Goal: Transaction & Acquisition: Purchase product/service

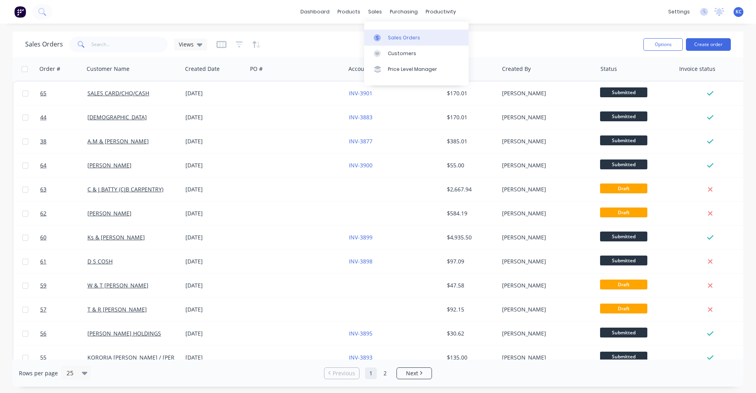
click at [385, 41] on div at bounding box center [380, 37] width 12 height 7
click at [406, 34] on div "Sales Orders" at bounding box center [404, 37] width 32 height 7
click at [702, 44] on button "Create order" at bounding box center [708, 44] width 45 height 13
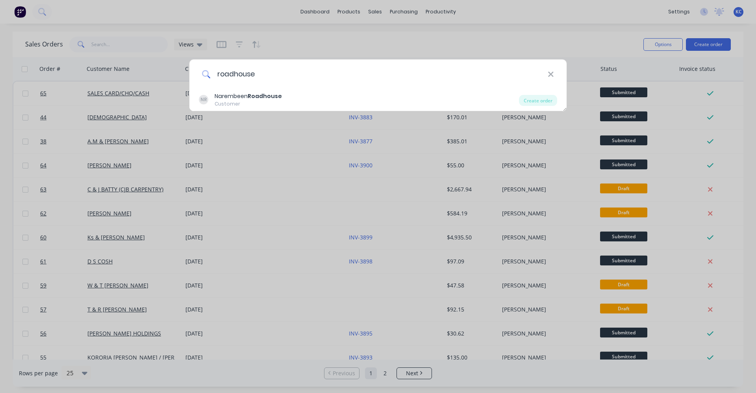
type input "roadhouse"
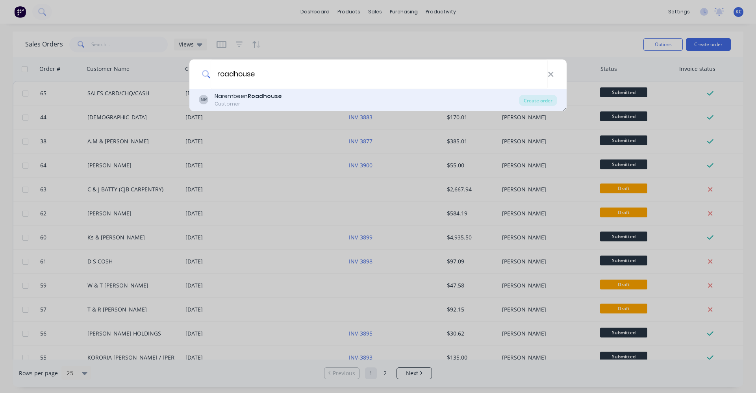
click at [270, 99] on b "Roadhouse" at bounding box center [265, 96] width 34 height 8
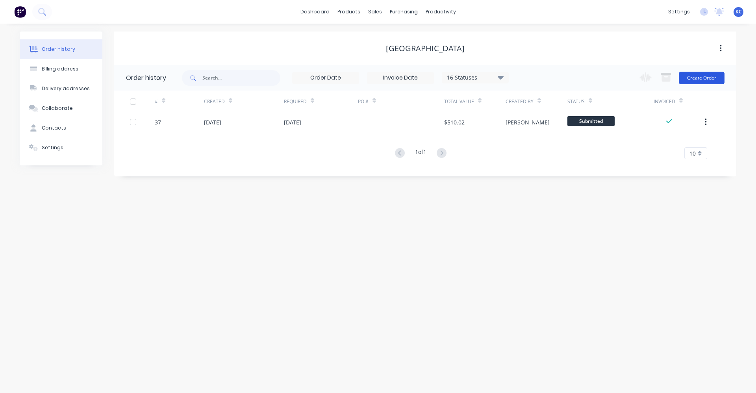
click at [704, 74] on button "Create Order" at bounding box center [702, 78] width 46 height 13
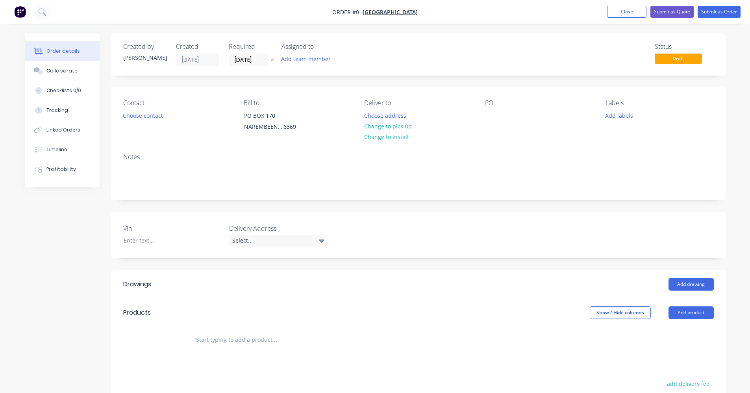
click at [226, 343] on input "text" at bounding box center [275, 340] width 158 height 16
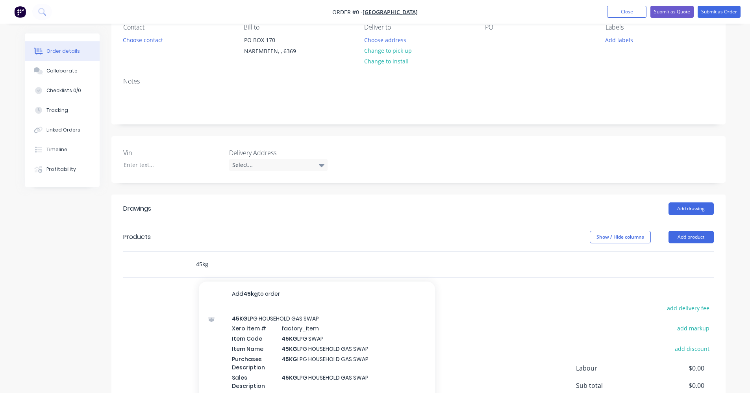
scroll to position [79, 0]
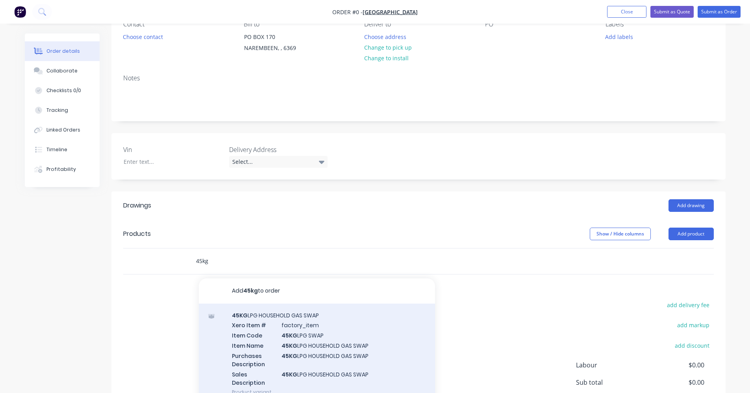
type input "45kg"
click at [282, 334] on div "45KG LPG HOUSEHOLD GAS SWAP Xero Item # factory_item Item Code 45KG LPG SWAP It…" at bounding box center [317, 354] width 236 height 100
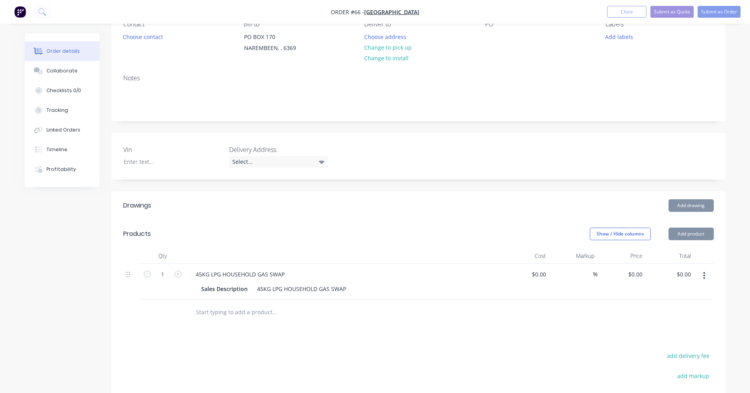
type input "$130.84"
type input "22.33"
type input "$160.0548"
type input "$160.05"
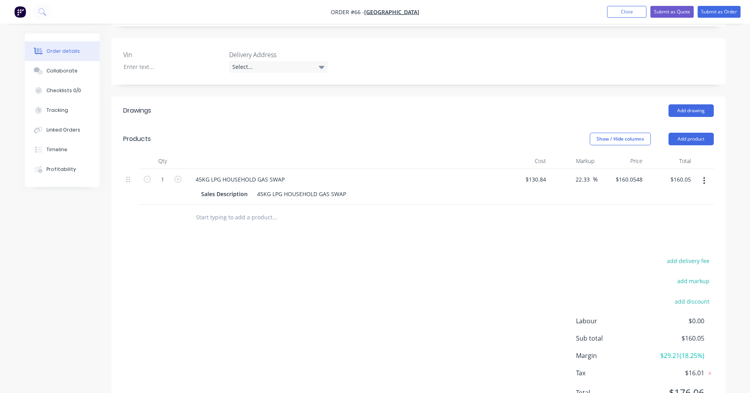
scroll to position [212, 0]
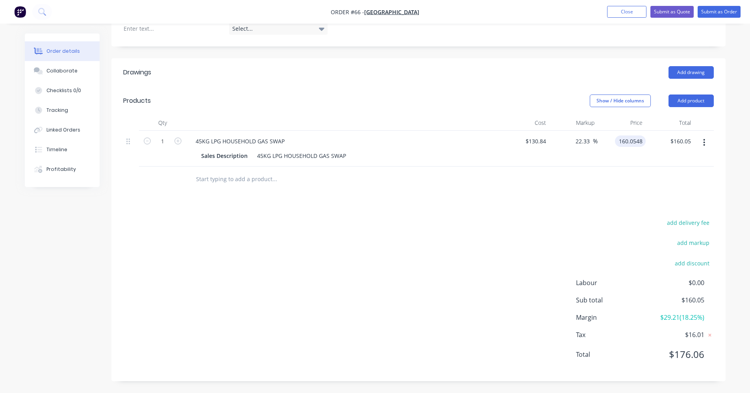
drag, startPoint x: 618, startPoint y: 138, endPoint x: 647, endPoint y: 140, distance: 28.8
click at [647, 140] on div "1 45KG LPG HOUSEHOLD GAS SWAP Sales Description 45KG LPG HOUSEHOLD GAS SWAP $13…" at bounding box center [418, 149] width 591 height 36
type input "145.45"
type input "11.17"
type input "$145.45"
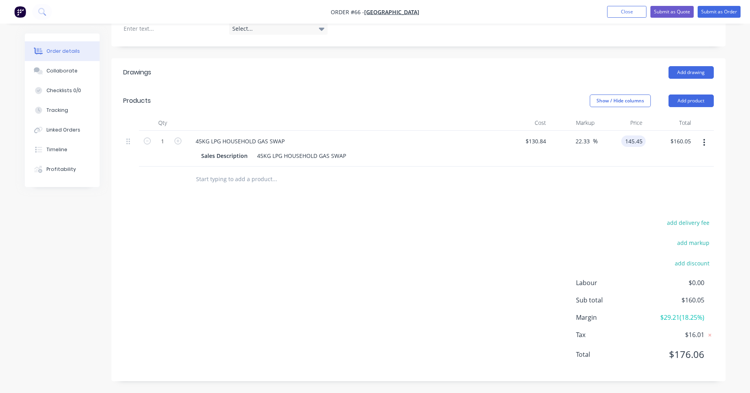
type input "$145.45"
click at [563, 190] on div at bounding box center [418, 180] width 591 height 26
click at [178, 141] on icon "button" at bounding box center [177, 140] width 7 height 7
type input "2"
type input "$290.90"
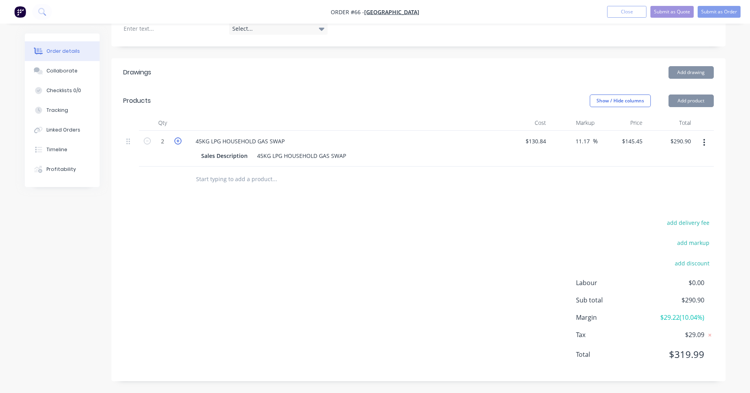
click at [178, 141] on icon "button" at bounding box center [177, 140] width 7 height 7
type input "3"
type input "$436.35"
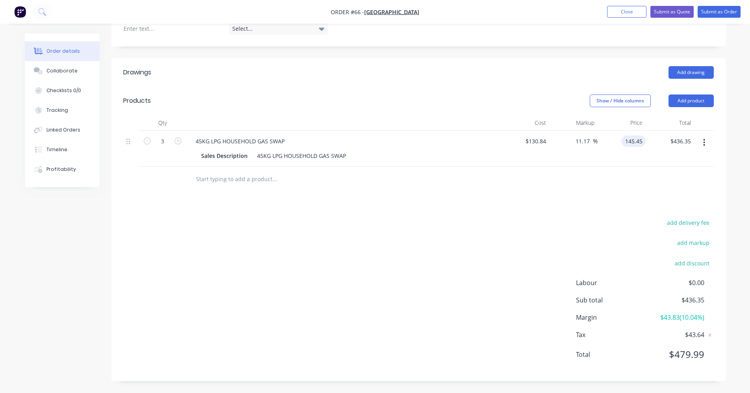
click at [641, 141] on input "145.45" at bounding box center [635, 140] width 21 height 11
click at [642, 141] on input "145.45" at bounding box center [635, 140] width 21 height 11
type input "$145.455"
type input "$436.37"
click at [521, 205] on div "Drawings Add drawing Products Show / Hide columns Add product Qty Cost Markup P…" at bounding box center [418, 219] width 614 height 323
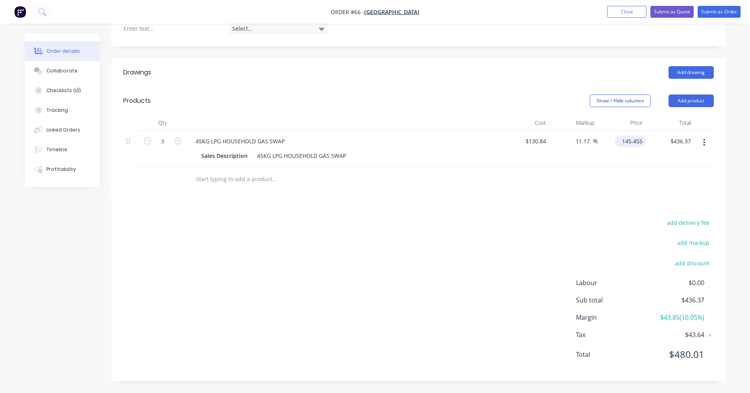
click at [644, 142] on input "145.455" at bounding box center [632, 140] width 28 height 11
click at [644, 142] on input "145.455" at bounding box center [633, 140] width 24 height 11
type input "$145.455"
click at [717, 13] on button "Submit as Order" at bounding box center [719, 12] width 43 height 12
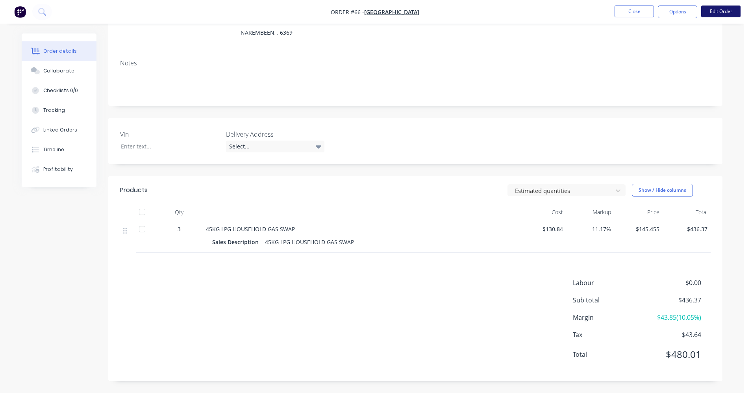
scroll to position [0, 0]
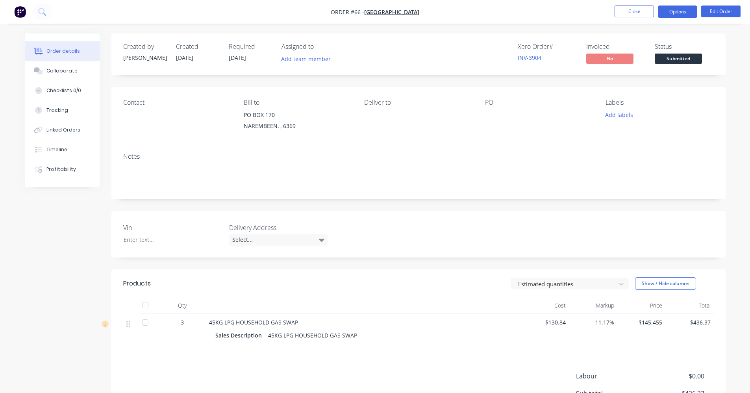
click at [686, 14] on button "Options" at bounding box center [677, 12] width 39 height 13
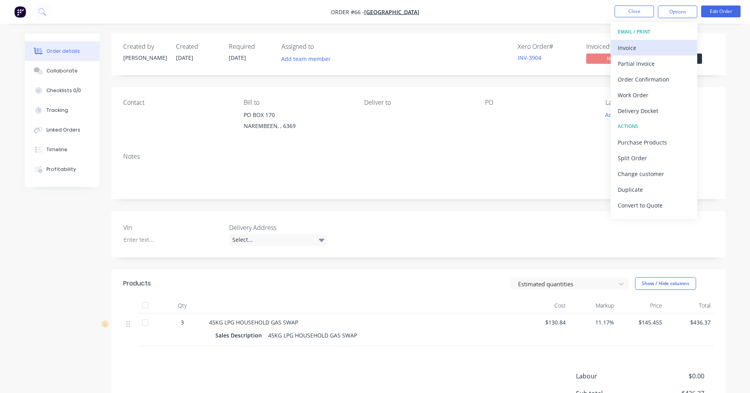
click at [667, 52] on div "Invoice" at bounding box center [654, 47] width 72 height 11
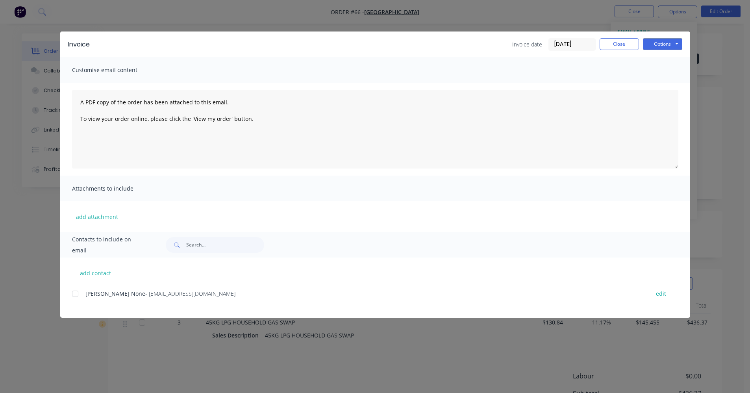
click at [76, 293] on div at bounding box center [75, 294] width 16 height 16
click at [676, 38] on button "Options" at bounding box center [662, 44] width 39 height 12
click at [672, 82] on button "Email" at bounding box center [668, 84] width 50 height 13
click at [617, 45] on button "Close" at bounding box center [619, 44] width 39 height 12
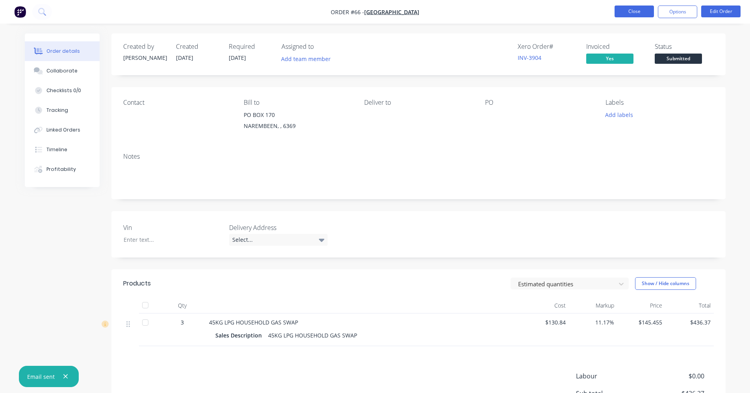
click at [636, 11] on button "Close" at bounding box center [634, 12] width 39 height 12
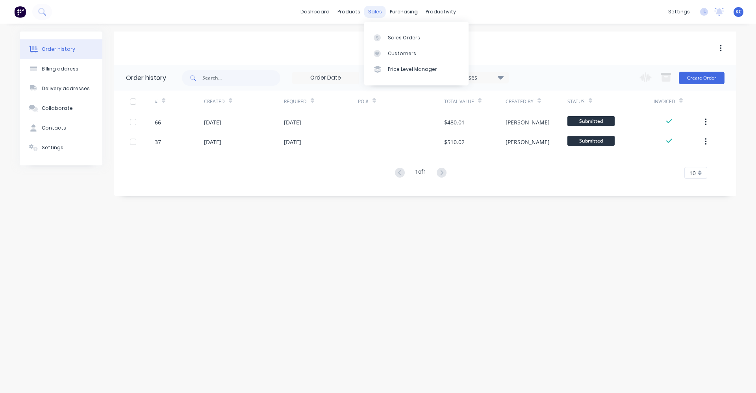
click at [379, 13] on div "sales" at bounding box center [375, 12] width 22 height 12
click at [384, 37] on div at bounding box center [380, 37] width 12 height 7
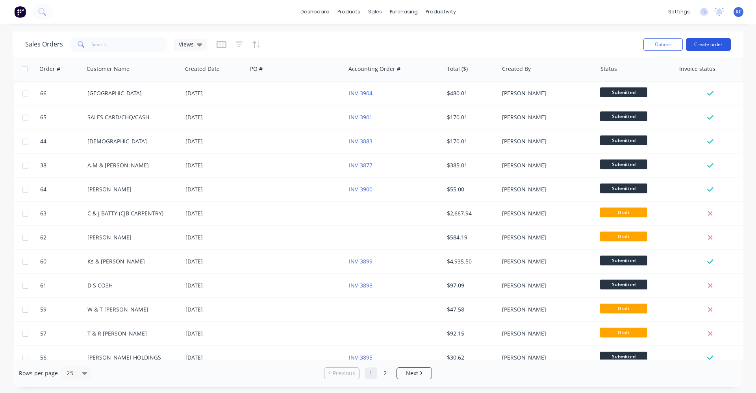
click at [711, 42] on button "Create order" at bounding box center [708, 44] width 45 height 13
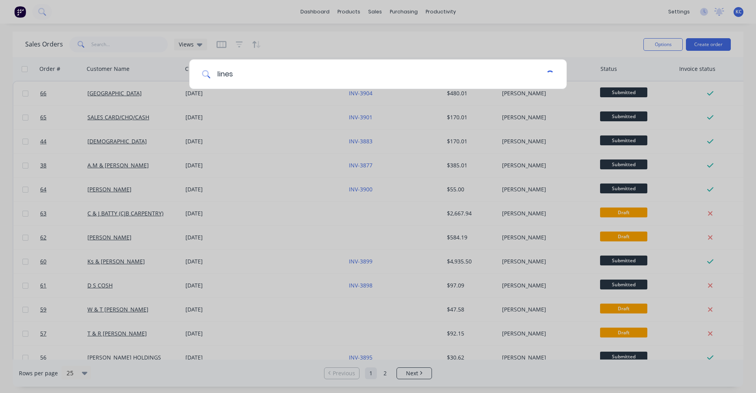
type input "lines"
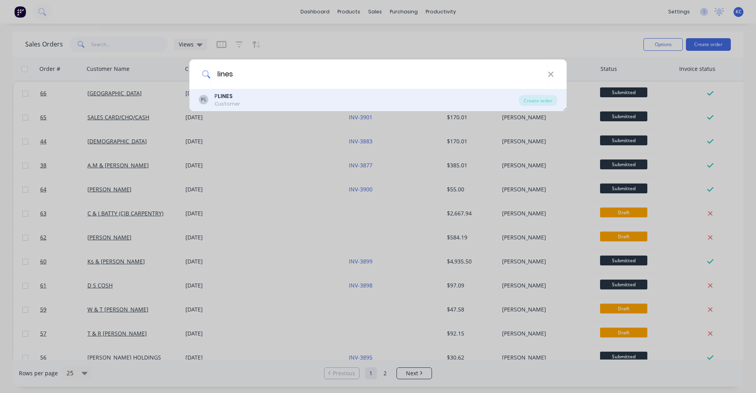
click at [290, 103] on div "PL P LINES Customer" at bounding box center [359, 99] width 320 height 15
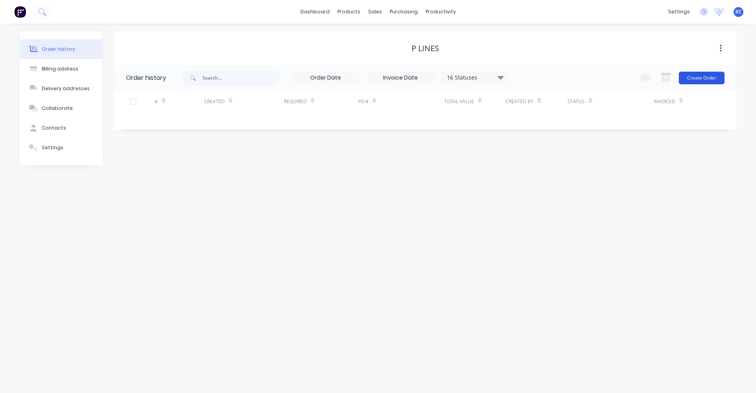
click at [696, 77] on button "Create Order" at bounding box center [702, 78] width 46 height 13
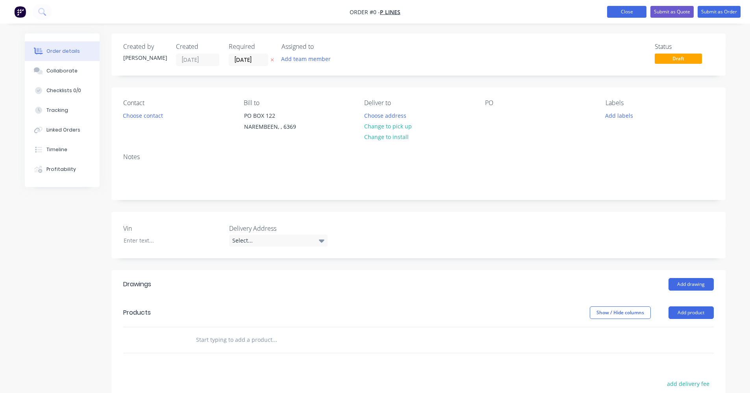
click at [637, 13] on button "Close" at bounding box center [626, 12] width 39 height 12
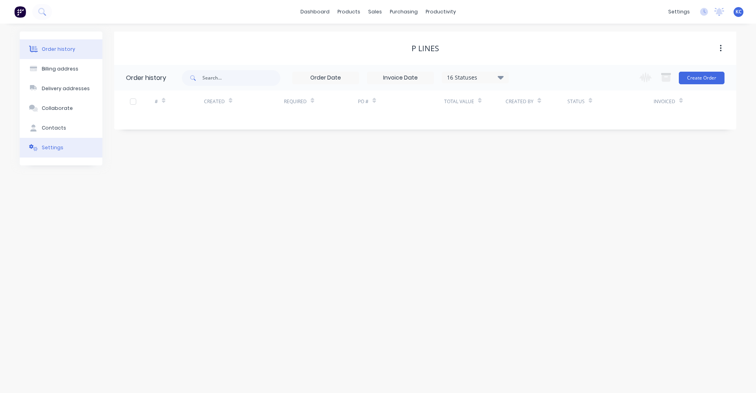
click at [60, 154] on button "Settings" at bounding box center [61, 148] width 83 height 20
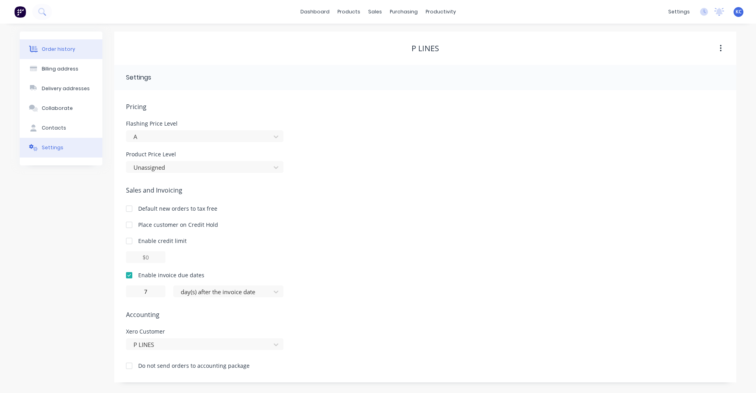
click at [85, 52] on button "Order history" at bounding box center [61, 49] width 83 height 20
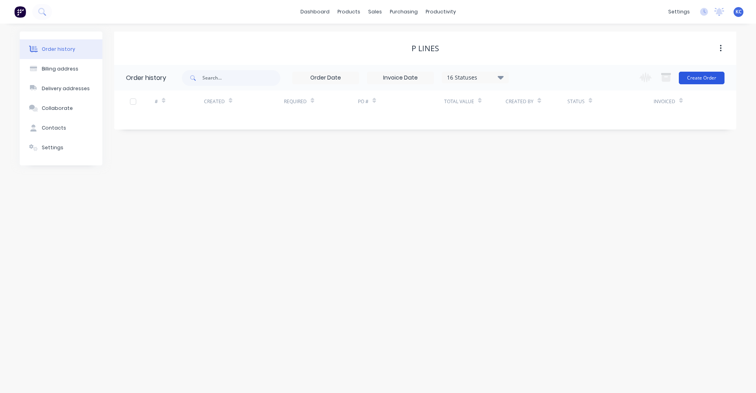
click at [716, 78] on button "Create Order" at bounding box center [702, 78] width 46 height 13
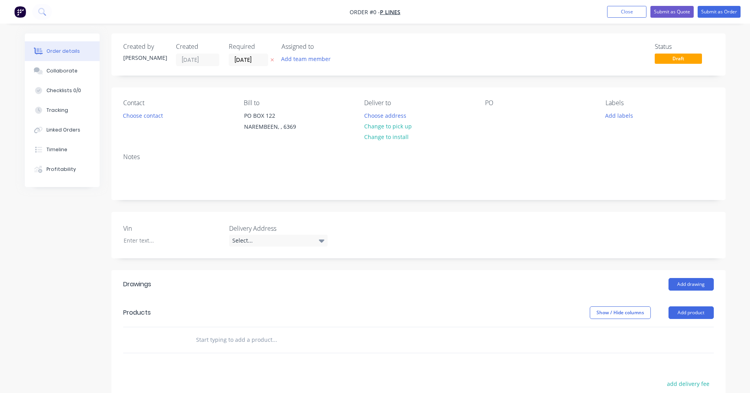
click at [268, 339] on input "text" at bounding box center [275, 340] width 158 height 16
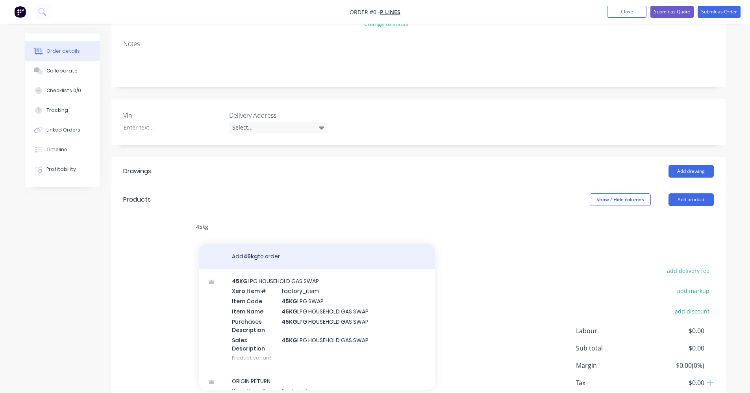
scroll to position [118, 0]
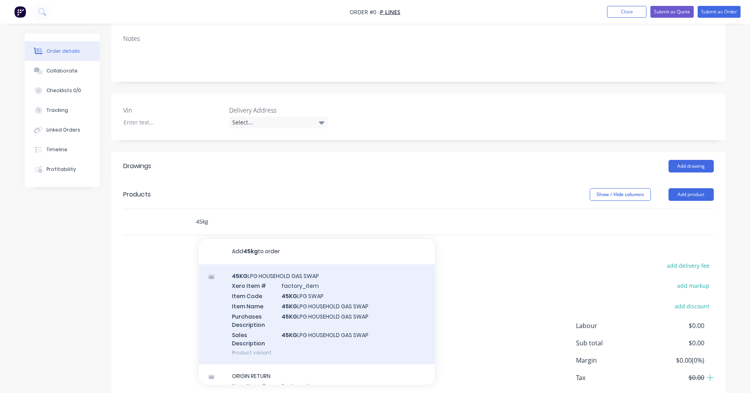
type input "45kg"
click at [288, 287] on div "45KG LPG HOUSEHOLD GAS SWAP Xero Item # factory_item Item Code 45KG LPG SWAP It…" at bounding box center [317, 314] width 236 height 100
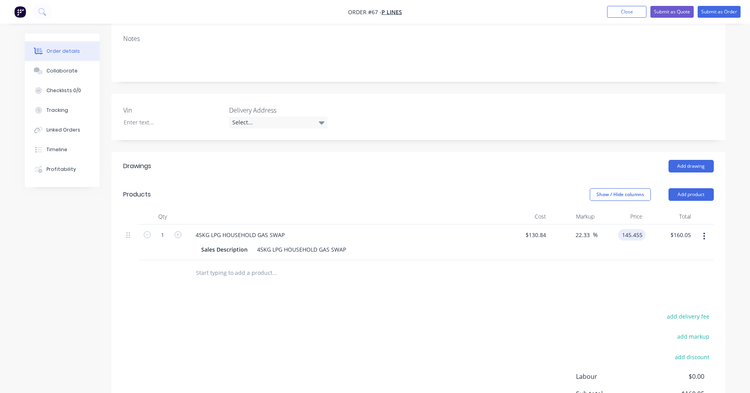
type input "145.455"
type input "11.17"
type input "$145.455"
type input "$145.46"
click at [531, 306] on div "Drawings Add drawing Products Show / Hide columns Add product Qty Cost Markup P…" at bounding box center [418, 313] width 614 height 323
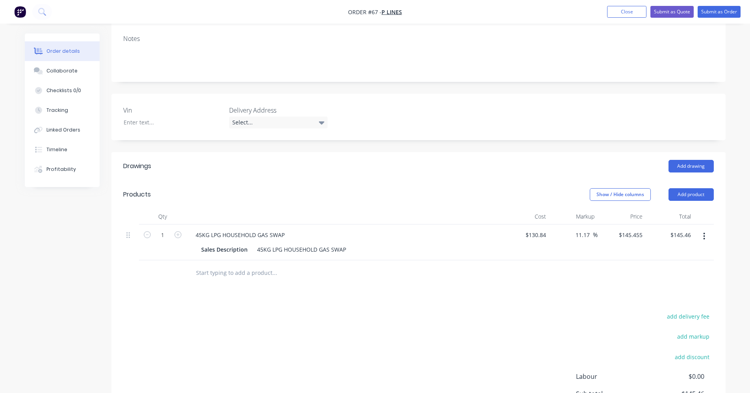
scroll to position [212, 0]
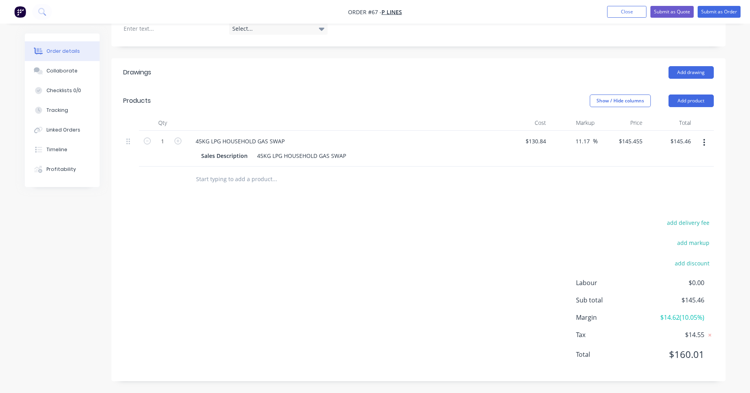
click at [204, 181] on input "text" at bounding box center [275, 179] width 158 height 16
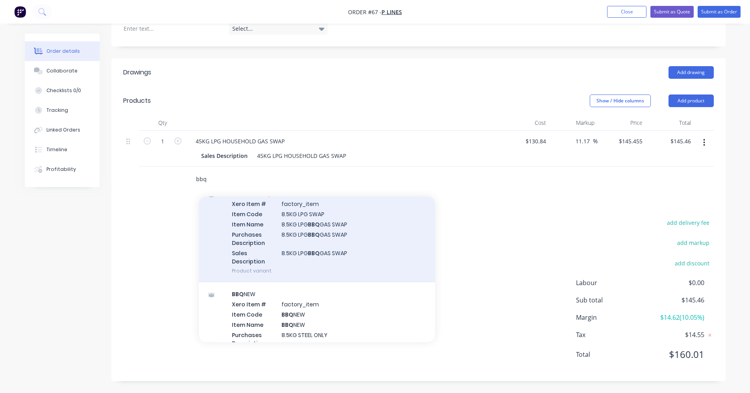
scroll to position [79, 0]
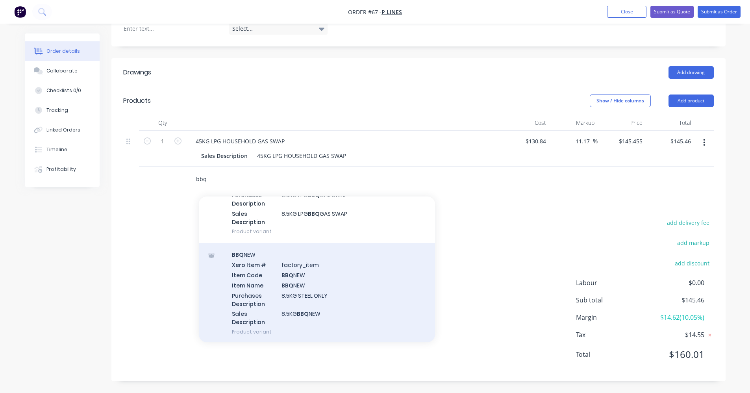
type input "bbq"
click at [317, 270] on div "BBQ NEW Xero Item # factory_item Item Code BBQ NEW Item Name BBQ NEW Purchases …" at bounding box center [317, 293] width 236 height 100
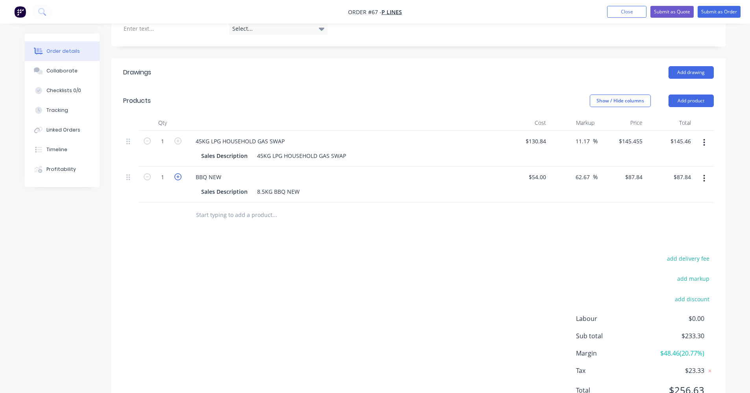
click at [178, 176] on icon "button" at bounding box center [177, 176] width 7 height 7
type input "2"
type input "$175.68"
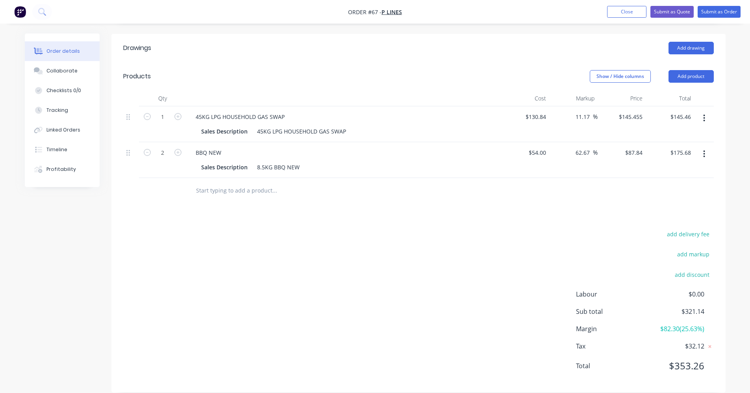
scroll to position [248, 0]
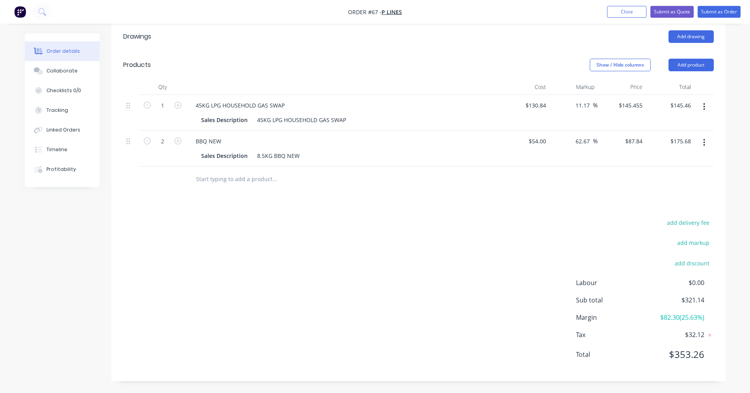
click at [265, 175] on input "text" at bounding box center [275, 179] width 158 height 16
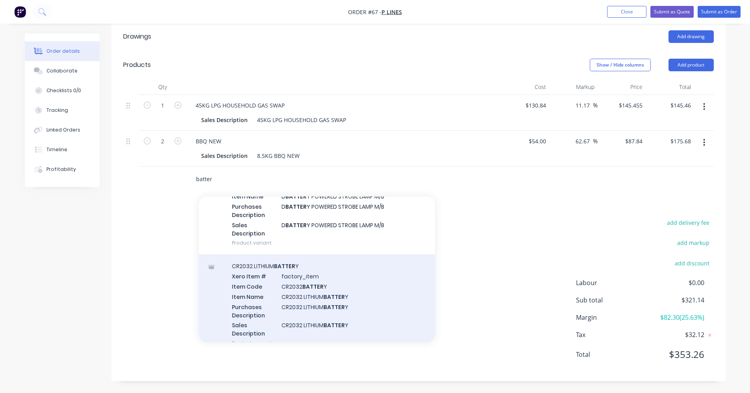
scroll to position [79, 0]
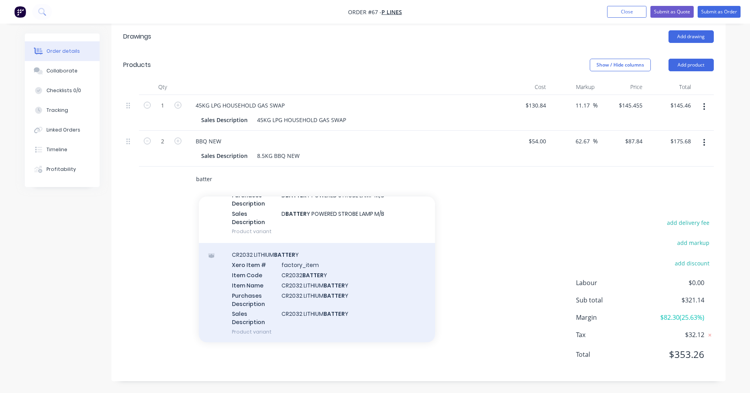
type input "batter"
click at [334, 304] on div "CR2032 LITHIUM BATTER Y Xero Item # factory_item Item Code CR2032 BATTER Y Item…" at bounding box center [317, 293] width 236 height 100
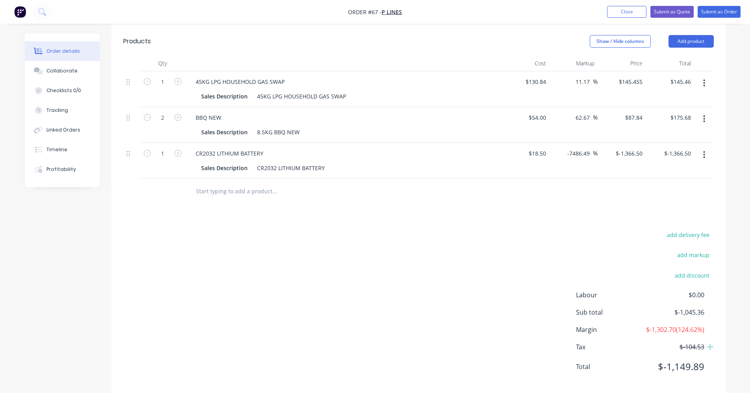
scroll to position [254, 0]
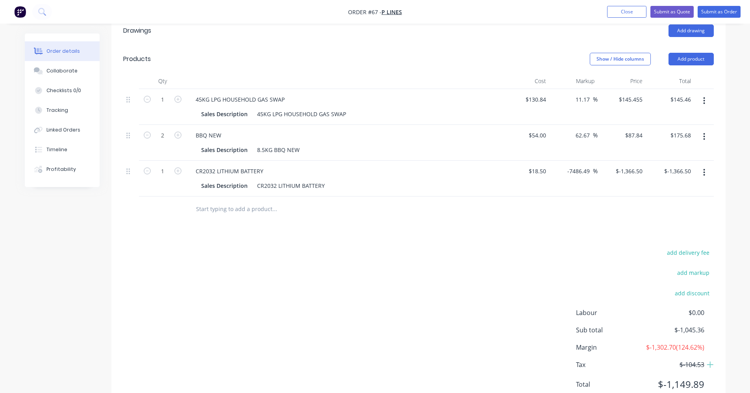
click at [704, 171] on icon "button" at bounding box center [704, 172] width 2 height 9
click at [675, 241] on div "Delete" at bounding box center [676, 240] width 61 height 11
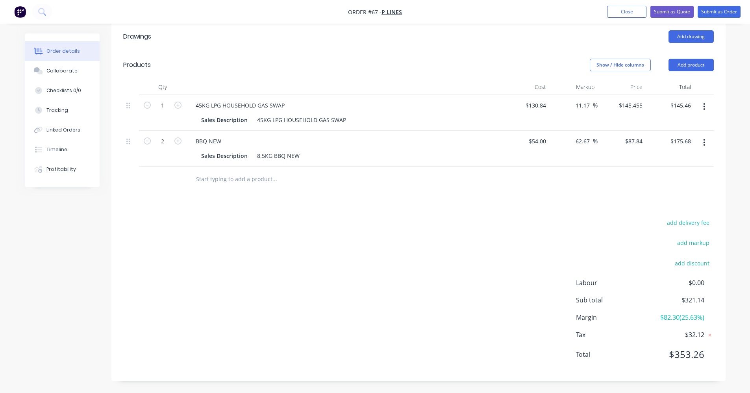
scroll to position [248, 0]
click at [257, 178] on input "text" at bounding box center [275, 179] width 158 height 16
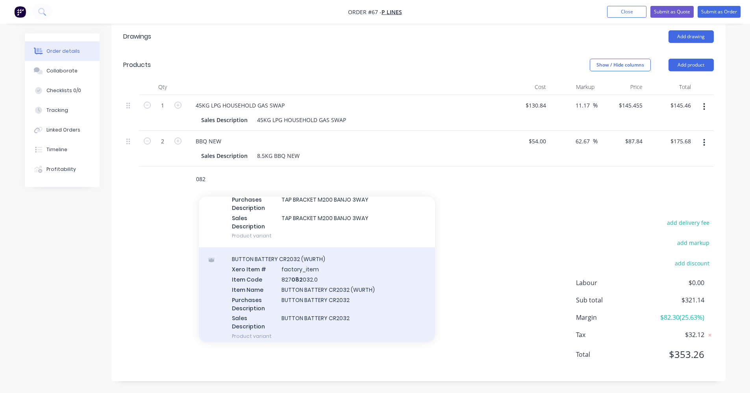
scroll to position [79, 0]
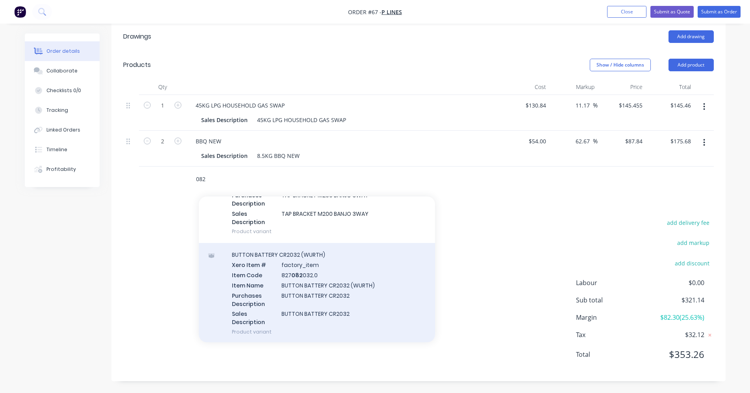
type input "082"
click at [352, 281] on div "BUTTON BATTERY CR2032 (WURTH) Xero Item # factory_item Item Code 827 082 032.0 …" at bounding box center [317, 293] width 236 height 100
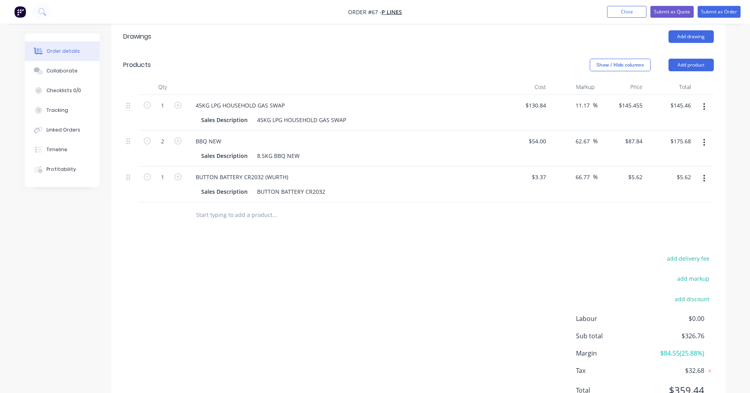
click at [349, 261] on div "add delivery fee add markup add discount Labour $0.00 Sub total $326.76 Margin …" at bounding box center [418, 329] width 591 height 152
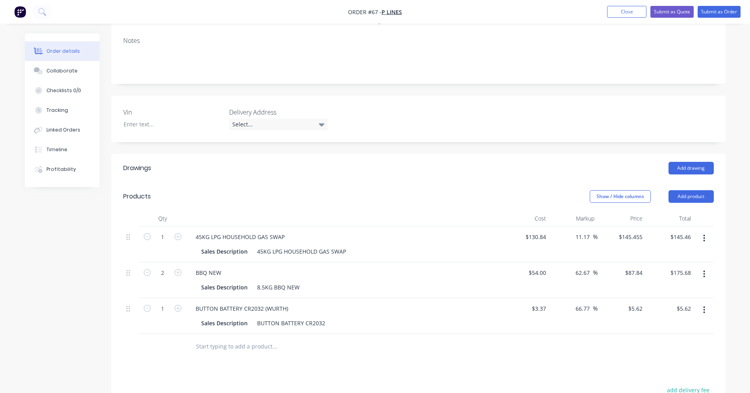
scroll to position [0, 0]
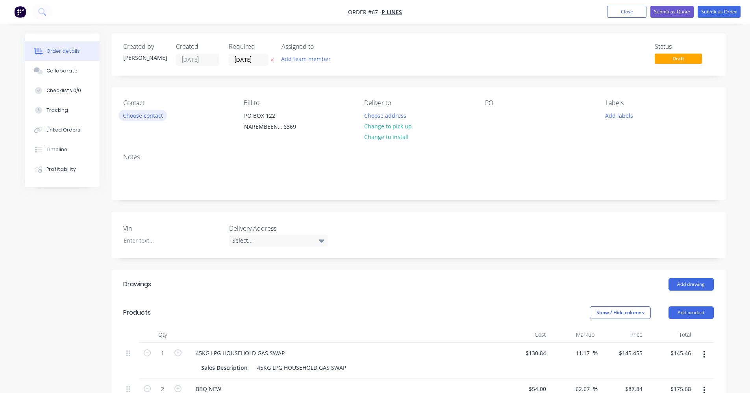
click at [151, 111] on button "Choose contact" at bounding box center [143, 115] width 48 height 11
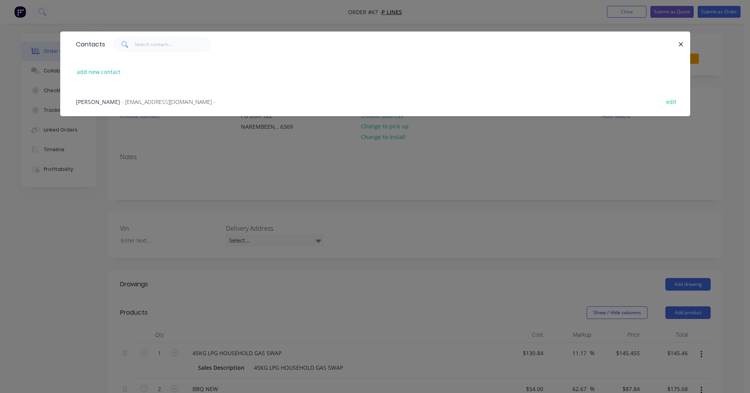
click at [153, 102] on span "- [EMAIL_ADDRESS][DOMAIN_NAME] -" at bounding box center [169, 101] width 94 height 7
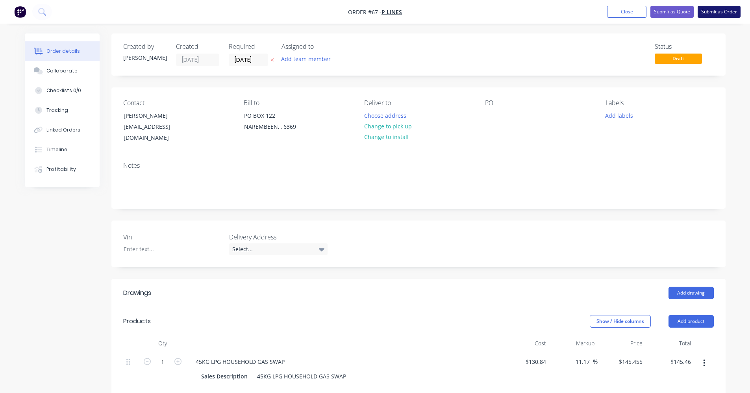
click at [721, 9] on button "Submit as Order" at bounding box center [719, 12] width 43 height 12
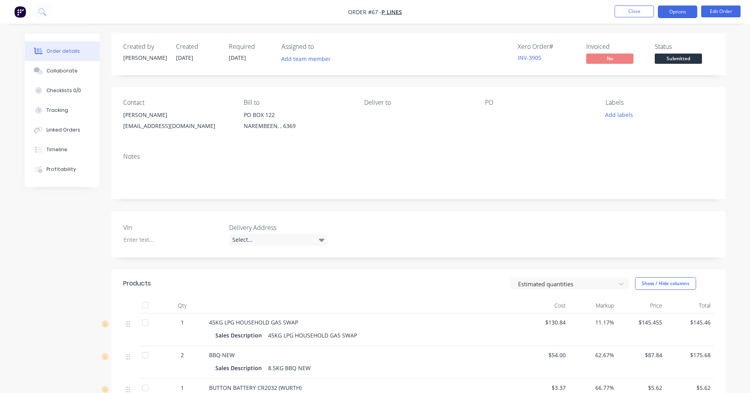
click at [684, 14] on button "Options" at bounding box center [677, 12] width 39 height 13
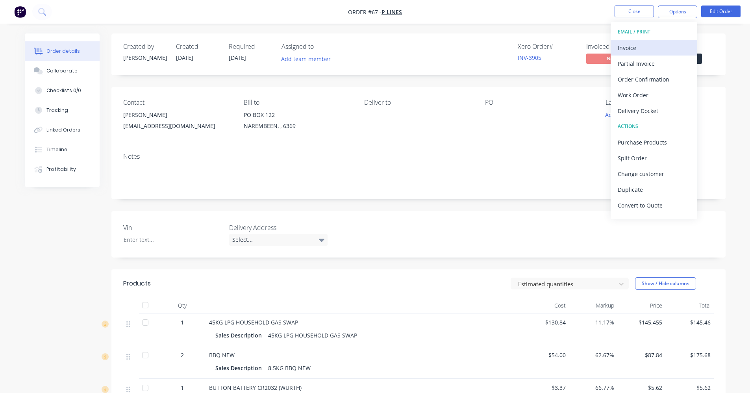
click at [678, 45] on div "Invoice" at bounding box center [654, 47] width 72 height 11
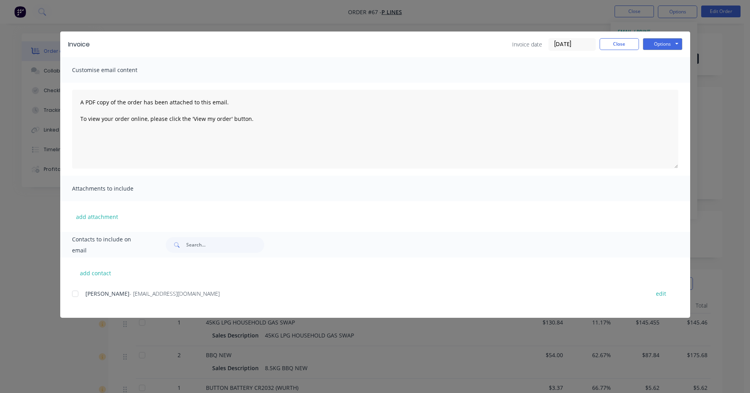
click at [77, 295] on div at bounding box center [75, 294] width 16 height 16
click at [669, 44] on button "Options" at bounding box center [662, 44] width 39 height 12
click at [669, 56] on button "Preview" at bounding box center [668, 58] width 50 height 13
click at [79, 293] on div at bounding box center [75, 294] width 16 height 16
click at [662, 43] on button "Options" at bounding box center [662, 44] width 39 height 12
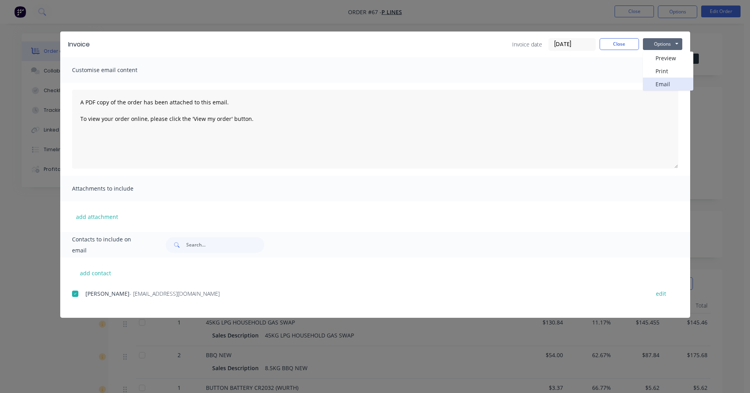
click at [667, 84] on button "Email" at bounding box center [668, 84] width 50 height 13
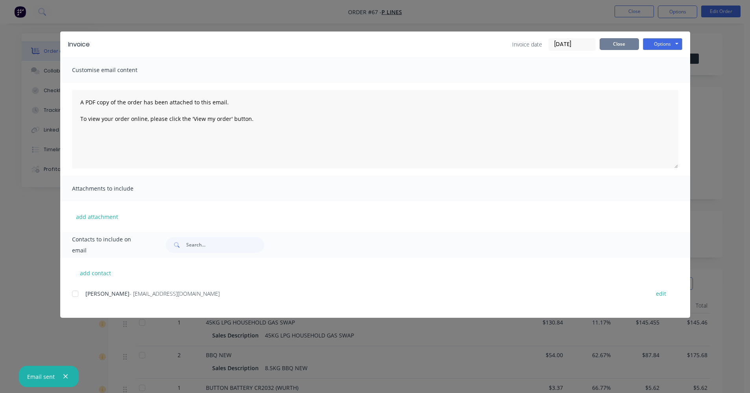
click at [615, 41] on button "Close" at bounding box center [619, 44] width 39 height 12
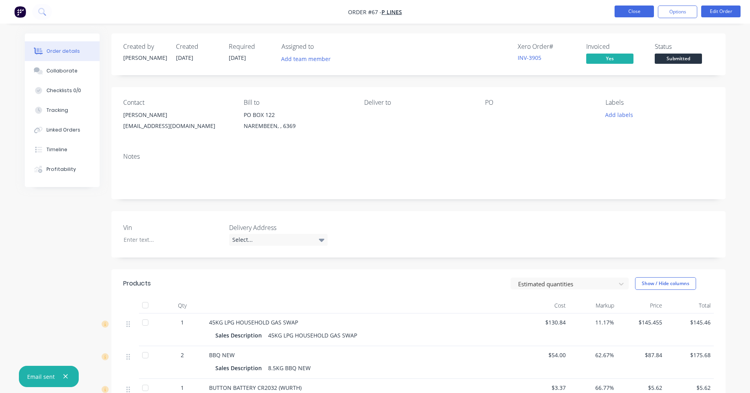
click at [635, 13] on button "Close" at bounding box center [634, 12] width 39 height 12
click at [637, 11] on button "Close" at bounding box center [634, 12] width 39 height 12
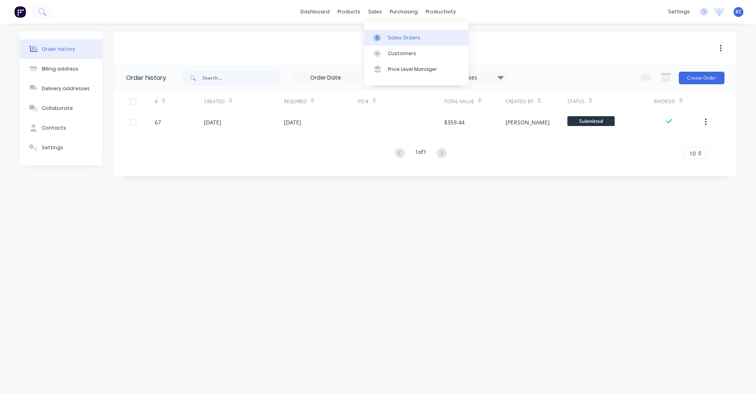
click at [390, 40] on div "Sales Orders" at bounding box center [404, 37] width 32 height 7
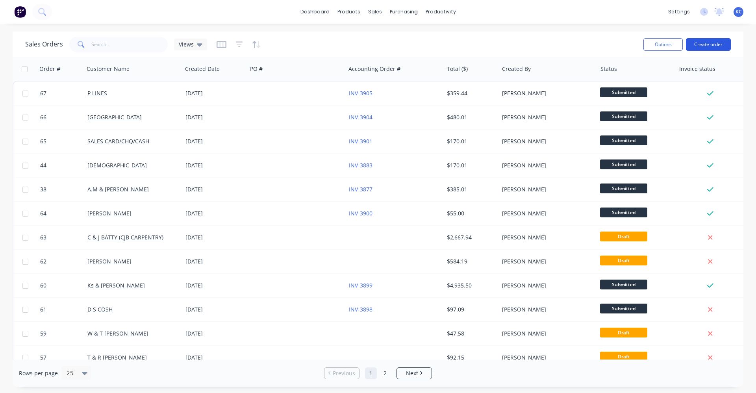
click at [701, 44] on button "Create order" at bounding box center [708, 44] width 45 height 13
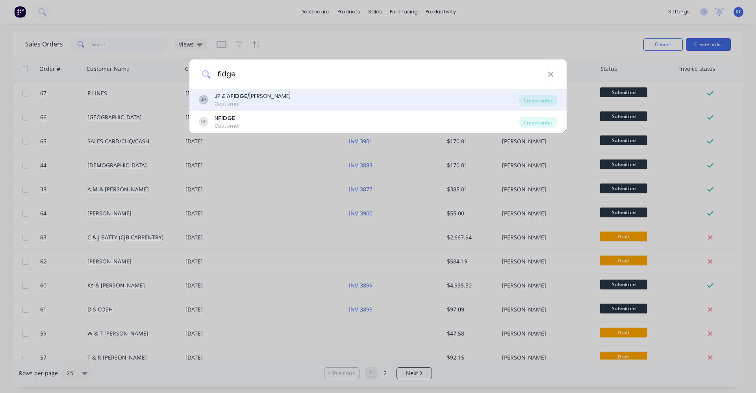
type input "fidge"
click at [282, 101] on div "JH JP & A FIDGE /[PERSON_NAME] Customer" at bounding box center [359, 99] width 320 height 15
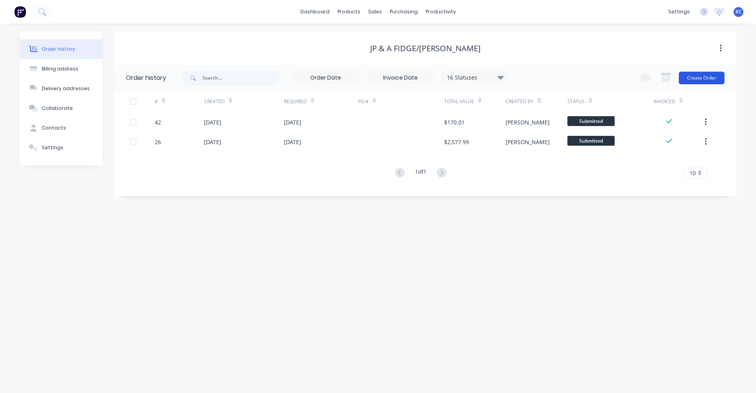
click at [701, 77] on button "Create Order" at bounding box center [702, 78] width 46 height 13
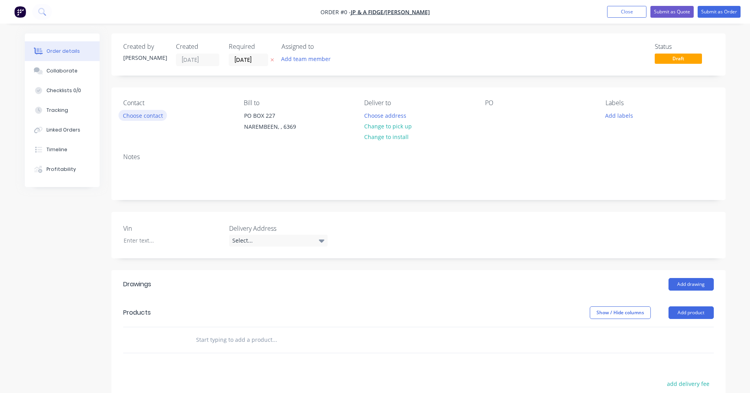
click at [139, 117] on button "Choose contact" at bounding box center [143, 115] width 48 height 11
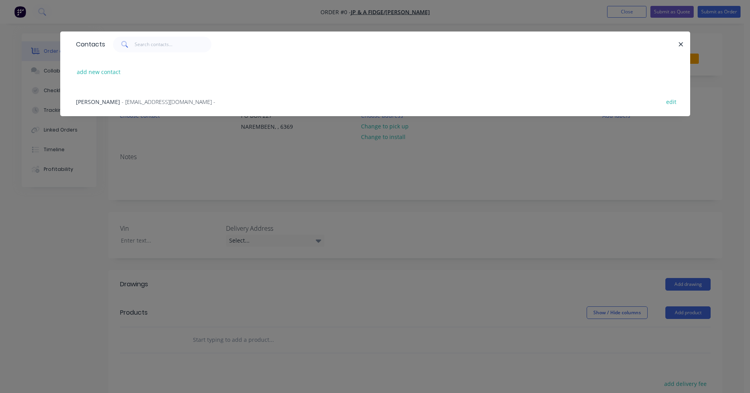
click at [169, 96] on div "[PERSON_NAME] - [EMAIL_ADDRESS][DOMAIN_NAME] - edit" at bounding box center [375, 102] width 606 height 30
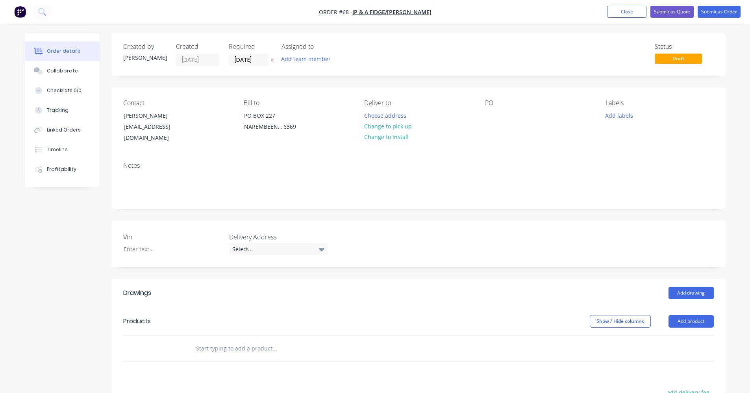
drag, startPoint x: 245, startPoint y: 341, endPoint x: 250, endPoint y: 338, distance: 5.8
click at [245, 341] on input "text" at bounding box center [275, 349] width 158 height 16
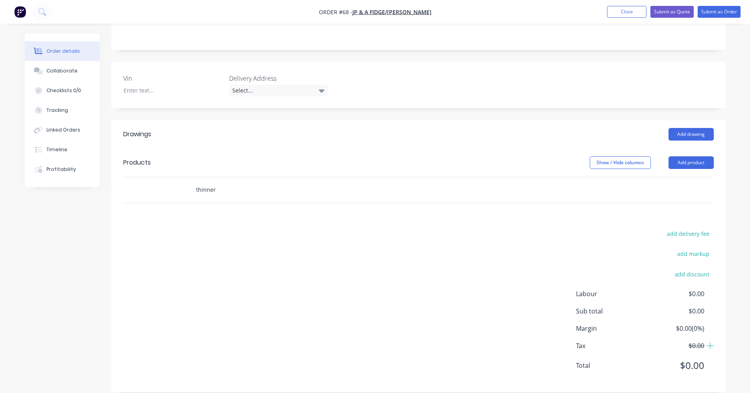
scroll to position [161, 0]
click at [219, 180] on input "thinner" at bounding box center [275, 188] width 158 height 16
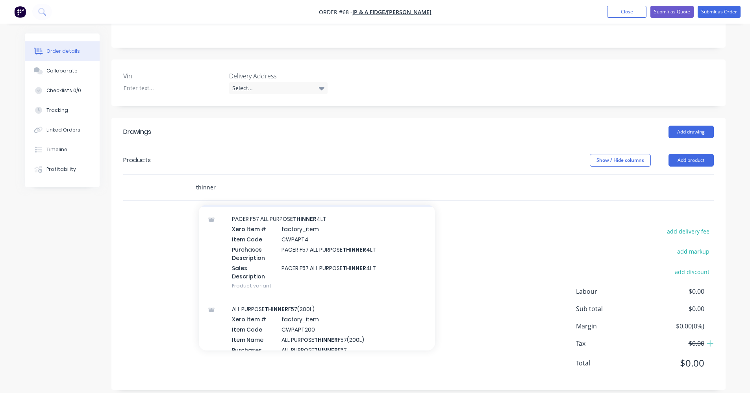
scroll to position [118, 0]
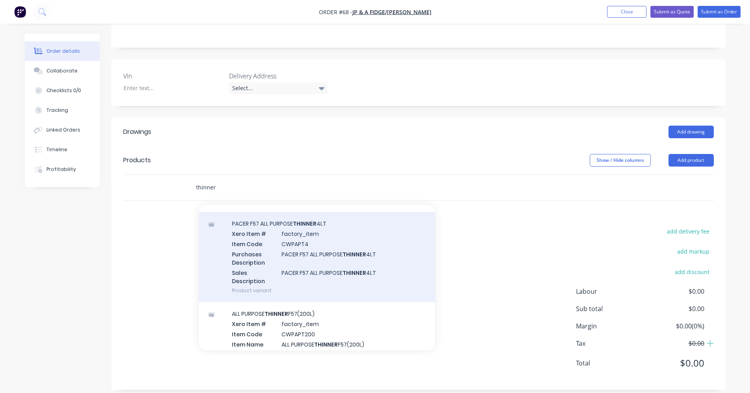
type input "thinner"
click at [337, 258] on div "PACER F57 ALL PURPOSE THINNER 4LT Xero Item # factory_item Item Code CWPAPT4 Pu…" at bounding box center [317, 257] width 236 height 90
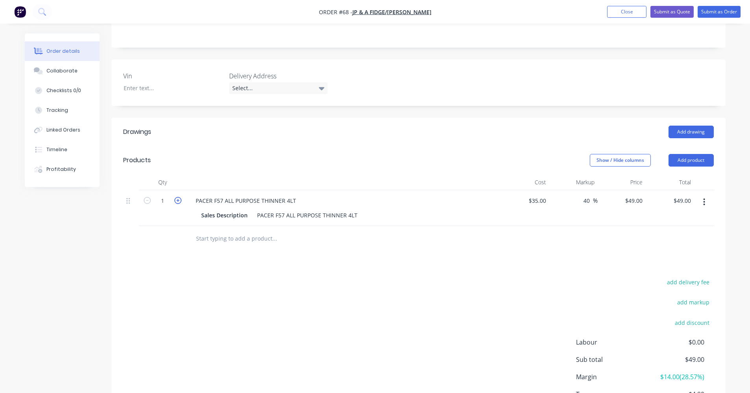
click at [181, 197] on icon "button" at bounding box center [177, 200] width 7 height 7
type input "2"
type input "$98.00"
click at [181, 197] on icon "button" at bounding box center [177, 200] width 7 height 7
type input "3"
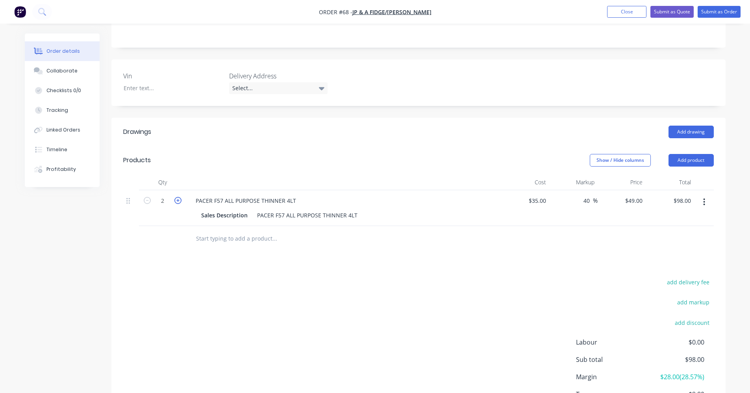
type input "$147.00"
click at [337, 305] on div "add delivery fee add markup add discount Labour $0.00 Sub total $147.00 Margin …" at bounding box center [418, 353] width 591 height 152
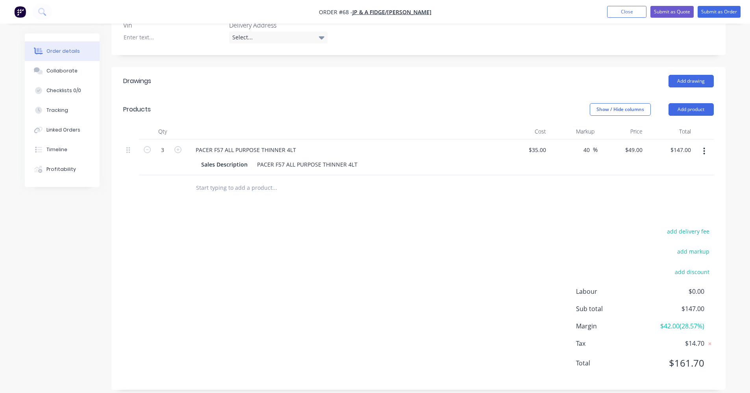
scroll to position [15, 0]
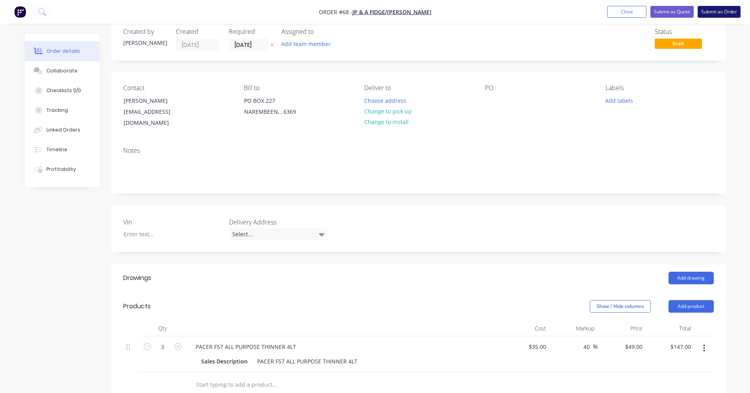
click at [726, 15] on button "Submit as Order" at bounding box center [719, 12] width 43 height 12
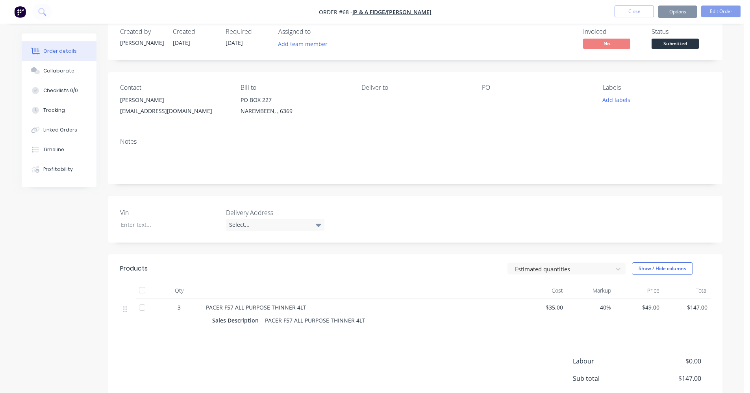
scroll to position [0, 0]
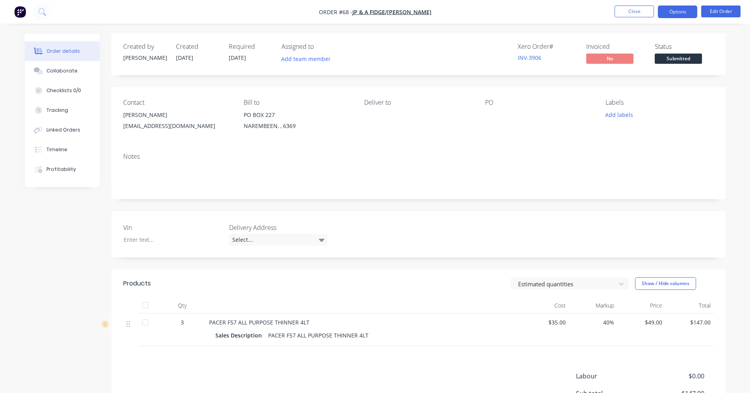
click at [690, 15] on button "Options" at bounding box center [677, 12] width 39 height 13
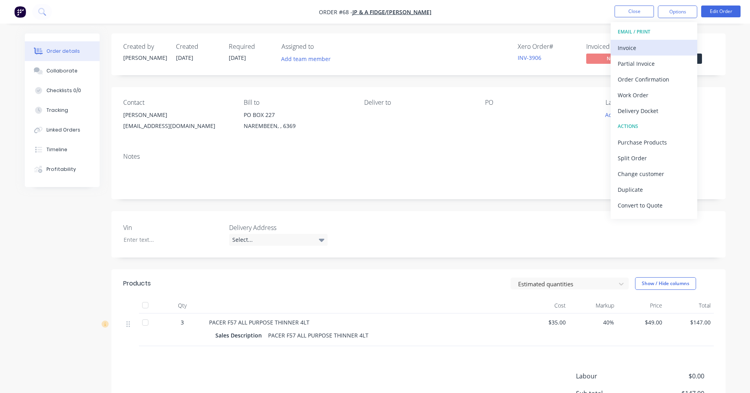
click at [647, 50] on div "Invoice" at bounding box center [654, 47] width 72 height 11
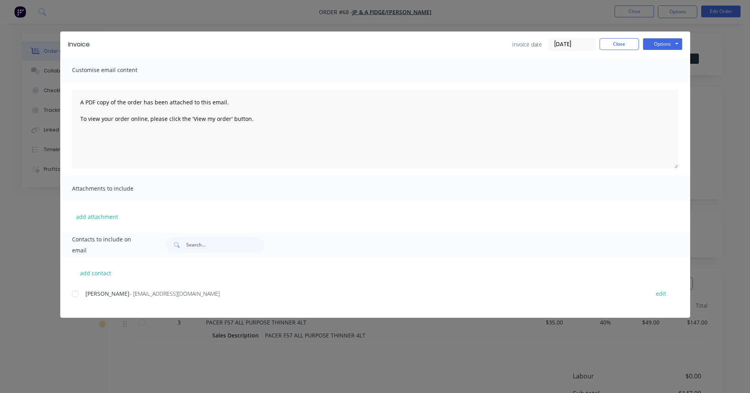
click at [76, 293] on div at bounding box center [75, 294] width 16 height 16
click at [681, 44] on button "Options" at bounding box center [662, 44] width 39 height 12
click at [666, 87] on button "Email" at bounding box center [668, 84] width 50 height 13
click at [619, 41] on button "Close" at bounding box center [619, 44] width 39 height 12
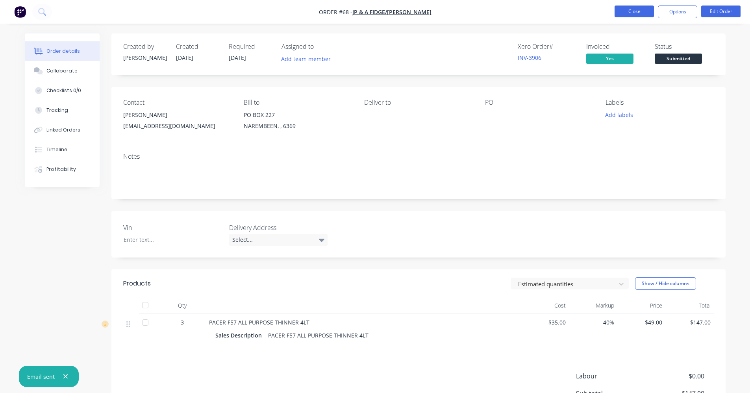
click at [645, 10] on button "Close" at bounding box center [634, 12] width 39 height 12
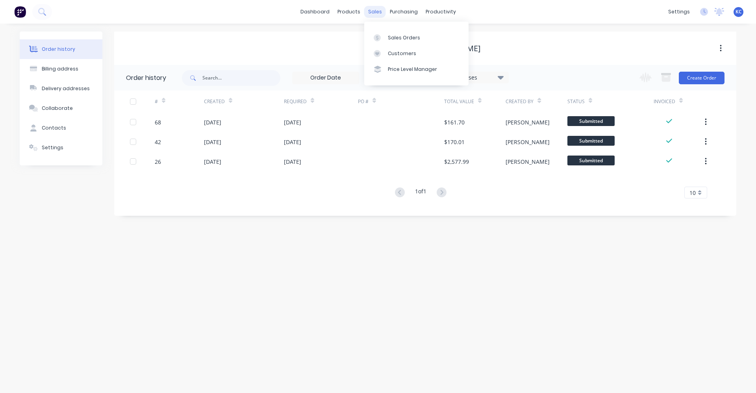
click at [378, 10] on div "sales" at bounding box center [375, 12] width 22 height 12
click at [387, 36] on link "Sales Orders" at bounding box center [416, 38] width 104 height 16
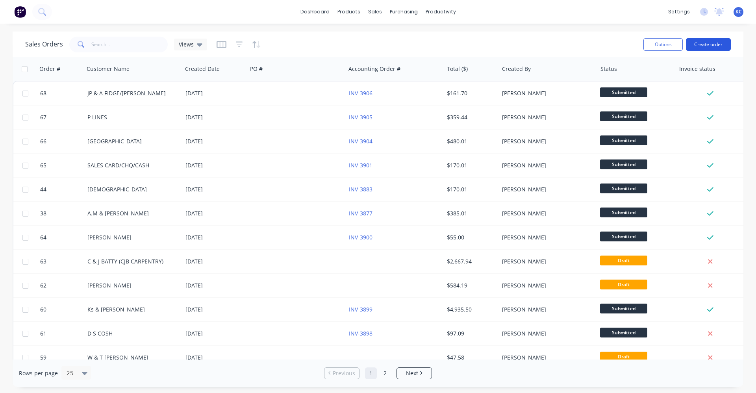
click at [704, 46] on button "Create order" at bounding box center [708, 44] width 45 height 13
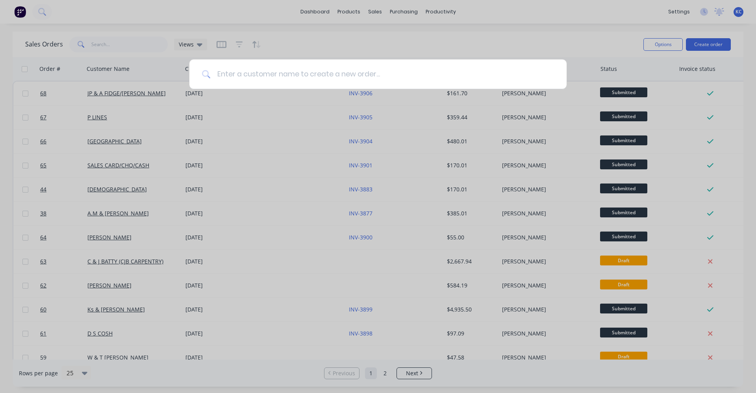
click at [314, 76] on input at bounding box center [382, 74] width 343 height 30
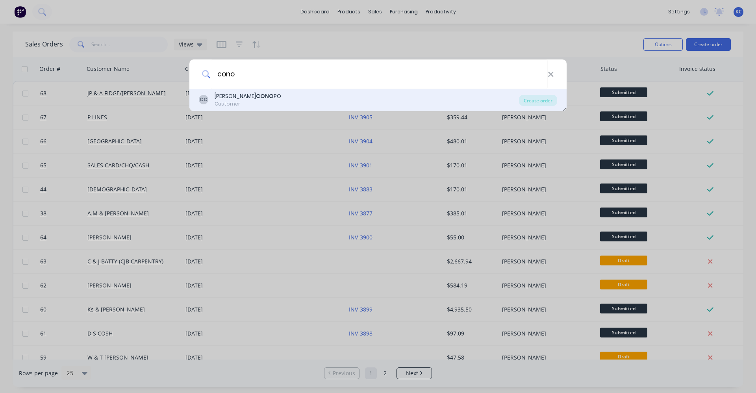
type input "cono"
click at [308, 100] on div "CC [PERSON_NAME] PO Customer" at bounding box center [359, 99] width 320 height 15
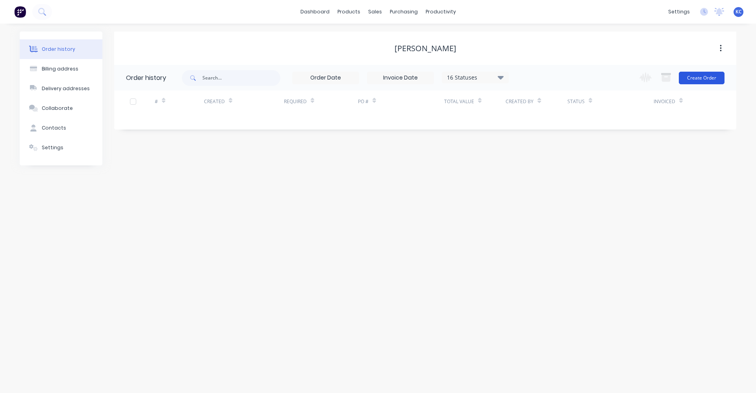
click at [689, 76] on button "Create Order" at bounding box center [702, 78] width 46 height 13
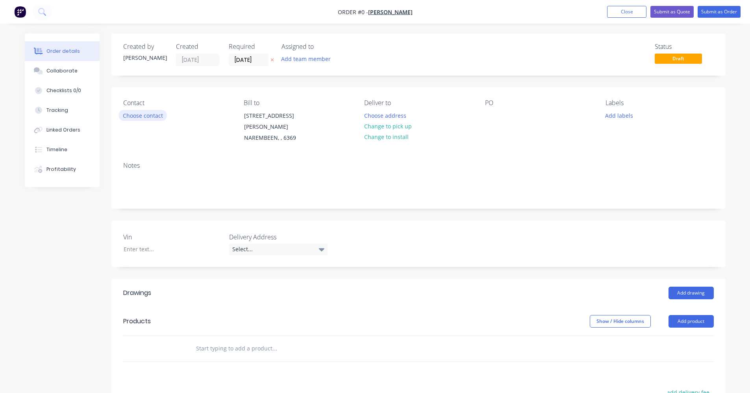
click at [145, 115] on button "Choose contact" at bounding box center [143, 115] width 48 height 11
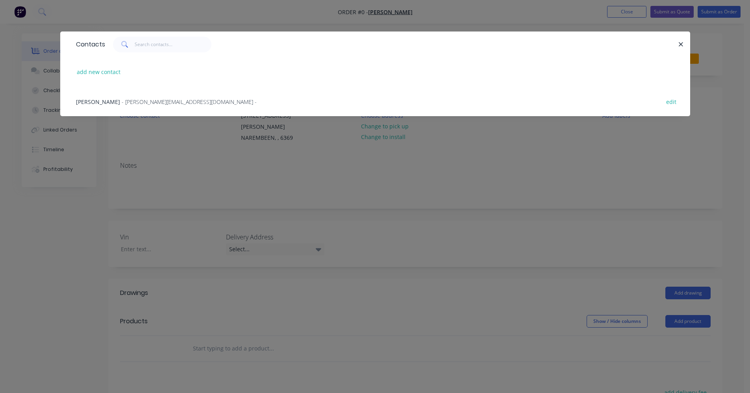
click at [149, 93] on div "[PERSON_NAME] - [PERSON_NAME][EMAIL_ADDRESS][DOMAIN_NAME] - edit" at bounding box center [375, 102] width 606 height 30
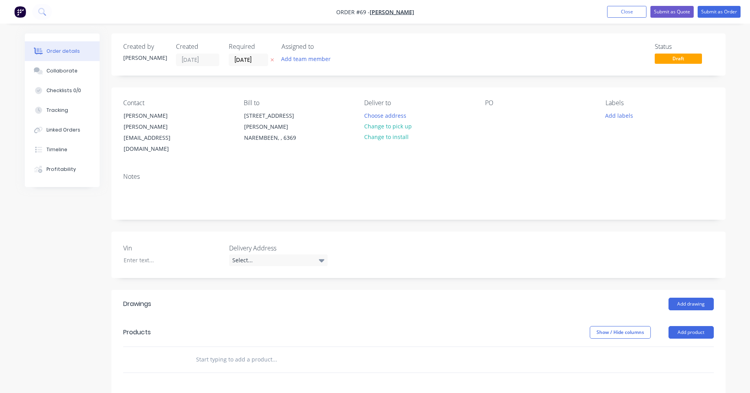
click at [161, 347] on div at bounding box center [162, 360] width 47 height 26
click at [219, 350] on div at bounding box center [328, 360] width 284 height 26
click at [218, 352] on input "text" at bounding box center [275, 360] width 158 height 16
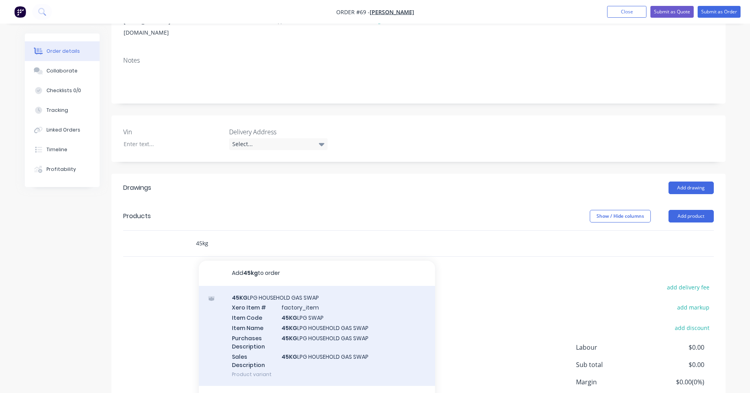
scroll to position [118, 0]
type input "45kg"
click at [334, 297] on div "45KG LPG HOUSEHOLD GAS SWAP Xero Item # factory_item Item Code 45KG LPG SWAP It…" at bounding box center [317, 334] width 236 height 100
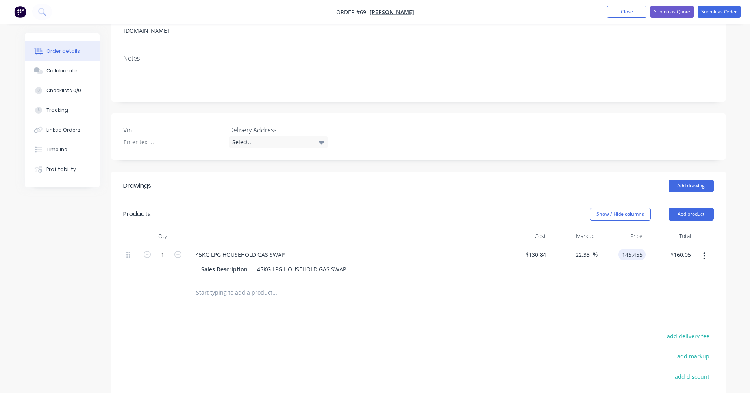
type input "145.455"
type input "11.17"
type input "$145.455"
type input "$145.46"
click at [521, 306] on div "Drawings Add drawing Products Show / Hide columns Add product Qty Cost Markup P…" at bounding box center [418, 333] width 614 height 323
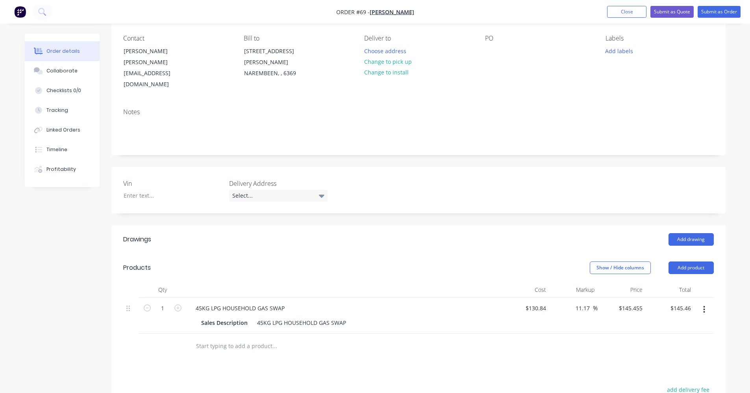
scroll to position [0, 0]
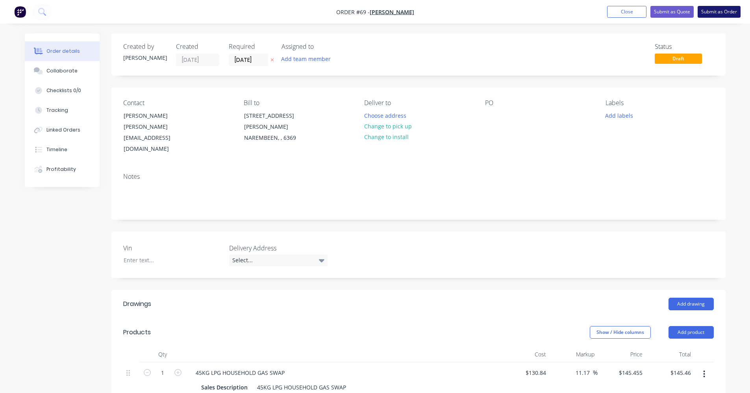
click at [723, 8] on button "Submit as Order" at bounding box center [719, 12] width 43 height 12
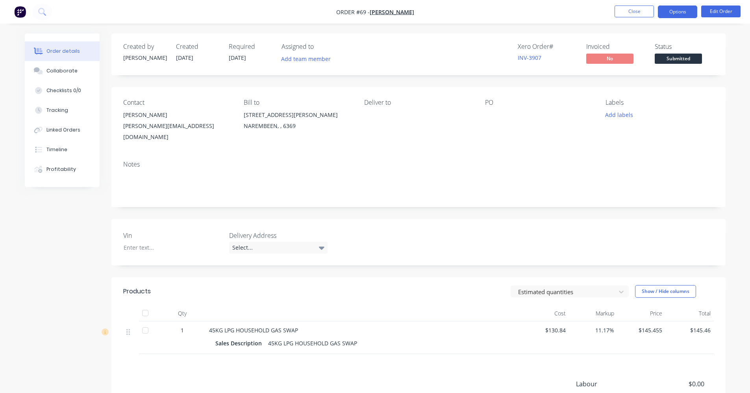
click at [676, 11] on button "Options" at bounding box center [677, 12] width 39 height 13
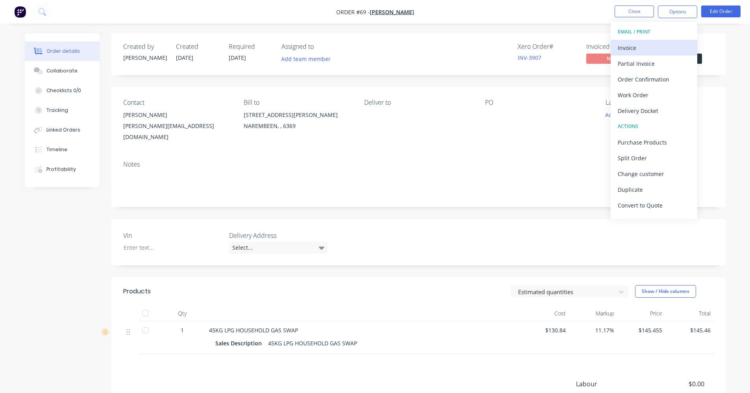
click at [657, 48] on div "Invoice" at bounding box center [654, 47] width 72 height 11
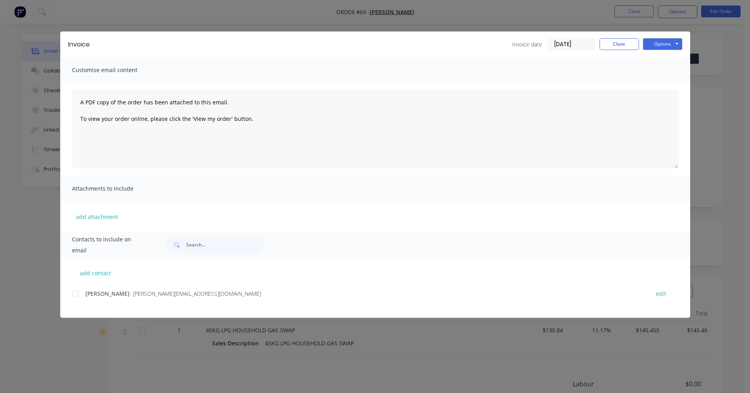
click at [77, 295] on div at bounding box center [75, 294] width 16 height 16
click at [662, 41] on button "Options" at bounding box center [662, 44] width 39 height 12
click at [658, 83] on button "Email" at bounding box center [668, 84] width 50 height 13
click at [72, 294] on div at bounding box center [75, 294] width 16 height 16
click at [632, 40] on button "Close" at bounding box center [619, 44] width 39 height 12
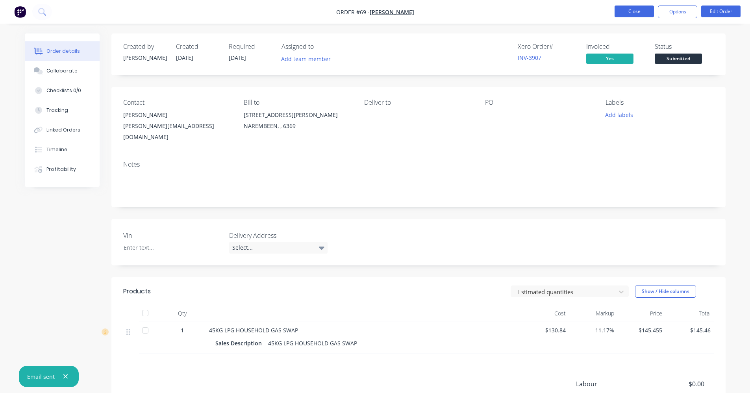
click at [626, 15] on button "Close" at bounding box center [634, 12] width 39 height 12
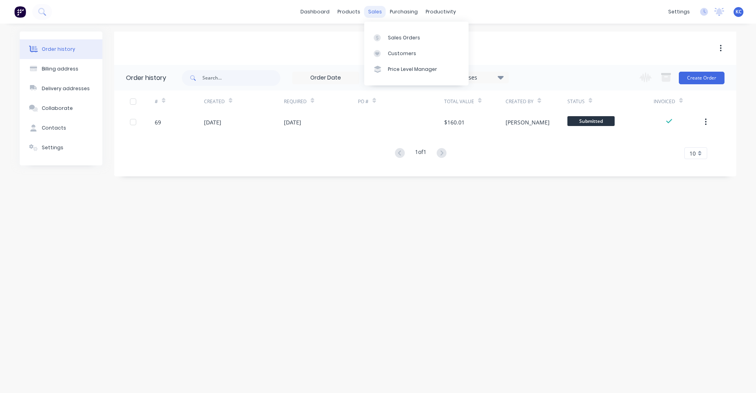
click at [376, 14] on div "sales" at bounding box center [375, 12] width 22 height 12
click at [386, 39] on link "Sales Orders" at bounding box center [416, 38] width 104 height 16
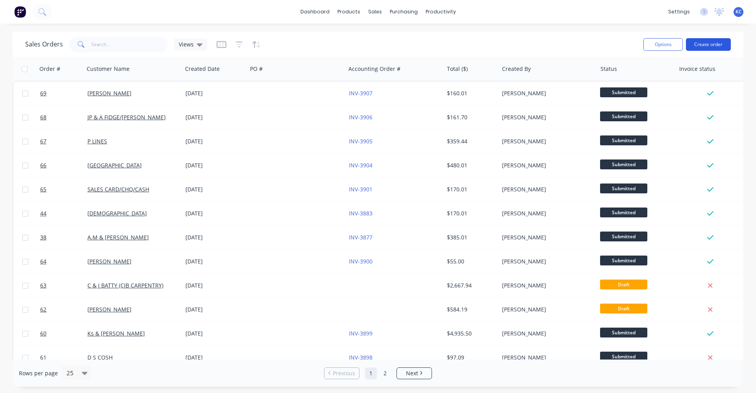
click at [725, 45] on button "Create order" at bounding box center [708, 44] width 45 height 13
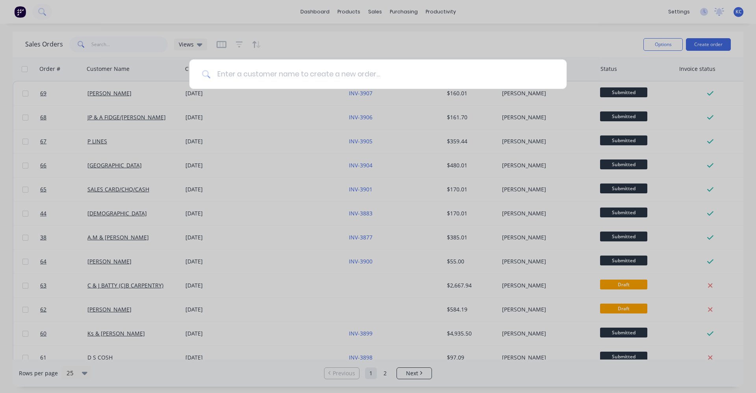
click at [262, 76] on input at bounding box center [382, 74] width 343 height 30
type input "[DEMOGRAPHIC_DATA]"
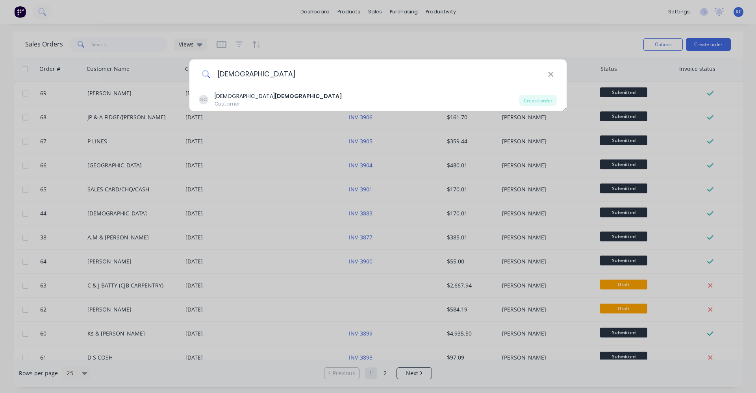
drag, startPoint x: 263, startPoint y: 76, endPoint x: 197, endPoint y: 71, distance: 65.6
click at [197, 71] on div "[DEMOGRAPHIC_DATA]" at bounding box center [377, 74] width 377 height 30
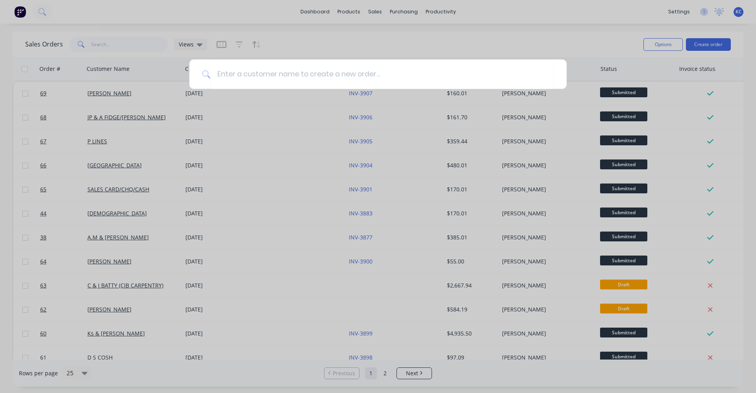
click at [381, 8] on div at bounding box center [378, 196] width 756 height 393
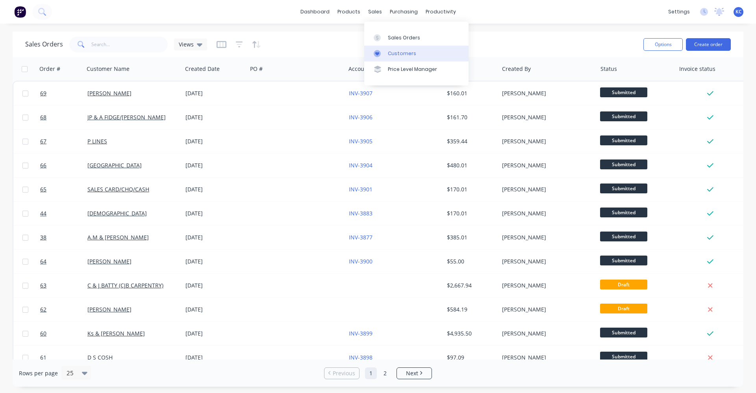
click at [378, 57] on link "Customers" at bounding box center [416, 54] width 104 height 16
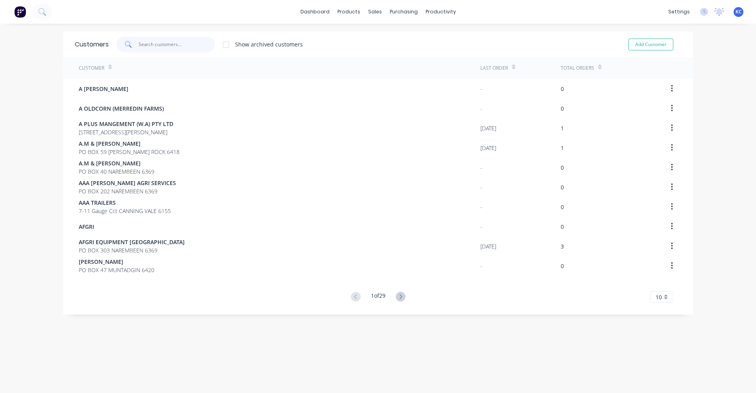
click at [159, 48] on input "text" at bounding box center [177, 45] width 77 height 16
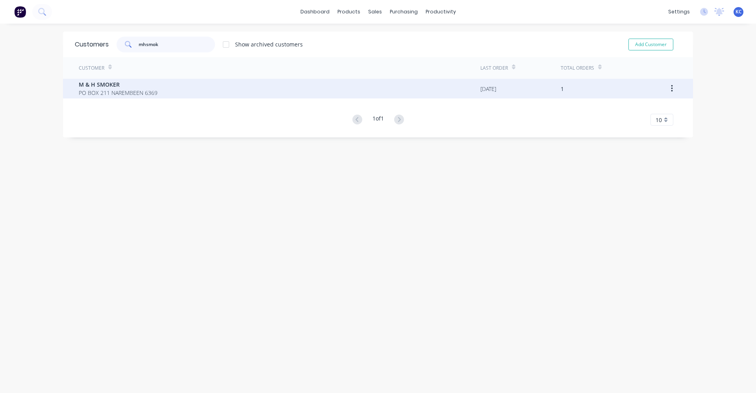
type input "mhsmok"
click at [145, 88] on span "M & H SMOKER" at bounding box center [118, 84] width 79 height 8
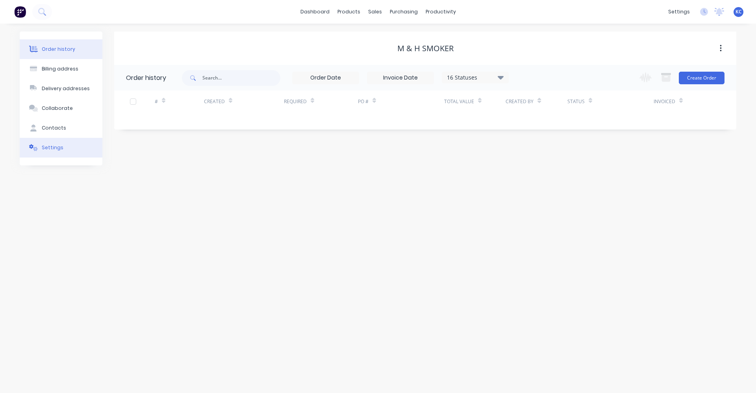
click at [65, 153] on button "Settings" at bounding box center [61, 148] width 83 height 20
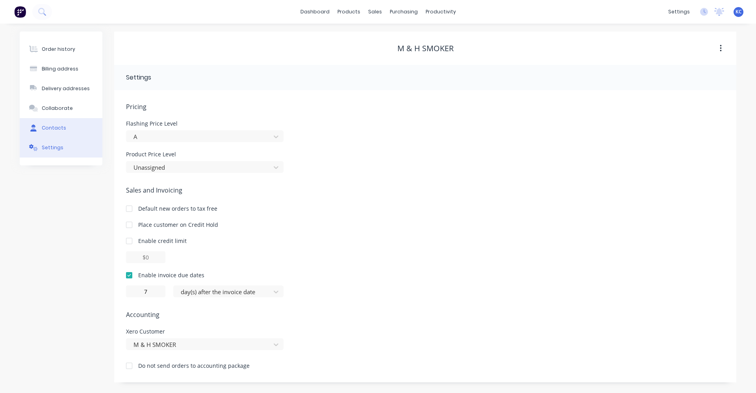
click at [62, 128] on div "Contacts" at bounding box center [54, 127] width 24 height 7
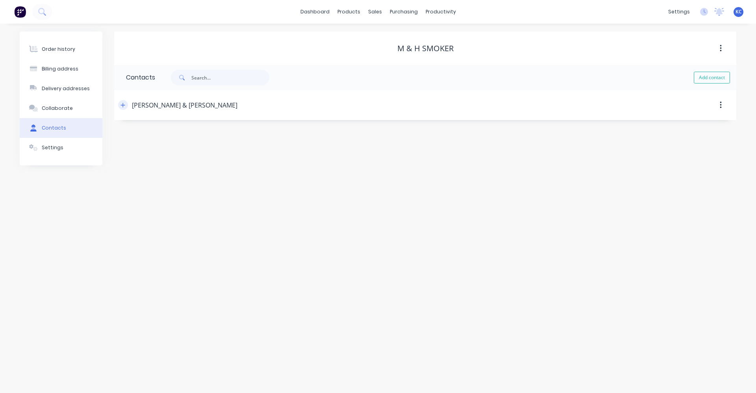
click at [123, 106] on icon "button" at bounding box center [123, 105] width 4 height 4
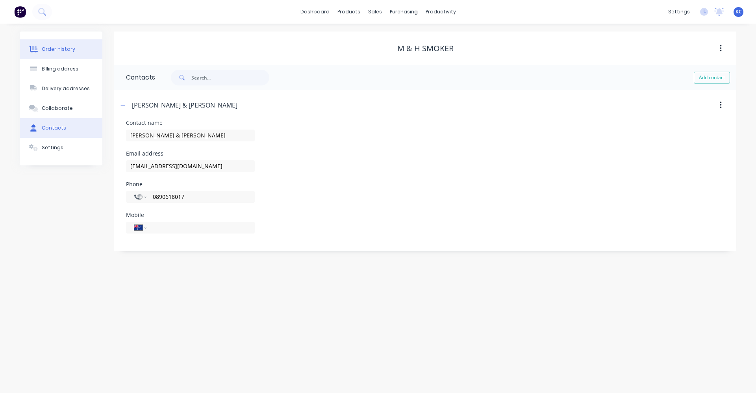
click at [61, 46] on div "Order history" at bounding box center [58, 49] width 33 height 7
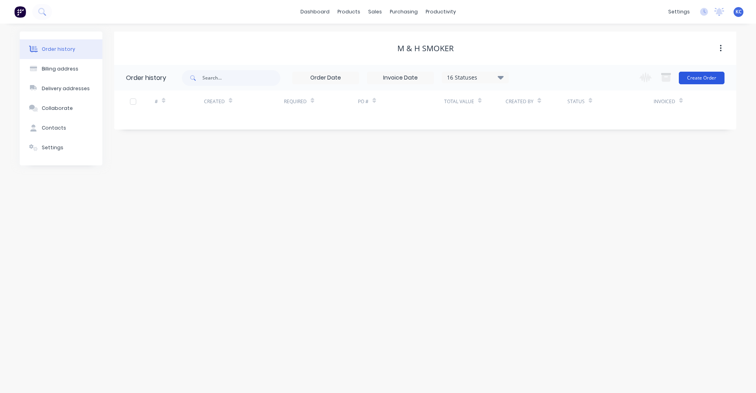
click at [695, 73] on button "Create Order" at bounding box center [702, 78] width 46 height 13
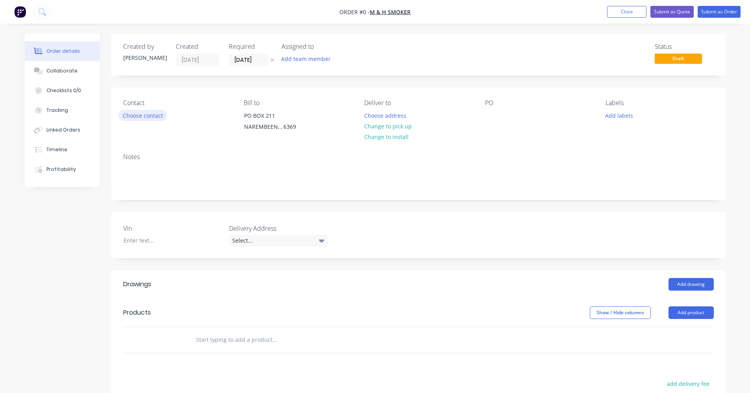
click at [154, 115] on button "Choose contact" at bounding box center [143, 115] width 48 height 11
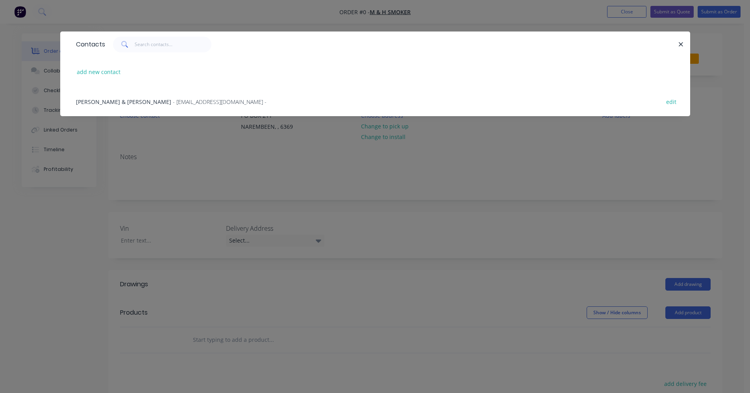
click at [152, 103] on span "[PERSON_NAME] & [PERSON_NAME]" at bounding box center [123, 101] width 95 height 7
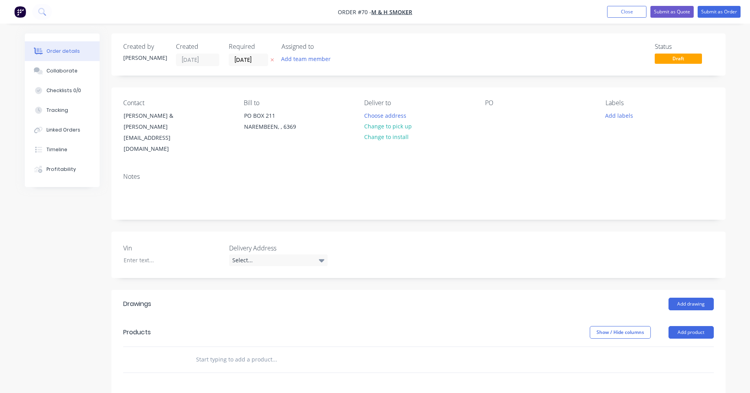
click at [232, 352] on input "text" at bounding box center [275, 360] width 158 height 16
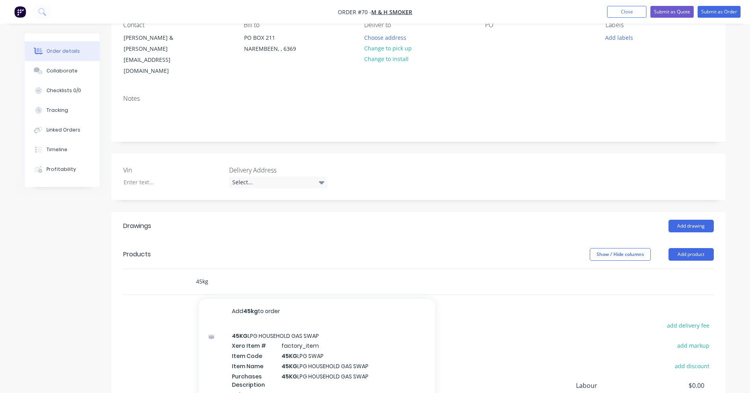
scroll to position [79, 0]
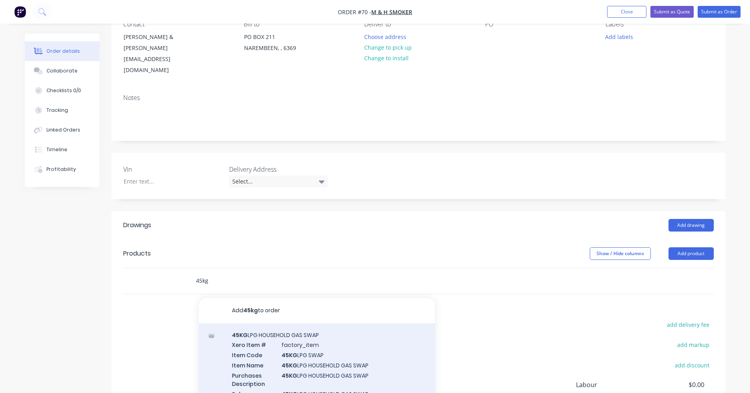
type input "45kg"
click at [296, 330] on div "45KG LPG HOUSEHOLD GAS SWAP Xero Item # factory_item Item Code 45KG LPG SWAP It…" at bounding box center [317, 373] width 236 height 100
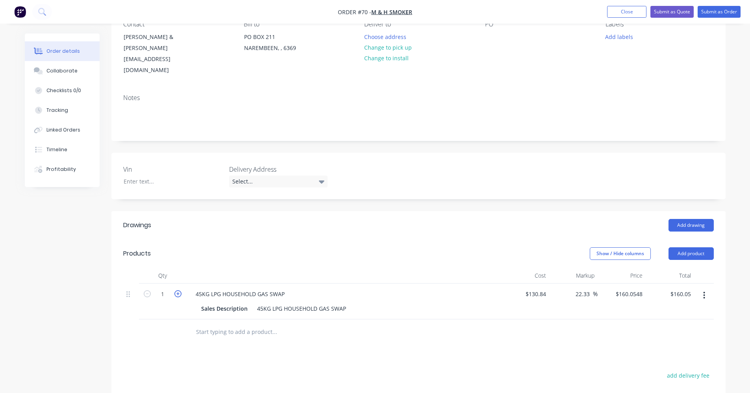
click at [176, 290] on icon "button" at bounding box center [177, 293] width 7 height 7
type input "2"
type input "$320.11"
click at [627, 288] on input "160.0548" at bounding box center [630, 293] width 31 height 11
type input "145.455"
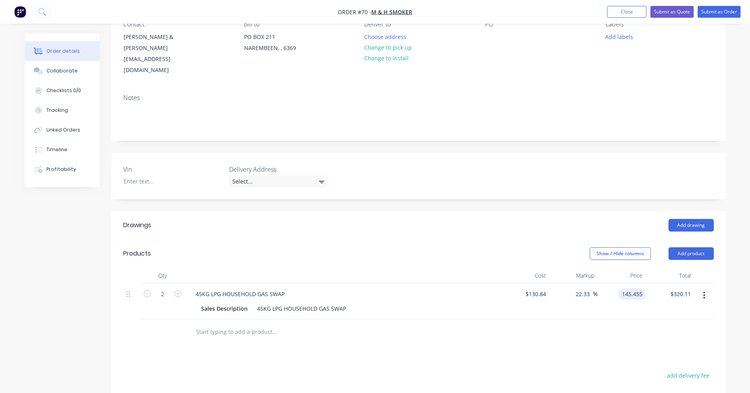
type input "11.17"
type input "$145.455"
type input "$290.91"
click at [519, 347] on div "Drawings Add drawing Products Show / Hide columns Add product Qty Cost Markup P…" at bounding box center [418, 372] width 614 height 323
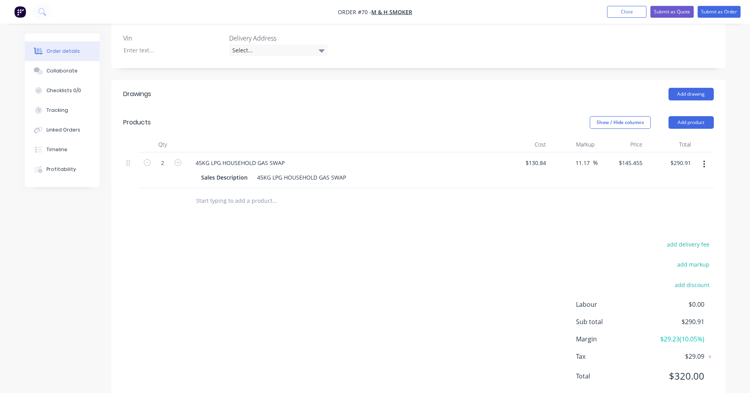
scroll to position [221, 0]
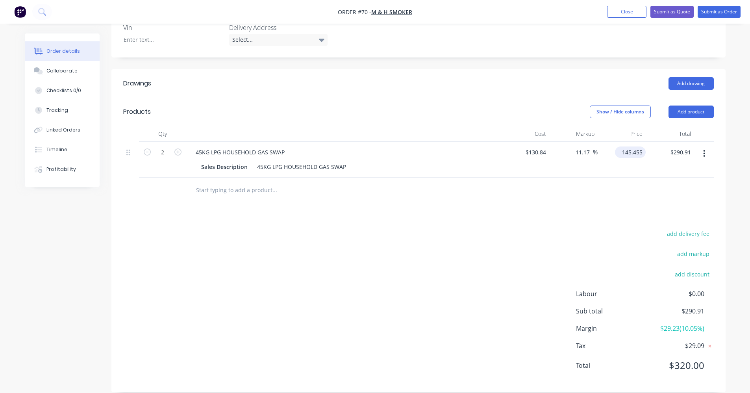
click at [639, 146] on input "145.455" at bounding box center [632, 151] width 28 height 11
type input "$145.455"
click at [638, 14] on button "Close" at bounding box center [626, 12] width 39 height 12
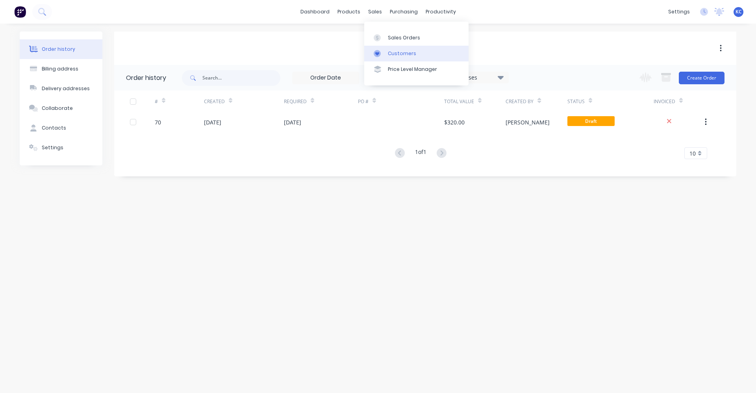
click at [382, 55] on div at bounding box center [380, 53] width 12 height 7
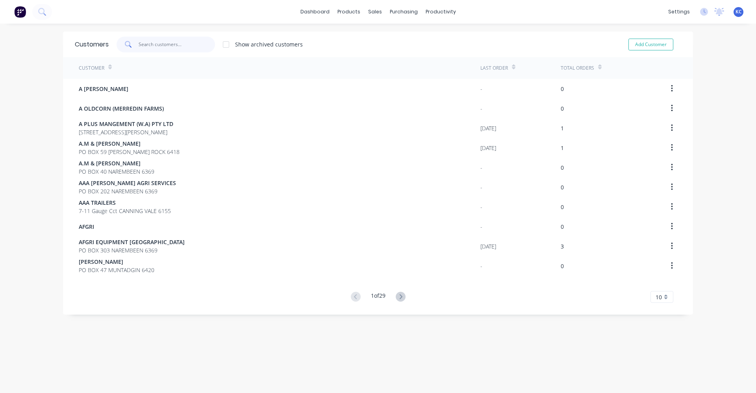
click at [177, 44] on input "text" at bounding box center [177, 45] width 77 height 16
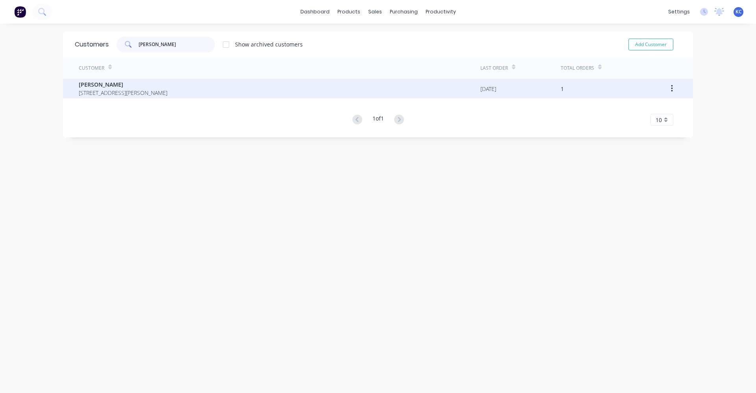
type input "[PERSON_NAME]"
click at [166, 98] on div "[PERSON_NAME] [STREET_ADDRESS][PERSON_NAME]" at bounding box center [280, 89] width 402 height 20
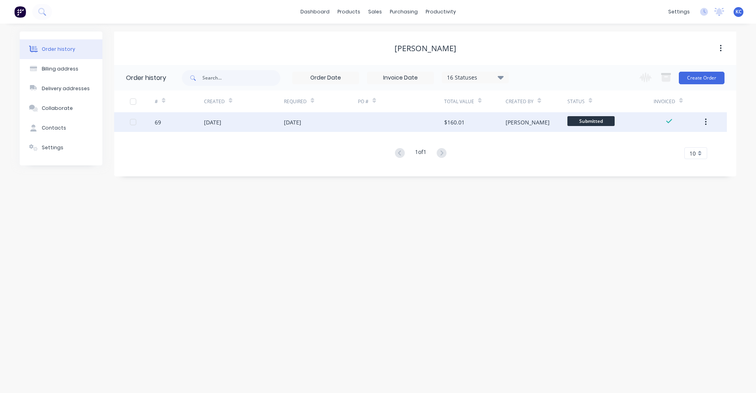
click at [471, 126] on div "$160.01" at bounding box center [474, 122] width 61 height 20
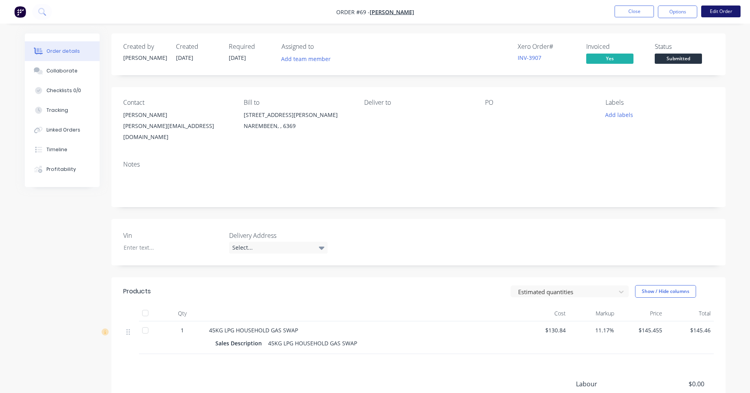
click at [716, 10] on button "Edit Order" at bounding box center [720, 12] width 39 height 12
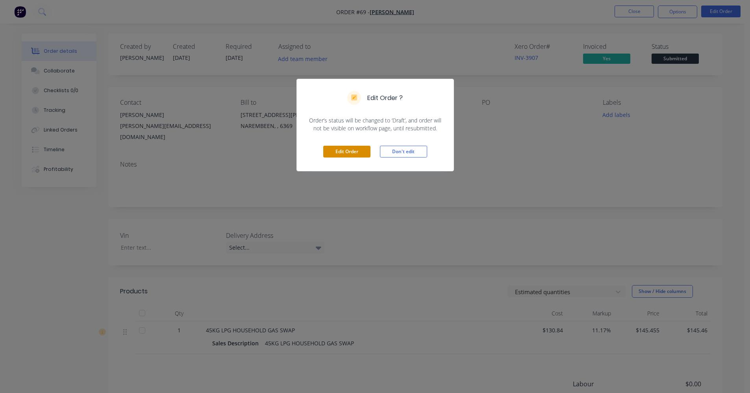
click at [346, 150] on button "Edit Order" at bounding box center [346, 152] width 47 height 12
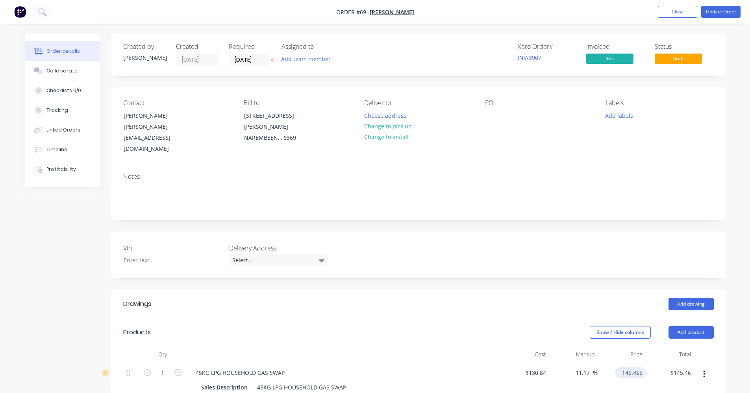
click at [618, 367] on div "145.455 $145.455" at bounding box center [630, 372] width 31 height 11
type input "$145.455"
click at [704, 370] on icon "button" at bounding box center [704, 374] width 2 height 9
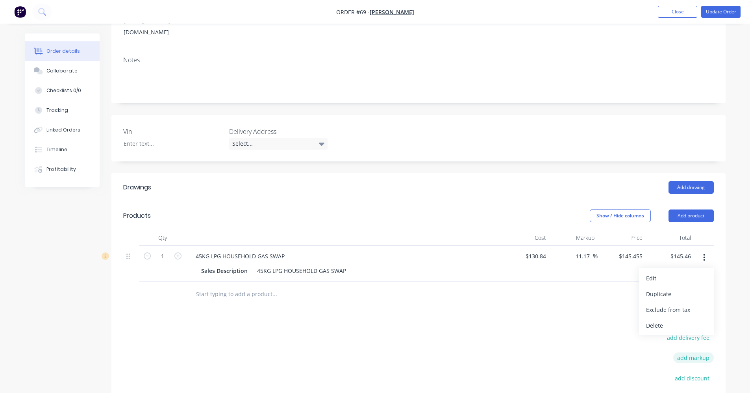
scroll to position [118, 0]
click at [672, 318] on div "Delete" at bounding box center [676, 323] width 61 height 11
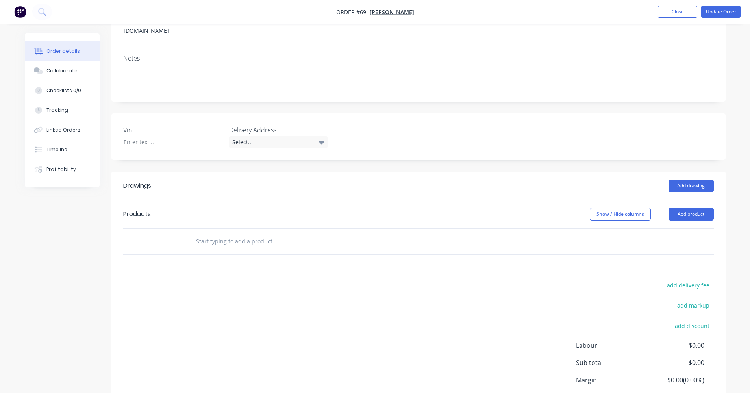
click at [207, 234] on input "text" at bounding box center [275, 242] width 158 height 16
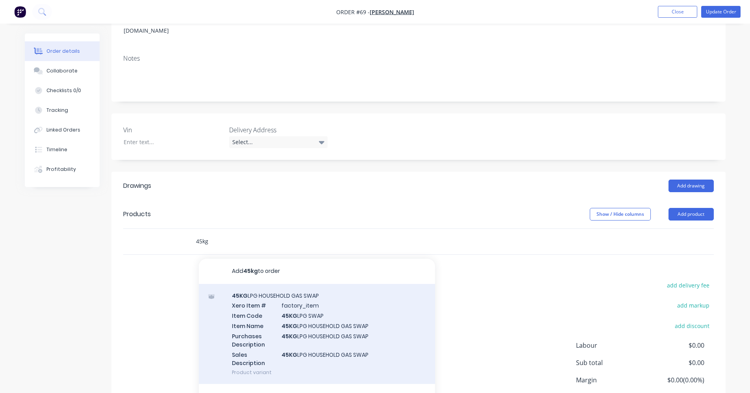
type input "45kg"
click at [300, 315] on div "45KG LPG HOUSEHOLD GAS SWAP Xero Item # factory_item Item Code 45KG LPG SWAP It…" at bounding box center [317, 334] width 236 height 100
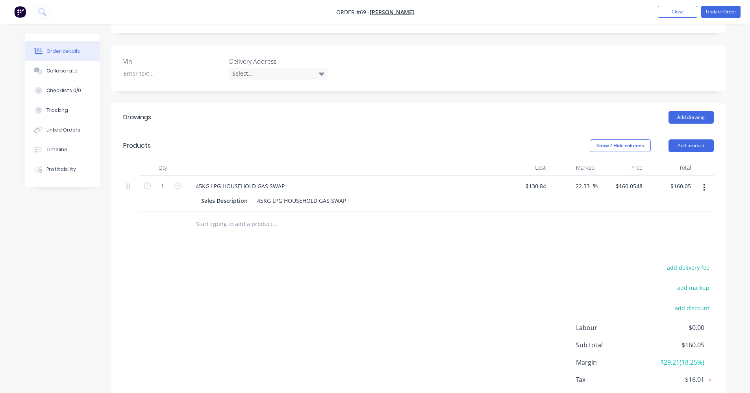
scroll to position [212, 0]
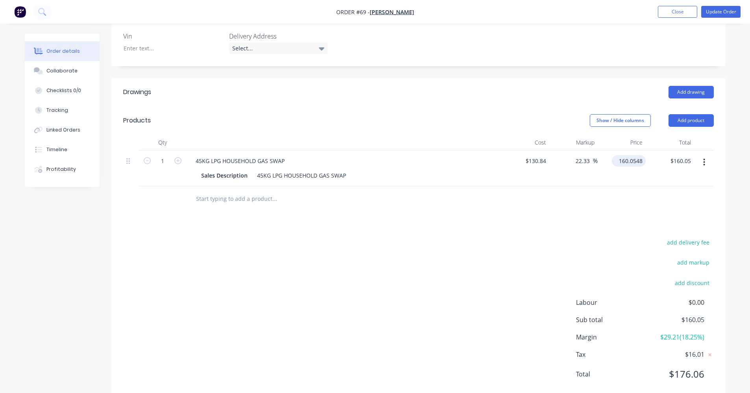
click at [623, 155] on input "160.0548" at bounding box center [630, 160] width 31 height 11
type input "154.55"
type input "18.12"
type input "$154.55"
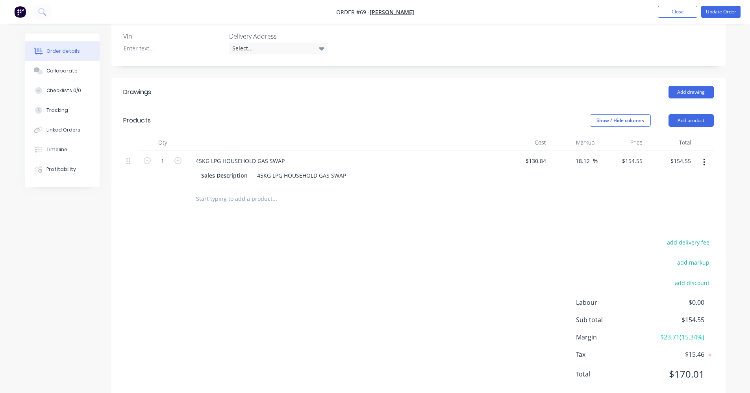
click at [483, 283] on div "add delivery fee add markup add discount Labour $0.00 Sub total $154.55 Margin …" at bounding box center [418, 313] width 591 height 152
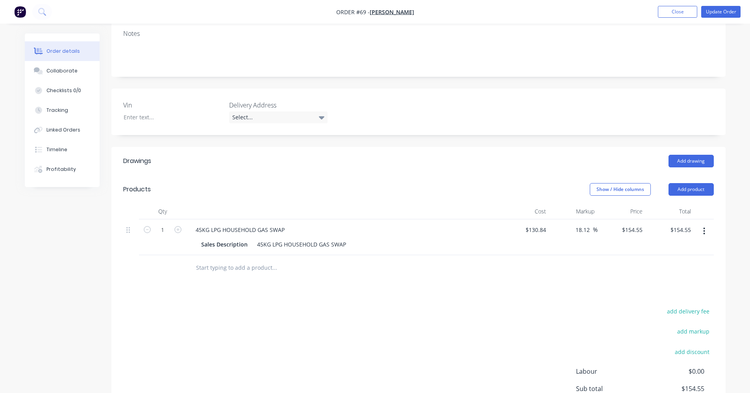
scroll to position [54, 0]
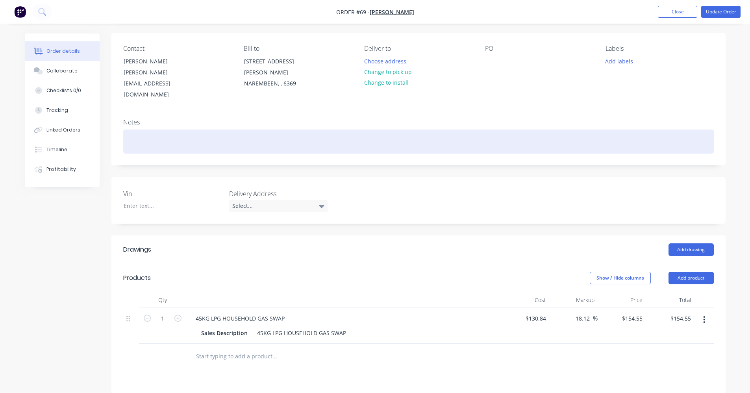
click at [189, 130] on div at bounding box center [418, 142] width 591 height 24
click at [230, 130] on div "apologise regard the first invoice" at bounding box center [418, 142] width 591 height 24
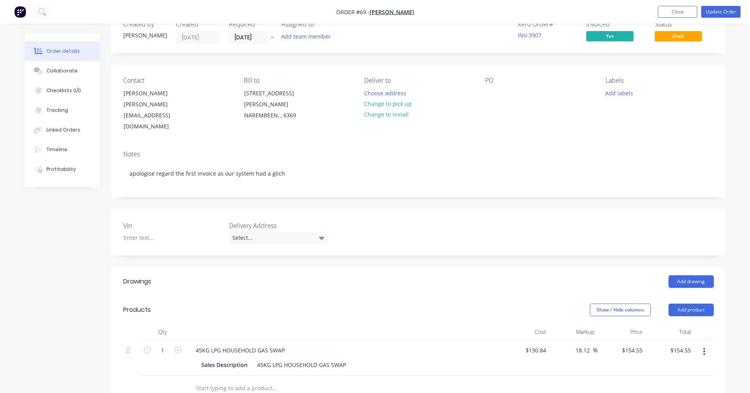
scroll to position [0, 0]
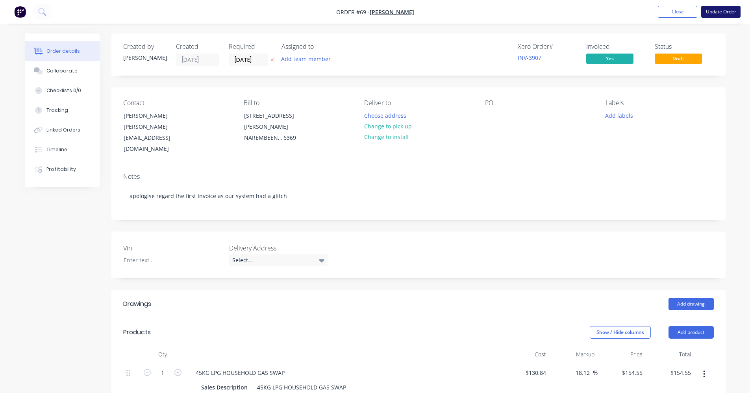
click at [725, 13] on button "Update Order" at bounding box center [720, 12] width 39 height 12
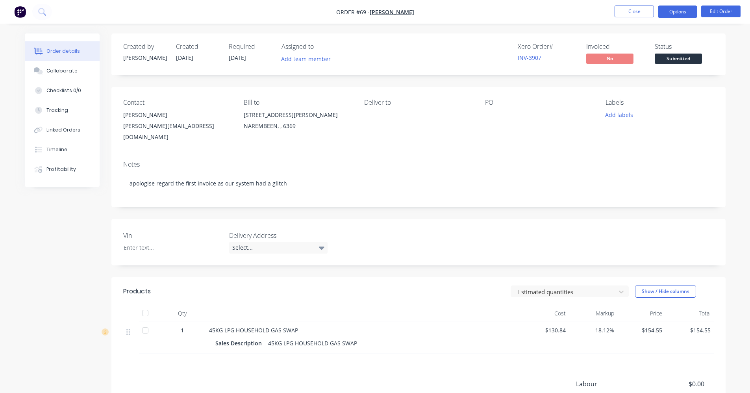
click at [675, 9] on button "Options" at bounding box center [677, 12] width 39 height 13
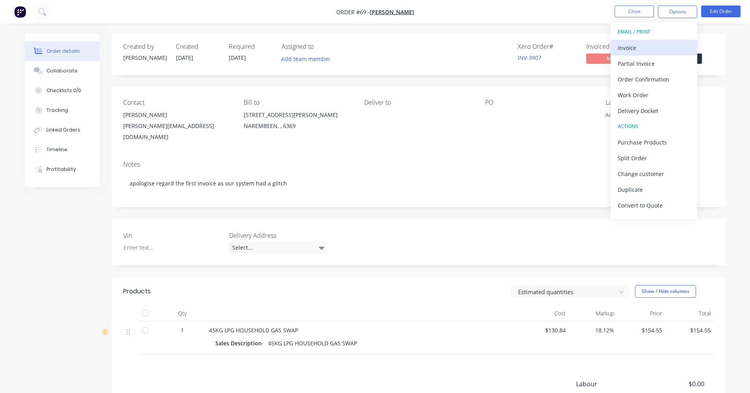
click at [650, 49] on div "Invoice" at bounding box center [654, 47] width 72 height 11
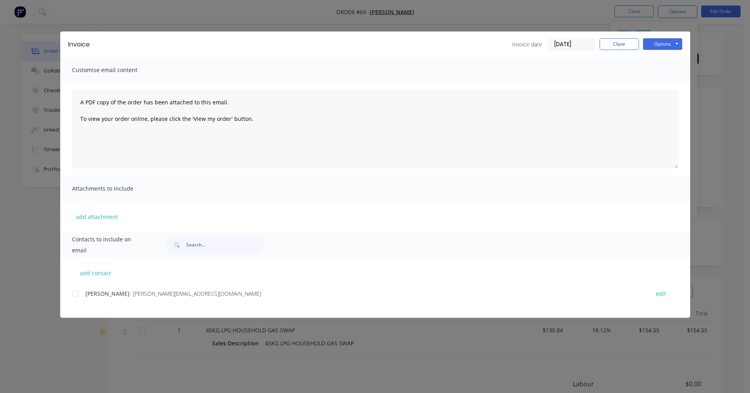
click at [77, 291] on div at bounding box center [75, 294] width 16 height 16
click at [664, 42] on button "Options" at bounding box center [662, 44] width 39 height 12
click at [670, 57] on button "Preview" at bounding box center [668, 58] width 50 height 13
click at [72, 292] on div at bounding box center [75, 294] width 16 height 16
click at [667, 39] on button "Options" at bounding box center [662, 44] width 39 height 12
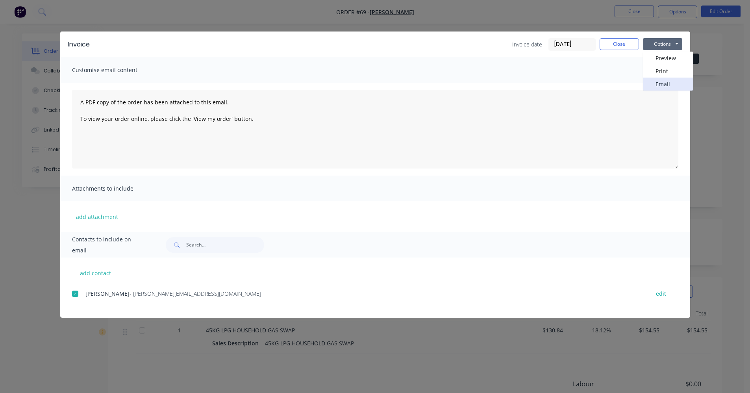
click at [666, 82] on button "Email" at bounding box center [668, 84] width 50 height 13
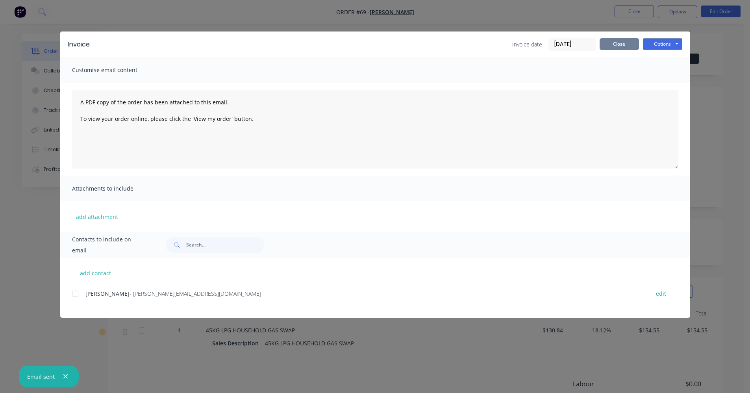
click at [637, 43] on button "Close" at bounding box center [619, 44] width 39 height 12
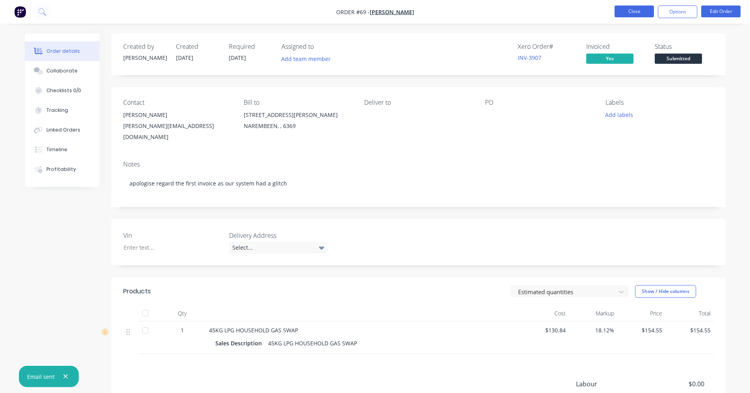
click at [638, 9] on button "Close" at bounding box center [634, 12] width 39 height 12
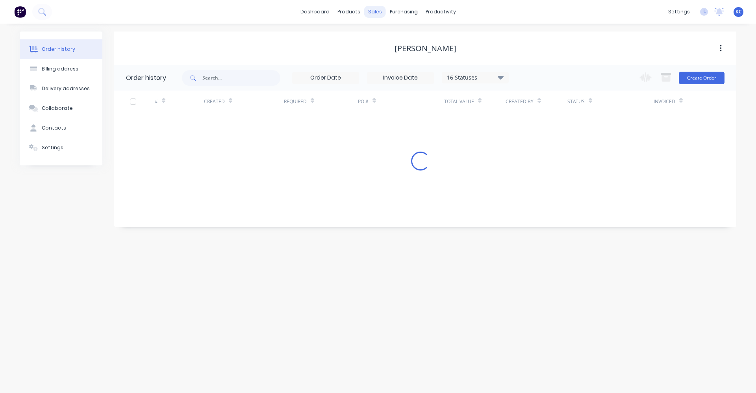
click at [377, 13] on div "sales" at bounding box center [375, 12] width 22 height 12
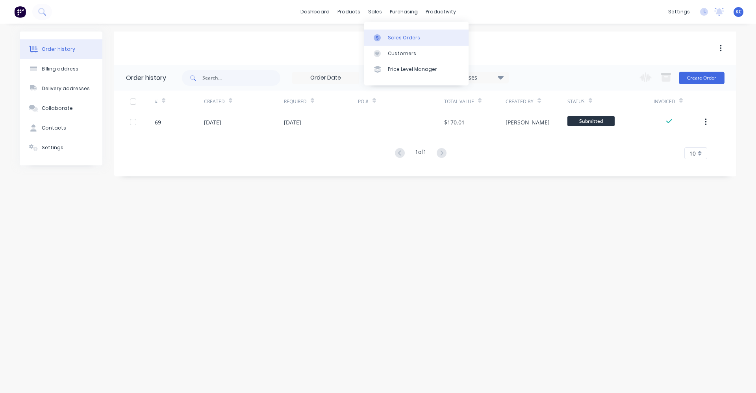
click at [388, 39] on div "Sales Orders" at bounding box center [404, 37] width 32 height 7
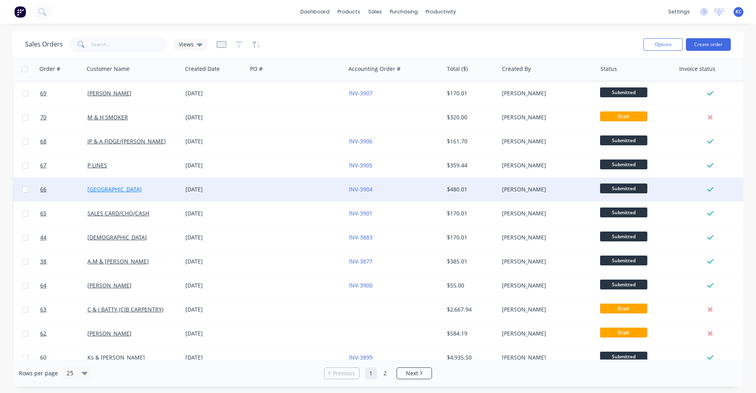
click at [114, 191] on link "[GEOGRAPHIC_DATA]" at bounding box center [114, 188] width 54 height 7
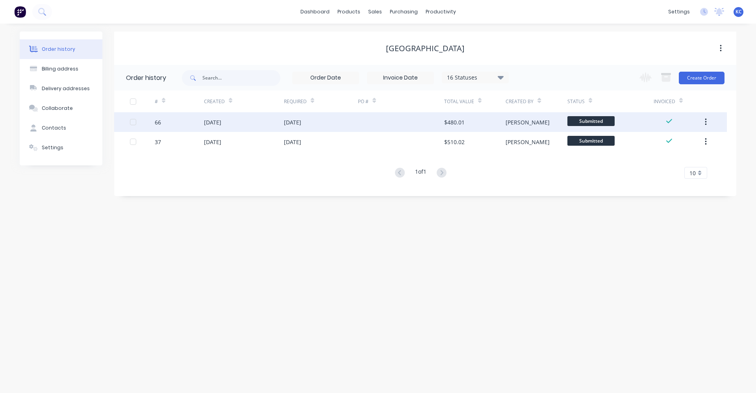
click at [316, 119] on div "[DATE]" at bounding box center [321, 122] width 74 height 20
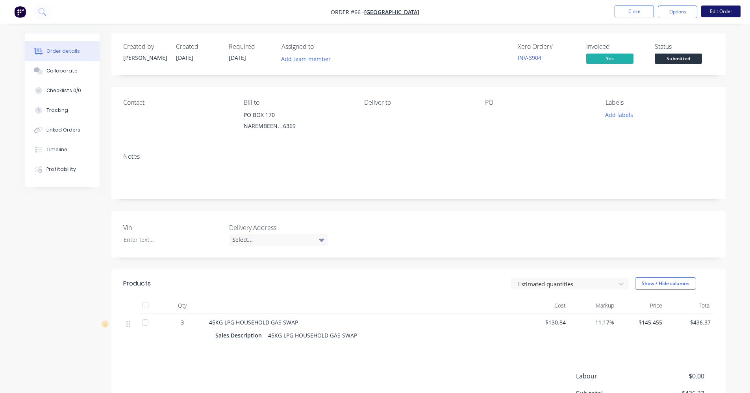
click at [720, 13] on button "Edit Order" at bounding box center [720, 12] width 39 height 12
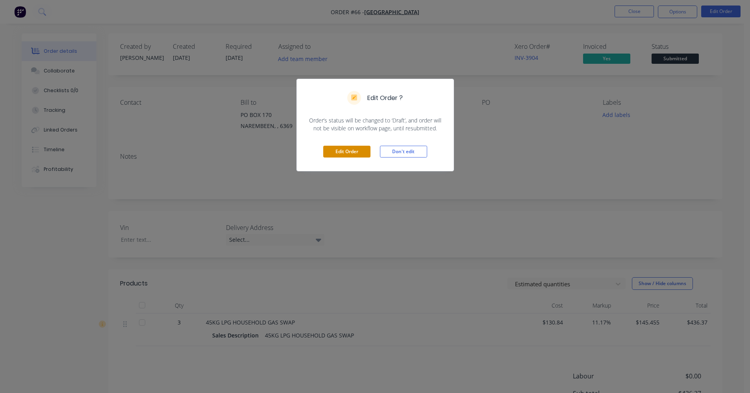
click at [352, 153] on button "Edit Order" at bounding box center [346, 152] width 47 height 12
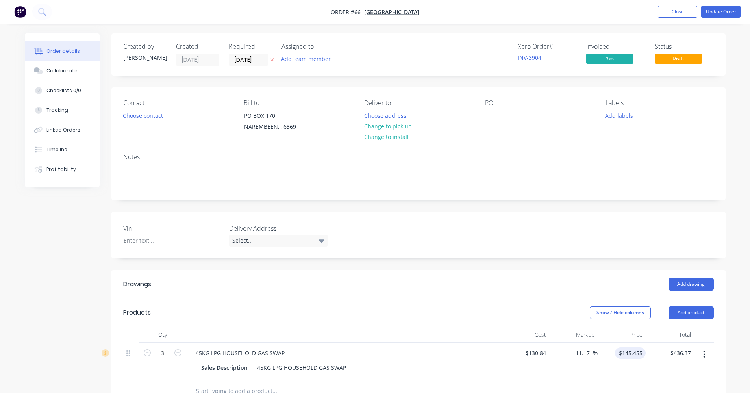
click at [628, 353] on input "$145.455" at bounding box center [632, 352] width 28 height 11
click at [628, 356] on input "145.455" at bounding box center [633, 352] width 24 height 11
click at [633, 354] on input "145.455" at bounding box center [633, 352] width 24 height 11
click at [562, 311] on div "Show / Hide columns Add product" at bounding box center [480, 312] width 465 height 13
click at [587, 371] on div "11.17 11.17 %" at bounding box center [573, 361] width 48 height 36
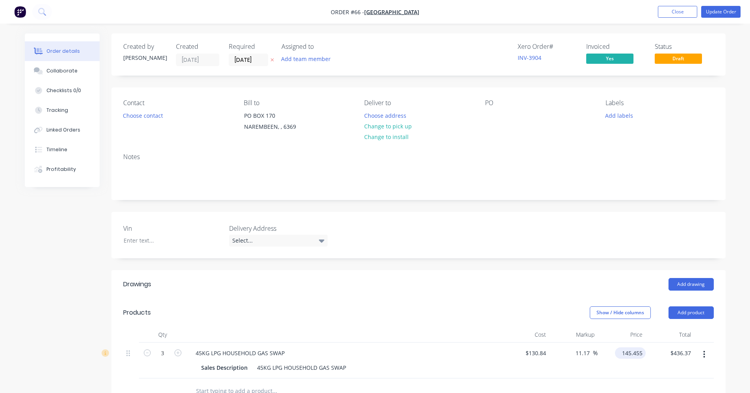
click at [633, 355] on input "145.455" at bounding box center [632, 352] width 28 height 11
type input "154.455"
click at [493, 307] on div "Show / Hide columns Add product" at bounding box center [480, 312] width 465 height 13
type input "18.05"
type input "$154.455"
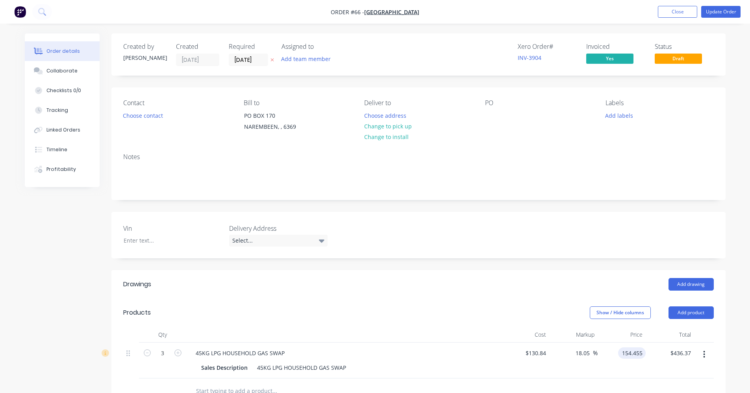
type input "$463.37"
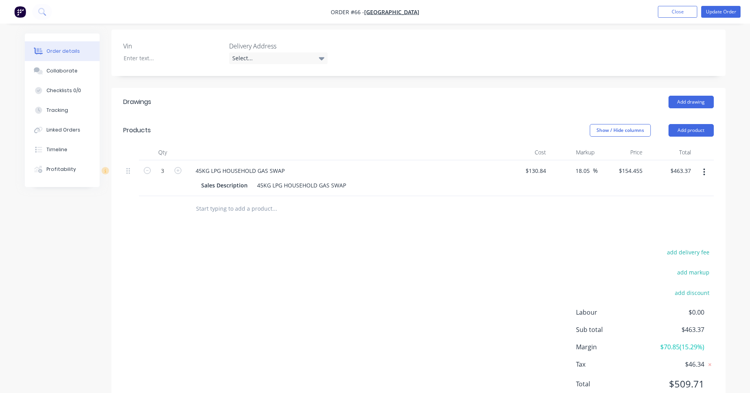
scroll to position [212, 0]
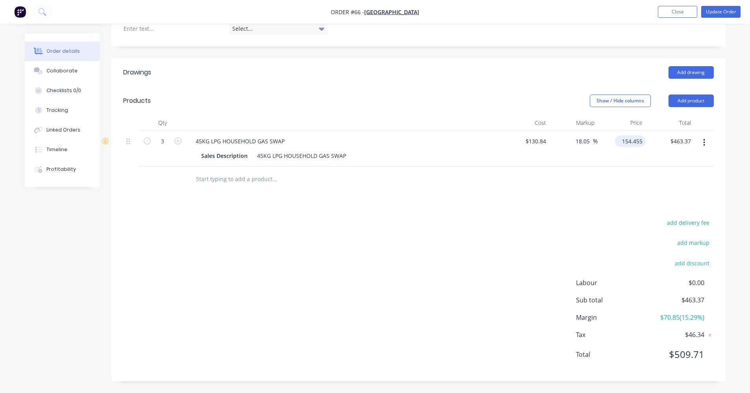
click at [632, 145] on input "154.455" at bounding box center [632, 140] width 28 height 11
type input "154.55"
click at [437, 235] on div "add delivery fee add markup add discount Labour $0.00 Sub total $463.37 Margin …" at bounding box center [418, 293] width 591 height 152
type input "18.12"
type input "$154.55"
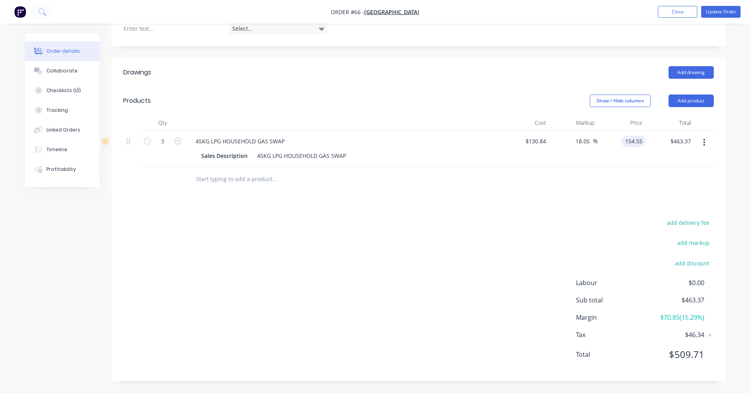
type input "$463.65"
click at [732, 2] on nav "Order #66 - Narembeen Roadhouse Add product Close Update Order" at bounding box center [375, 12] width 750 height 24
click at [729, 15] on button "Update Order" at bounding box center [720, 12] width 39 height 12
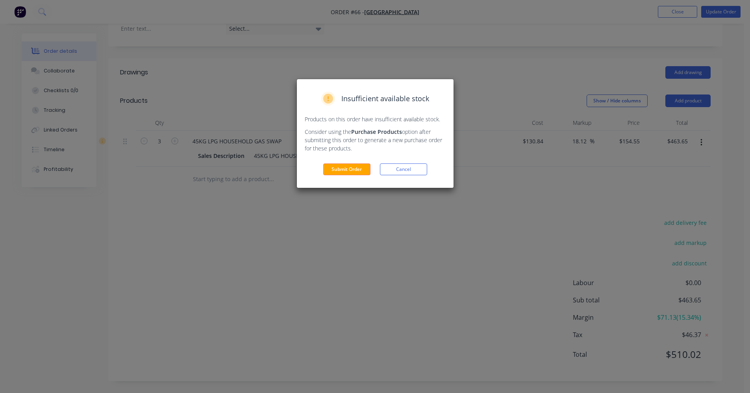
click at [402, 169] on button "Cancel" at bounding box center [403, 169] width 47 height 12
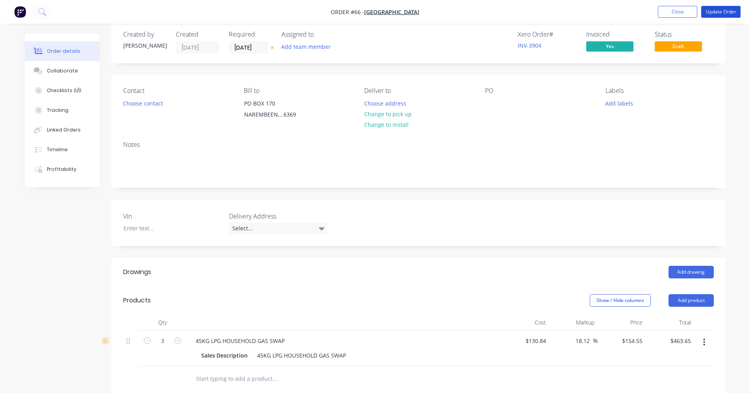
scroll to position [0, 0]
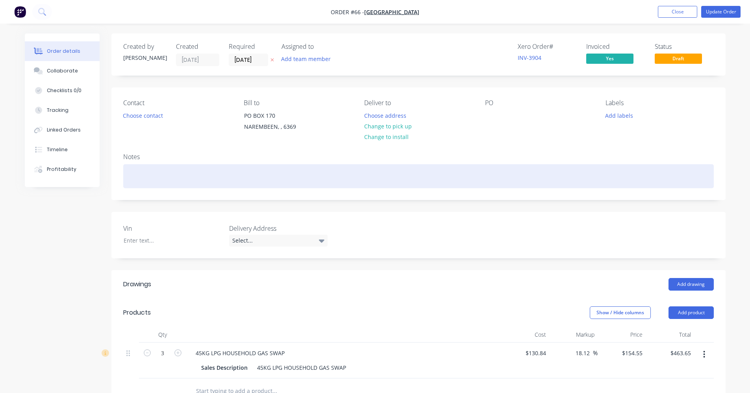
click at [173, 174] on div at bounding box center [418, 176] width 591 height 24
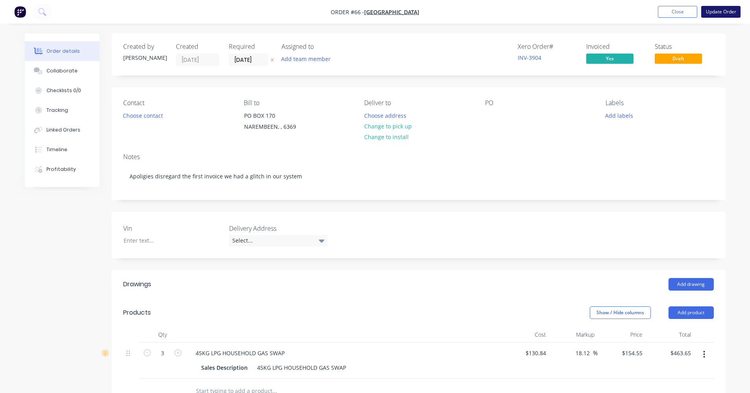
click at [726, 10] on button "Update Order" at bounding box center [720, 12] width 39 height 12
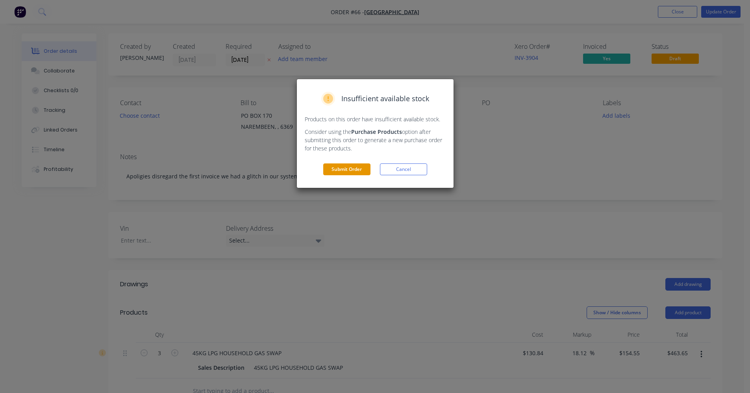
click at [341, 167] on button "Submit Order" at bounding box center [346, 169] width 47 height 12
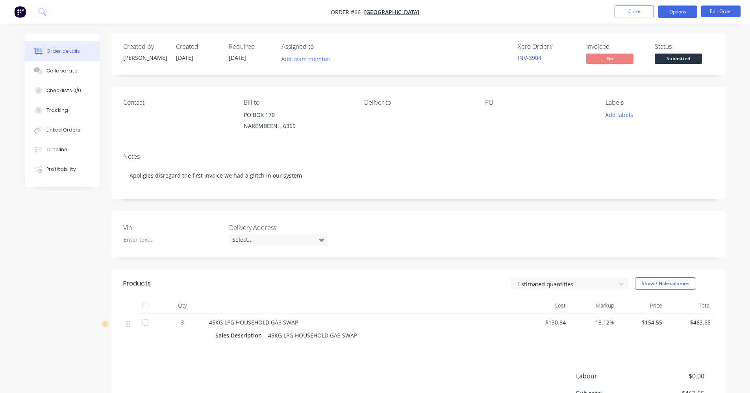
click at [678, 9] on button "Options" at bounding box center [677, 12] width 39 height 13
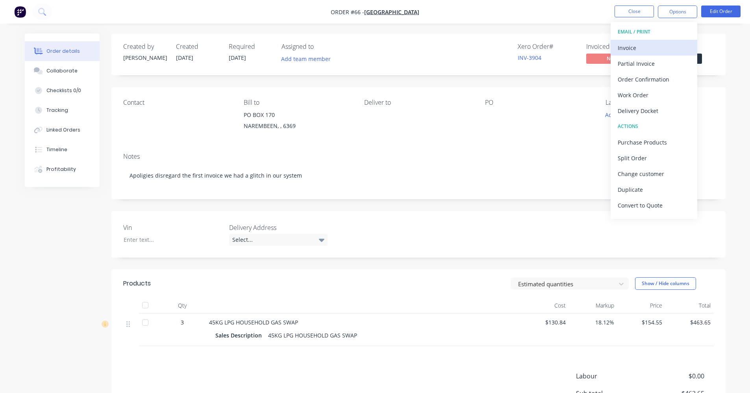
click at [648, 54] on button "Invoice" at bounding box center [654, 48] width 87 height 16
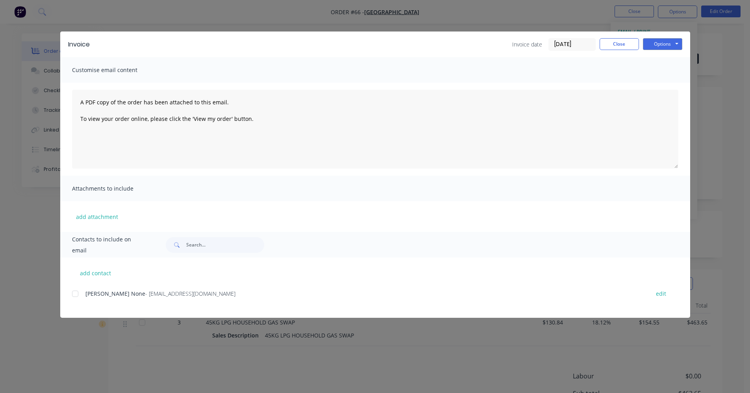
click at [78, 295] on div at bounding box center [75, 294] width 16 height 16
click at [670, 46] on button "Options" at bounding box center [662, 44] width 39 height 12
click at [665, 83] on button "Email" at bounding box center [668, 84] width 50 height 13
click at [613, 46] on button "Close" at bounding box center [619, 44] width 39 height 12
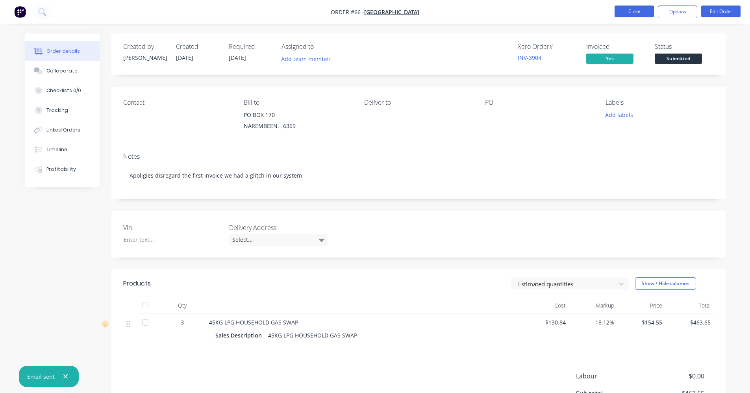
click at [639, 9] on button "Close" at bounding box center [634, 12] width 39 height 12
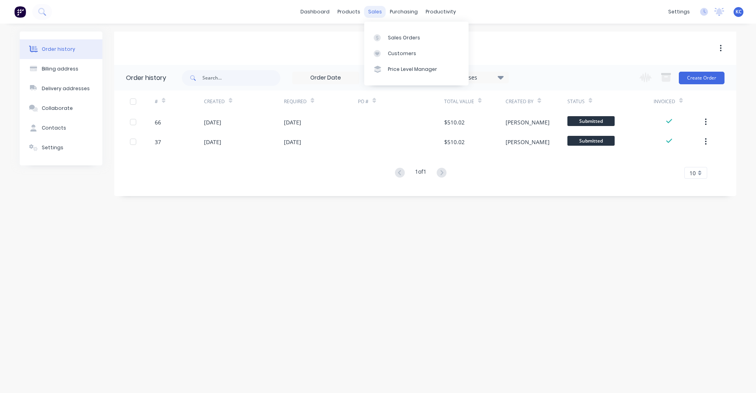
click at [377, 10] on div "sales" at bounding box center [375, 12] width 22 height 12
click at [389, 41] on div "Sales Orders" at bounding box center [404, 37] width 32 height 7
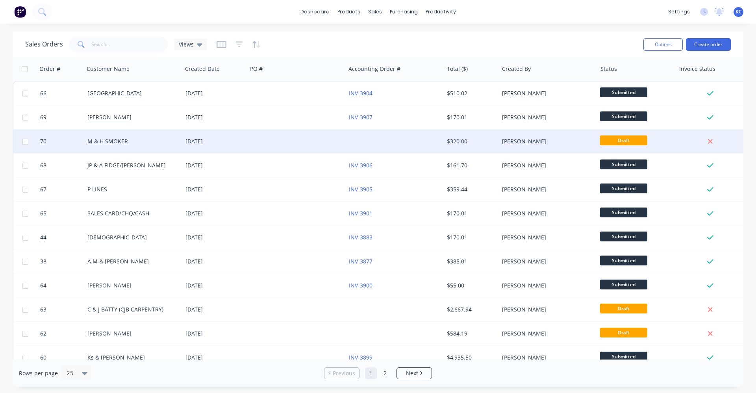
click at [237, 137] on div "[DATE]" at bounding box center [214, 142] width 65 height 24
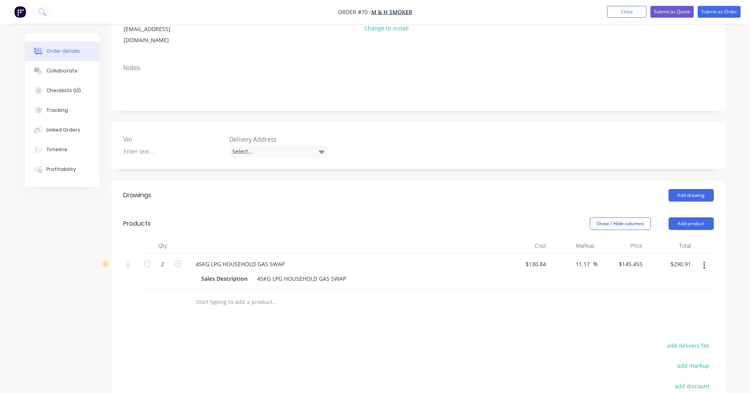
scroll to position [118, 0]
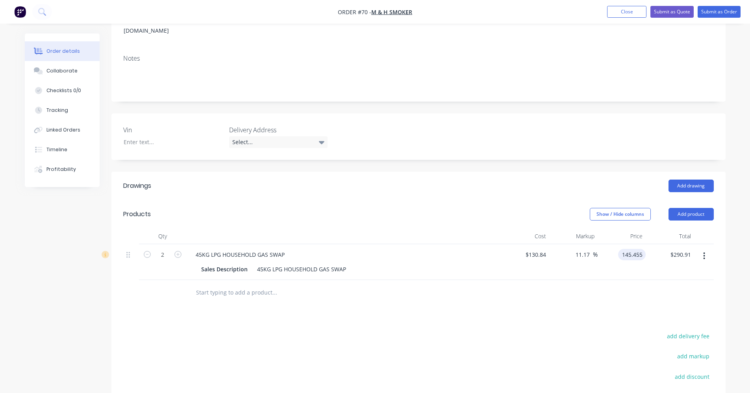
click at [629, 249] on input "145.455" at bounding box center [633, 254] width 24 height 11
type input "154.55"
type input "18.12"
type input "$154.55"
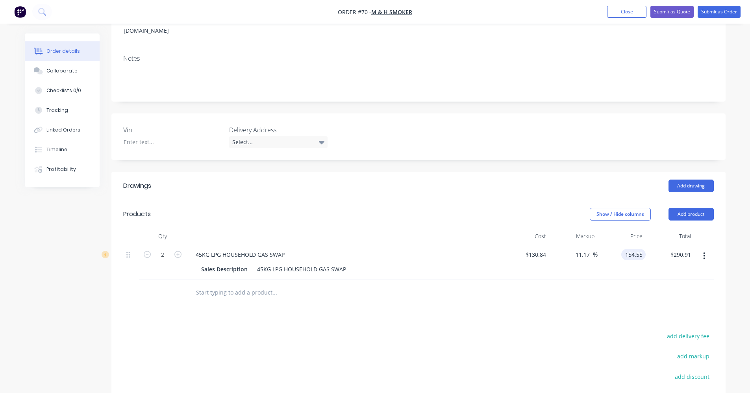
type input "$309.10"
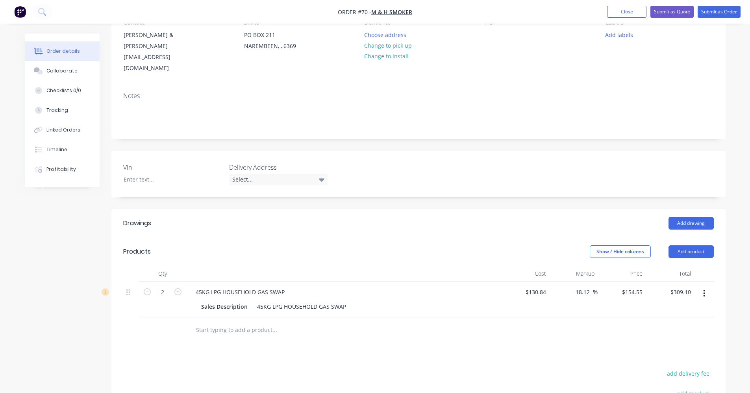
scroll to position [0, 0]
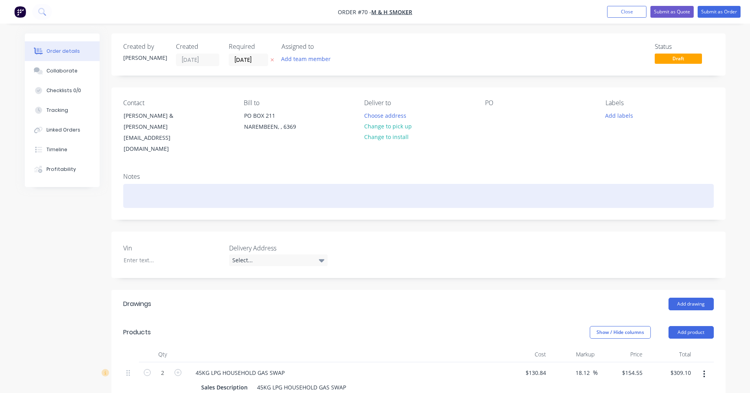
click at [178, 187] on div at bounding box center [418, 196] width 591 height 24
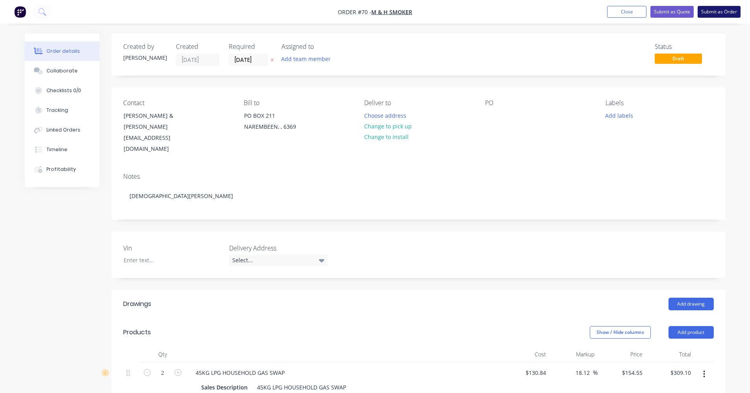
click at [716, 13] on button "Submit as Order" at bounding box center [719, 12] width 43 height 12
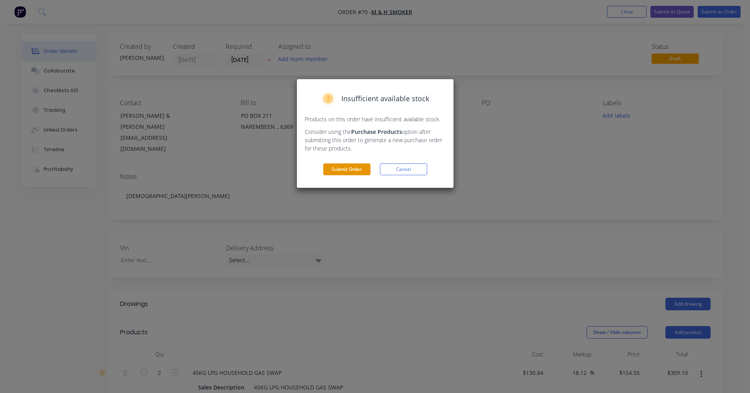
click at [348, 170] on button "Submit Order" at bounding box center [346, 169] width 47 height 12
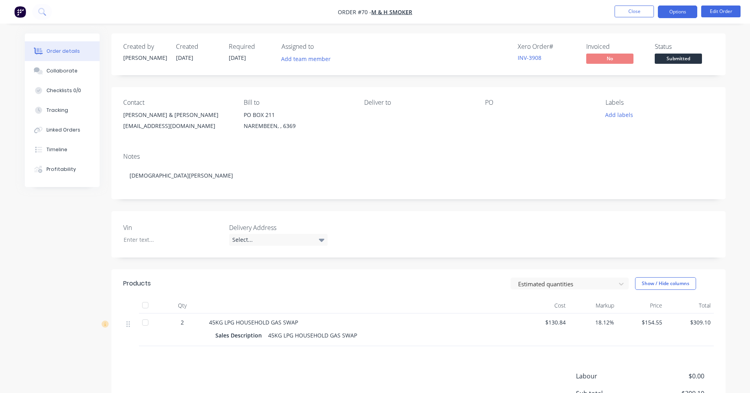
click at [685, 13] on button "Options" at bounding box center [677, 12] width 39 height 13
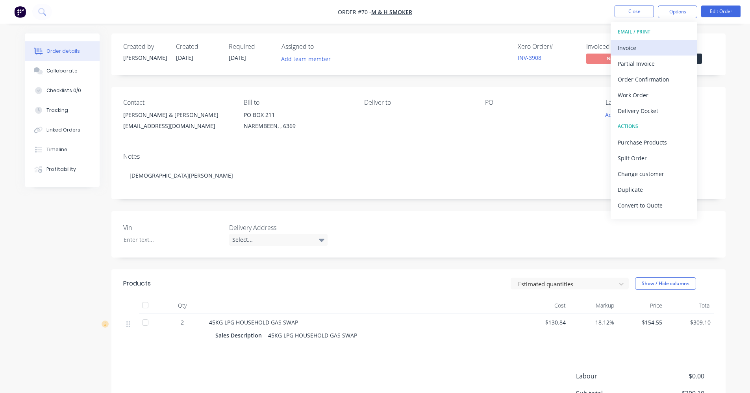
click at [671, 51] on div "Invoice" at bounding box center [654, 47] width 72 height 11
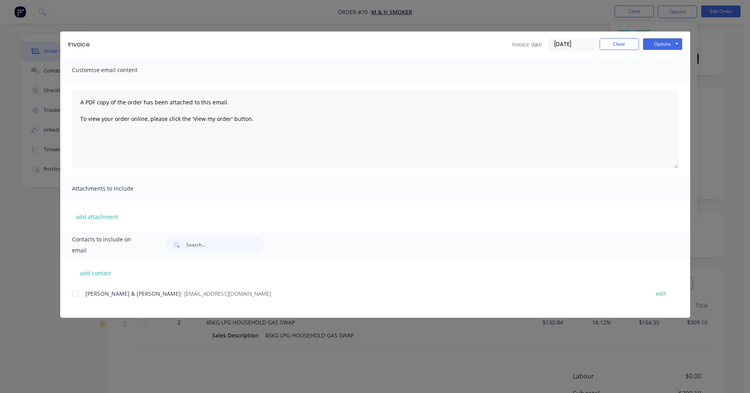
click at [70, 295] on div "add contact [PERSON_NAME] & [PERSON_NAME] - [EMAIL_ADDRESS][DOMAIN_NAME] edit" at bounding box center [375, 288] width 630 height 60
click at [79, 293] on div at bounding box center [75, 294] width 16 height 16
click at [657, 43] on button "Options" at bounding box center [662, 44] width 39 height 12
click at [659, 82] on button "Email" at bounding box center [668, 84] width 50 height 13
click at [74, 295] on div at bounding box center [75, 294] width 16 height 16
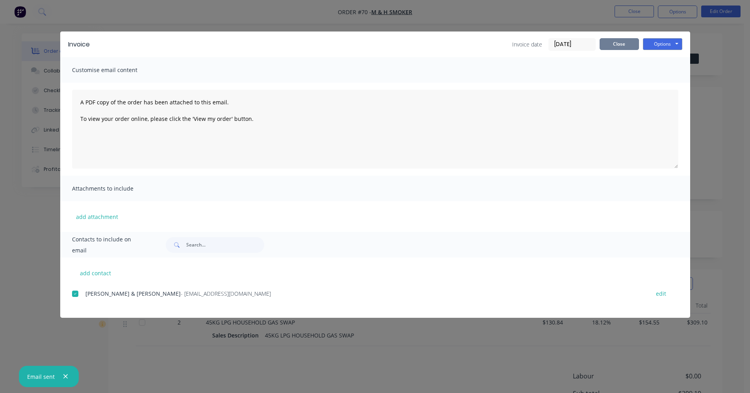
click at [606, 43] on button "Close" at bounding box center [619, 44] width 39 height 12
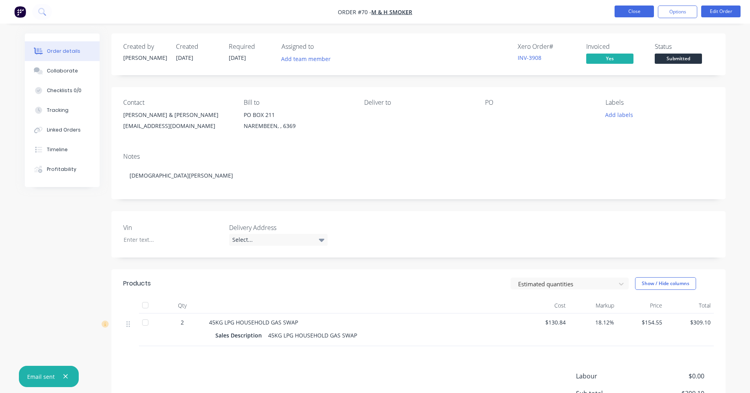
click at [642, 13] on button "Close" at bounding box center [634, 12] width 39 height 12
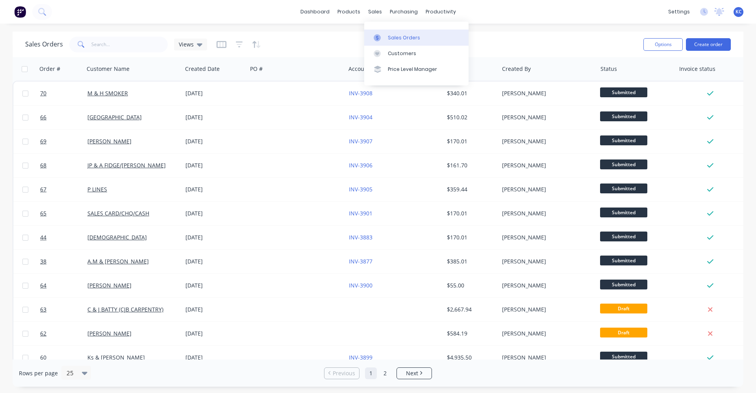
drag, startPoint x: 391, startPoint y: 38, endPoint x: 408, endPoint y: 31, distance: 19.2
click at [391, 38] on div "Sales Orders" at bounding box center [404, 37] width 32 height 7
click at [702, 40] on button "Create order" at bounding box center [708, 44] width 45 height 13
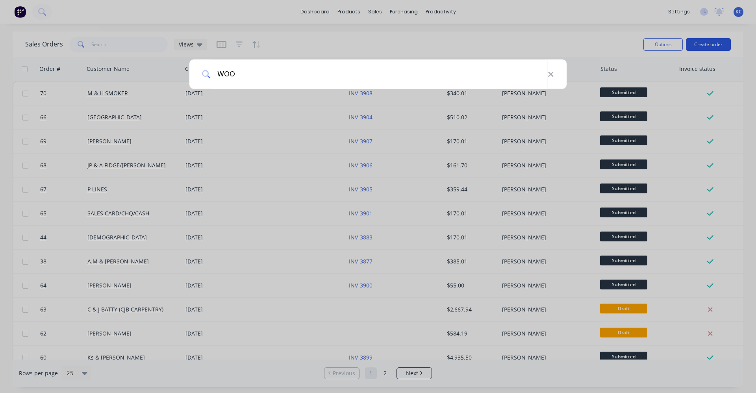
type input "WOOD"
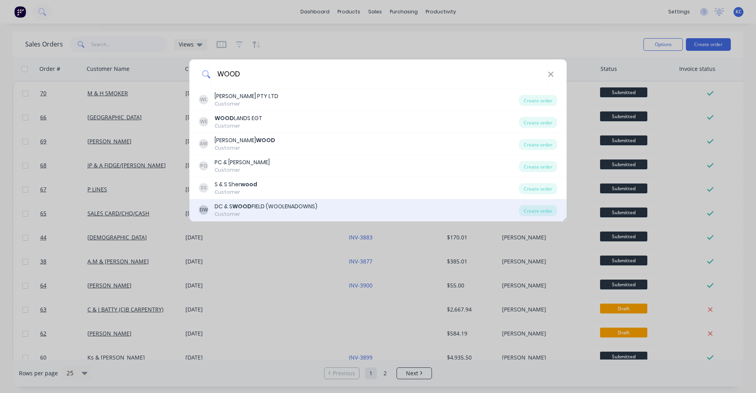
click at [323, 205] on div "DW DC & S WOOD FIELD (WOOLENADOWNS) Customer" at bounding box center [359, 209] width 320 height 15
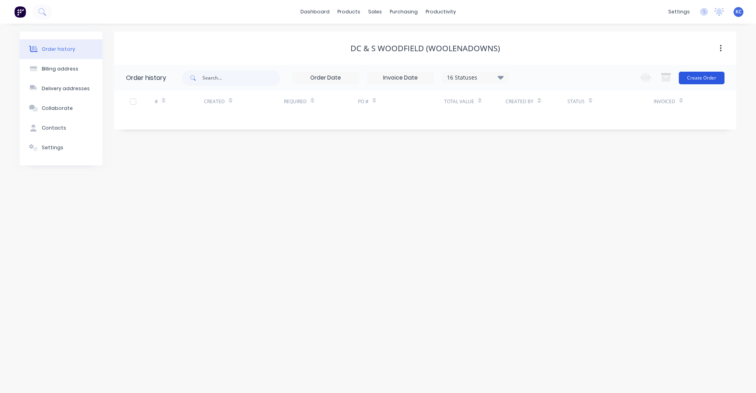
click at [691, 75] on button "Create Order" at bounding box center [702, 78] width 46 height 13
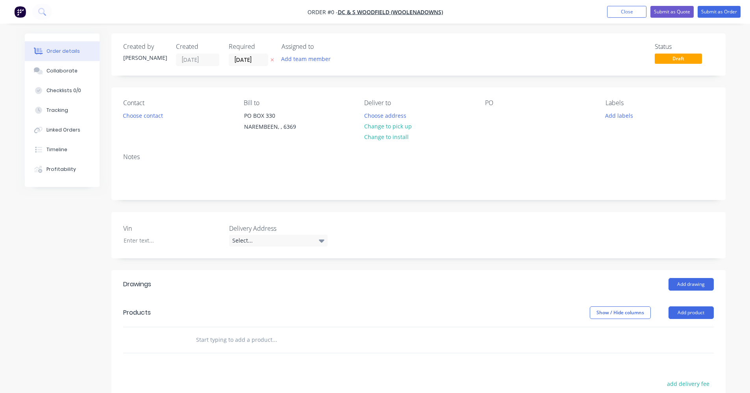
click at [216, 343] on input "text" at bounding box center [275, 340] width 158 height 16
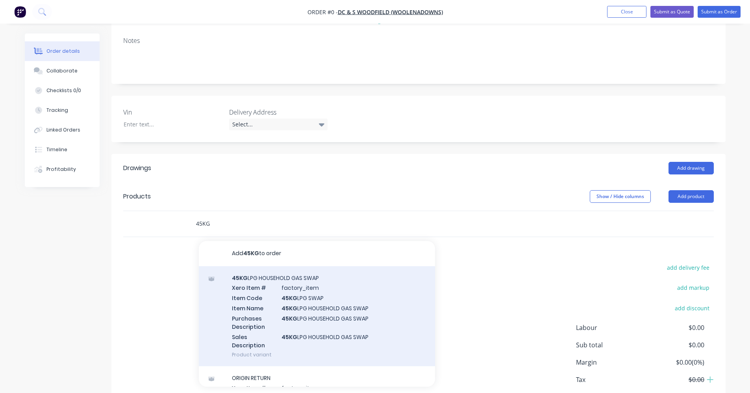
scroll to position [118, 0]
type input "45KG"
click at [366, 300] on div "45KG LPG HOUSEHOLD GAS SWAP Xero Item # factory_item Item Code 45KG LPG SWAP It…" at bounding box center [317, 314] width 236 height 100
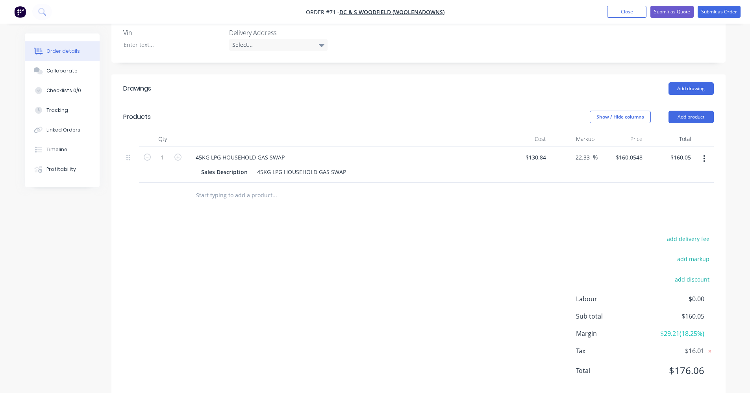
scroll to position [212, 0]
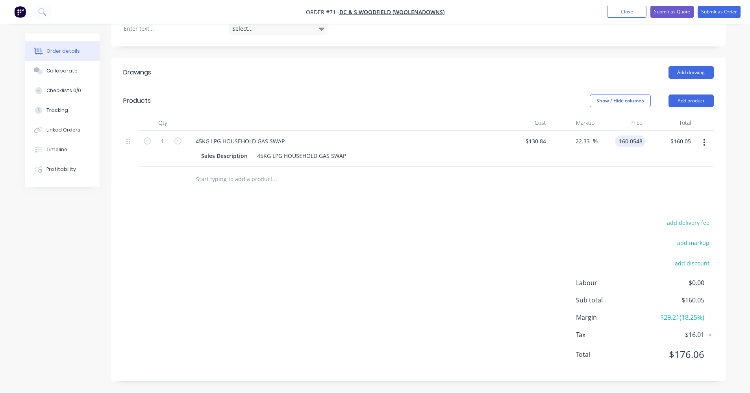
click at [625, 142] on input "160.0548" at bounding box center [632, 140] width 28 height 11
type input "154.55"
type input "18.12"
type input "$154.55"
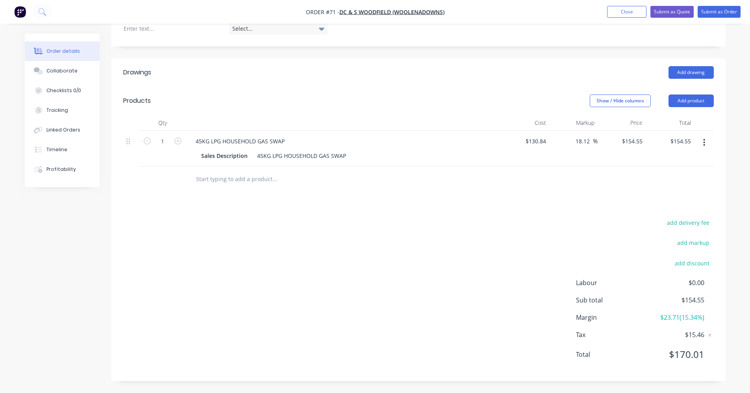
click at [547, 202] on div "Drawings Add drawing Products Show / Hide columns Add product Qty Cost Markup P…" at bounding box center [418, 219] width 614 height 323
click at [177, 137] on button "button" at bounding box center [178, 140] width 10 height 8
type input "2"
type input "$309.10"
click at [719, 7] on button "Submit as Order" at bounding box center [719, 12] width 43 height 12
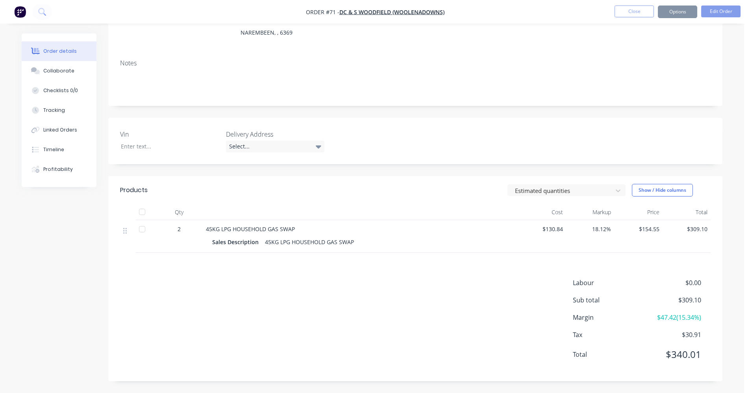
scroll to position [0, 0]
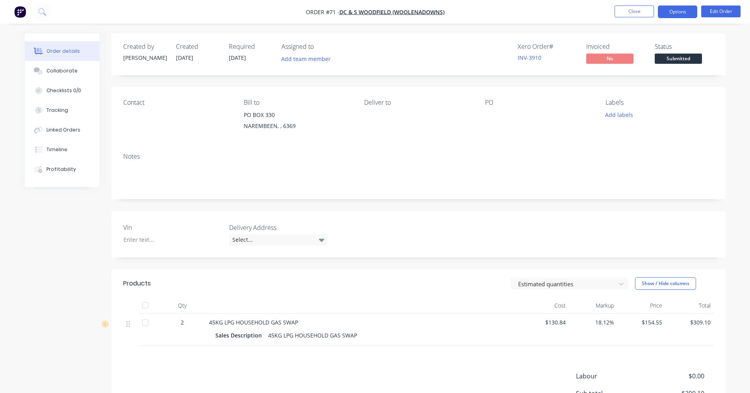
click at [670, 12] on button "Options" at bounding box center [677, 12] width 39 height 13
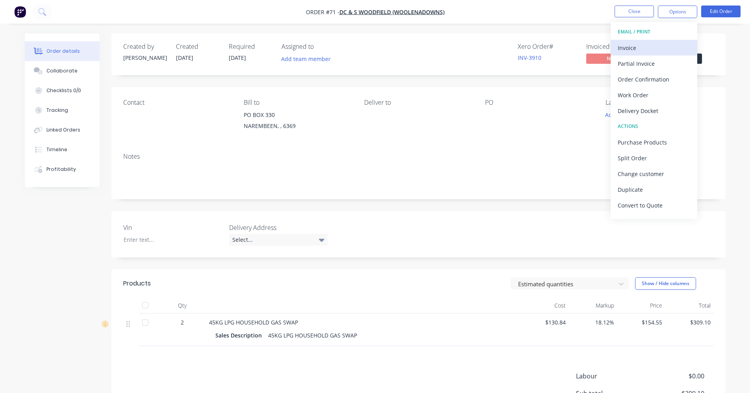
click at [667, 44] on div "Invoice" at bounding box center [654, 47] width 72 height 11
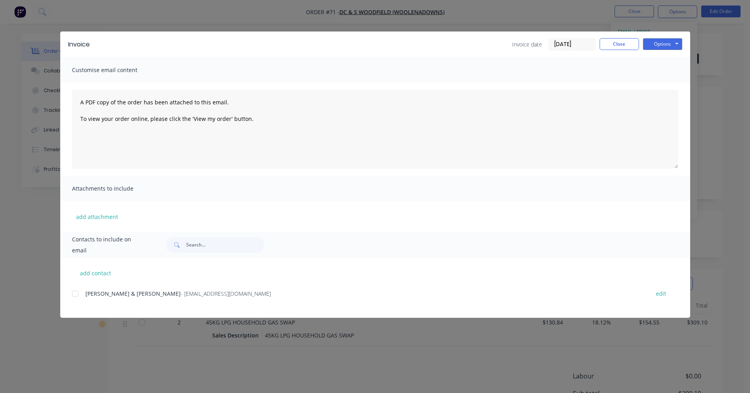
click at [78, 294] on div at bounding box center [75, 294] width 16 height 16
click at [667, 43] on button "Options" at bounding box center [662, 44] width 39 height 12
click at [670, 84] on button "Email" at bounding box center [668, 84] width 50 height 13
click at [613, 43] on button "Close" at bounding box center [619, 44] width 39 height 12
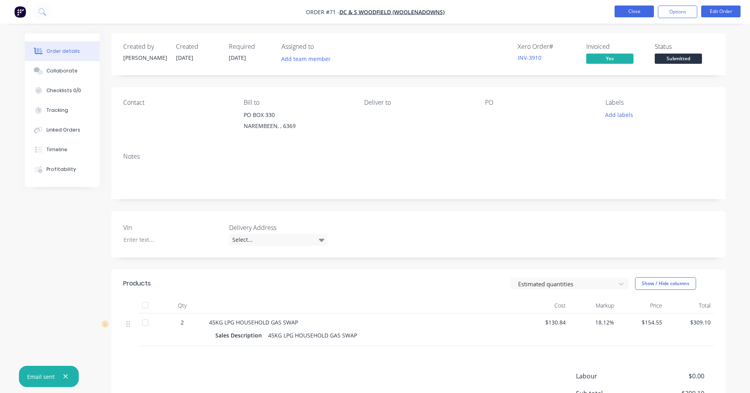
click at [632, 13] on button "Close" at bounding box center [634, 12] width 39 height 12
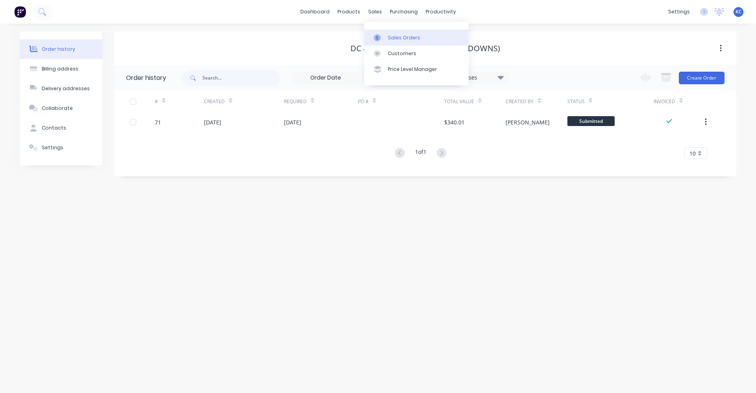
click at [389, 41] on link "Sales Orders" at bounding box center [416, 38] width 104 height 16
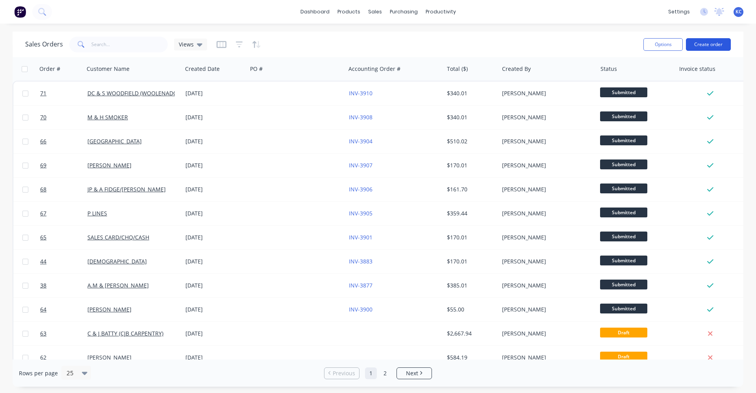
click at [708, 44] on button "Create order" at bounding box center [708, 44] width 45 height 13
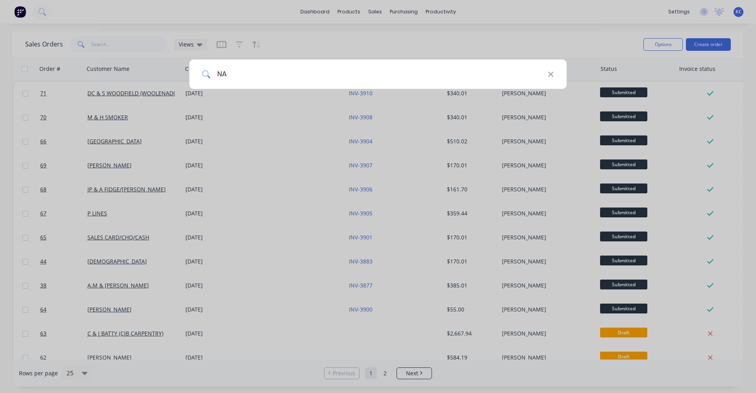
type input "N"
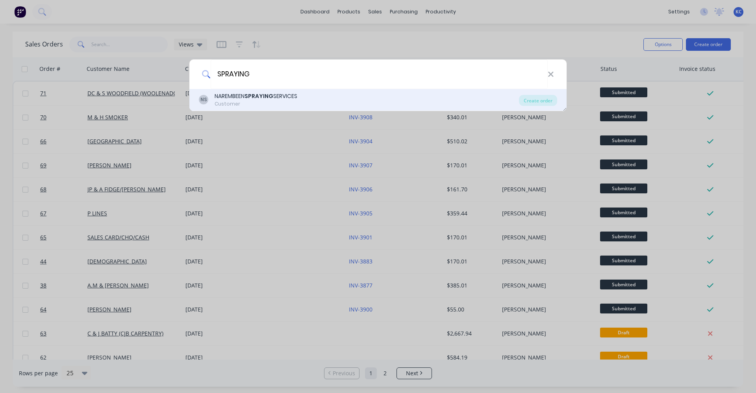
type input "SPRAYING"
click at [302, 100] on div "NS NAREMBEEN SPRAYING SERVICES Customer" at bounding box center [359, 99] width 320 height 15
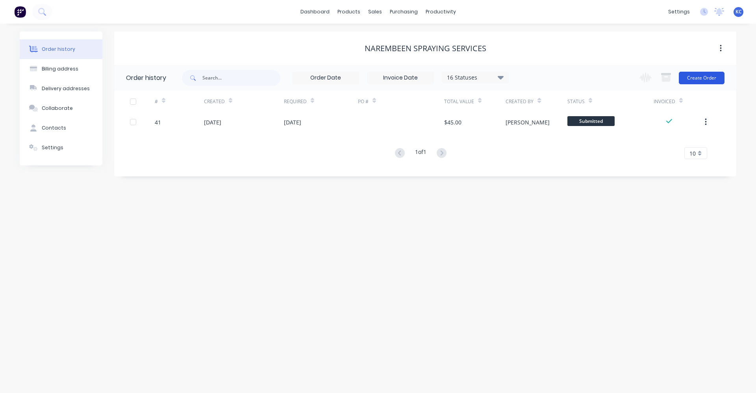
click at [715, 77] on button "Create Order" at bounding box center [702, 78] width 46 height 13
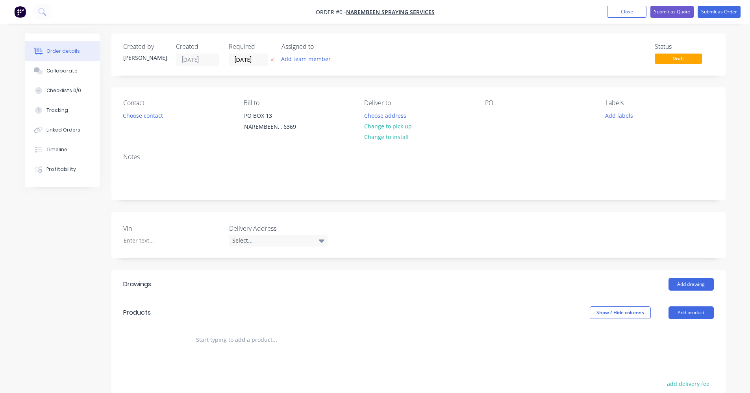
click at [223, 339] on input "text" at bounding box center [275, 340] width 158 height 16
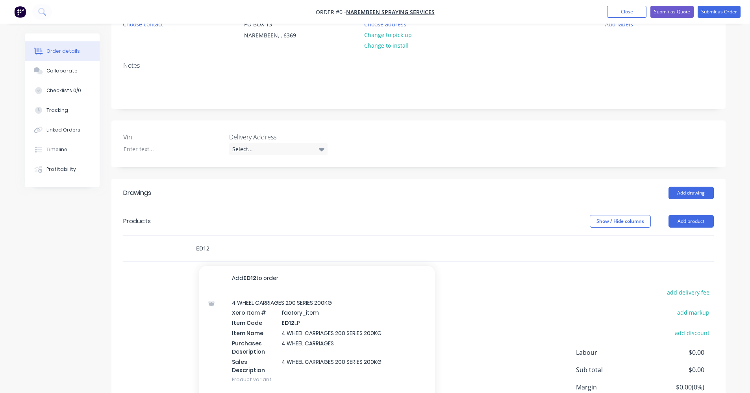
scroll to position [118, 0]
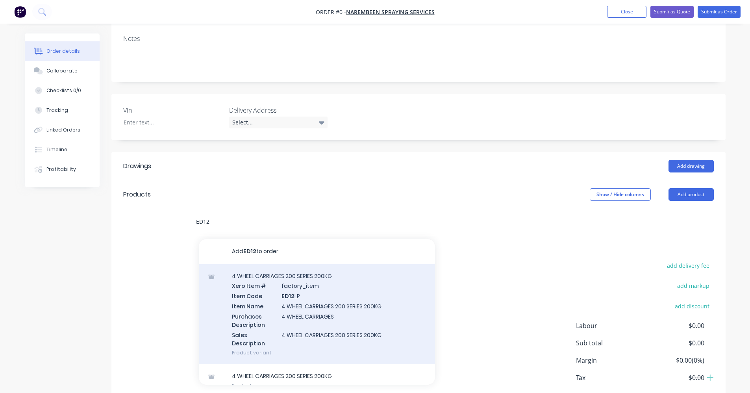
type input "ED12"
click at [326, 310] on div "4 WHEEL CARRIAGES 200 SERIES 200KG Xero Item # factory_item Item Code ED12 LP I…" at bounding box center [317, 314] width 236 height 100
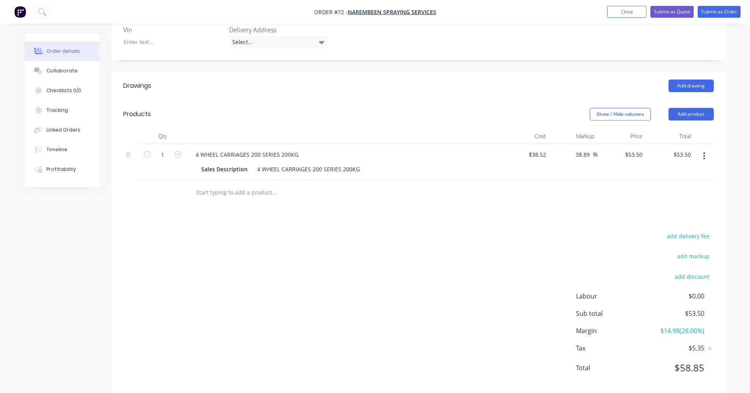
scroll to position [212, 0]
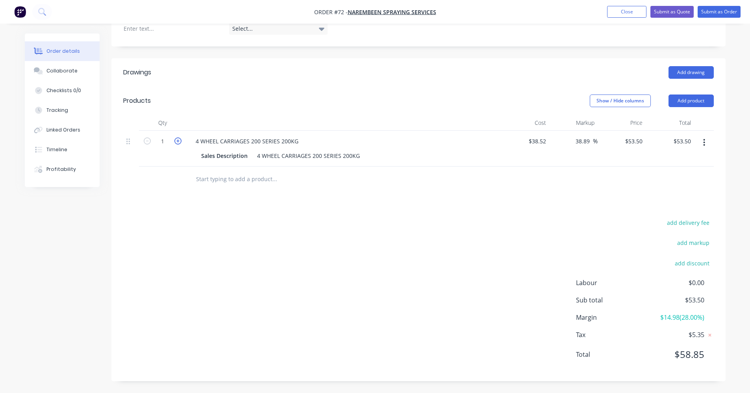
click at [178, 139] on icon "button" at bounding box center [177, 140] width 7 height 7
type input "2"
type input "$107.00"
click at [706, 144] on button "button" at bounding box center [704, 142] width 19 height 14
click at [670, 206] on div "Delete" at bounding box center [676, 210] width 61 height 11
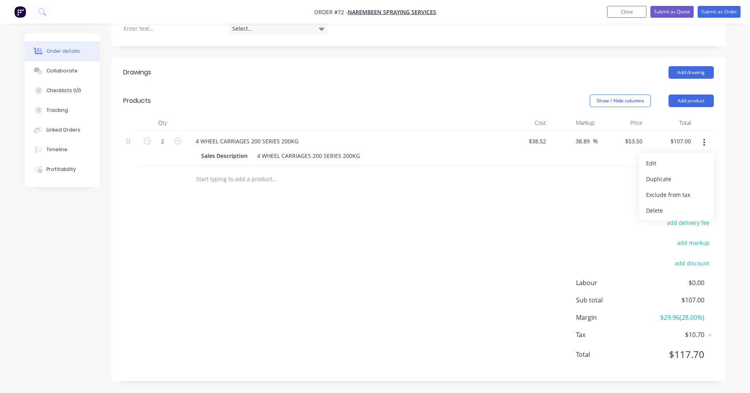
scroll to position [161, 0]
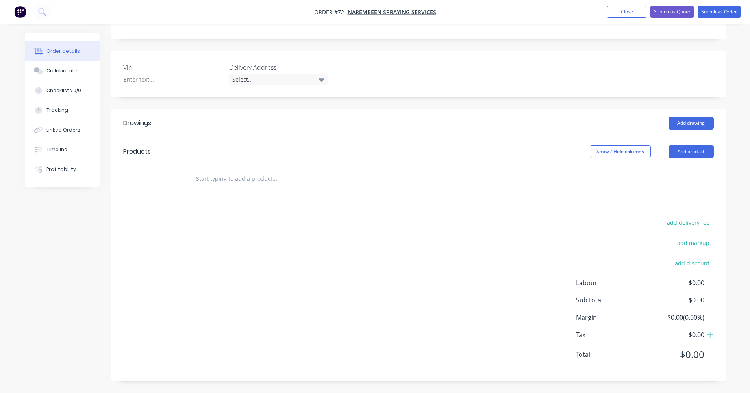
click at [240, 180] on input "text" at bounding box center [275, 179] width 158 height 16
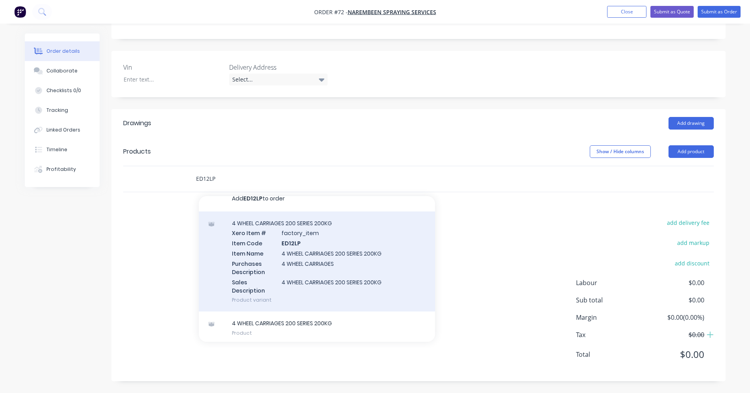
scroll to position [13, 0]
type input "ED12LP"
click at [319, 284] on div "4 WHEEL CARRIAGES 200 SERIES 200KG Xero Item # factory_item Item Code ED12LP It…" at bounding box center [317, 259] width 236 height 100
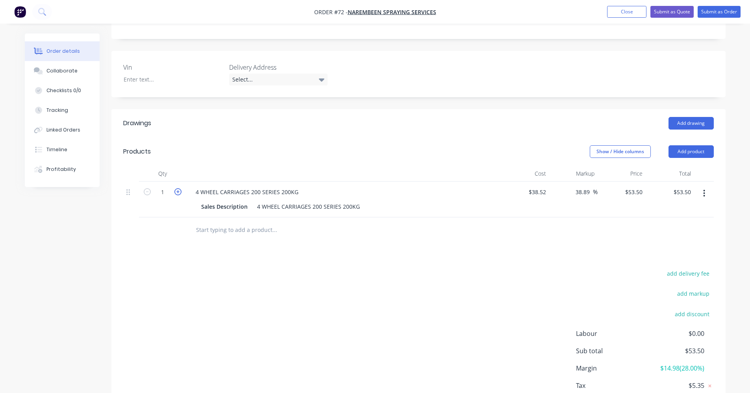
click at [180, 192] on icon "button" at bounding box center [177, 191] width 7 height 7
type input "2"
type input "$107.00"
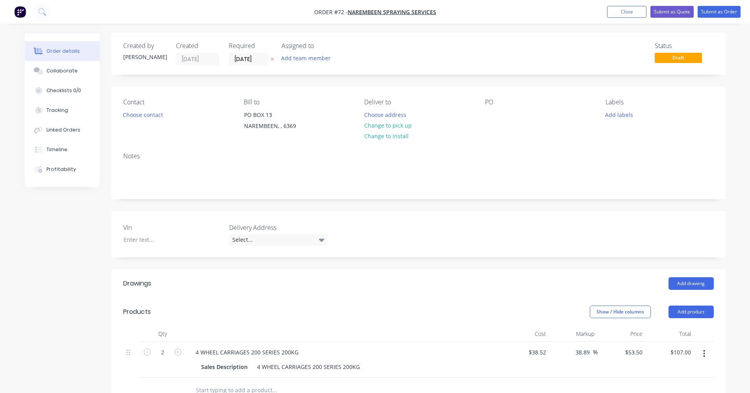
scroll to position [0, 0]
click at [719, 11] on button "Submit as Order" at bounding box center [719, 12] width 43 height 12
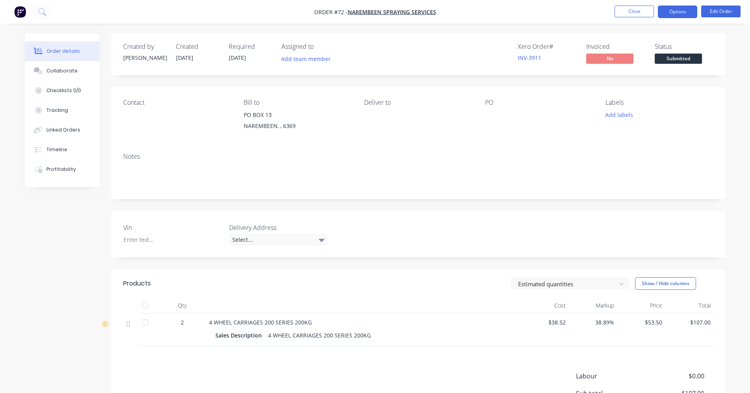
click at [684, 11] on button "Options" at bounding box center [677, 12] width 39 height 13
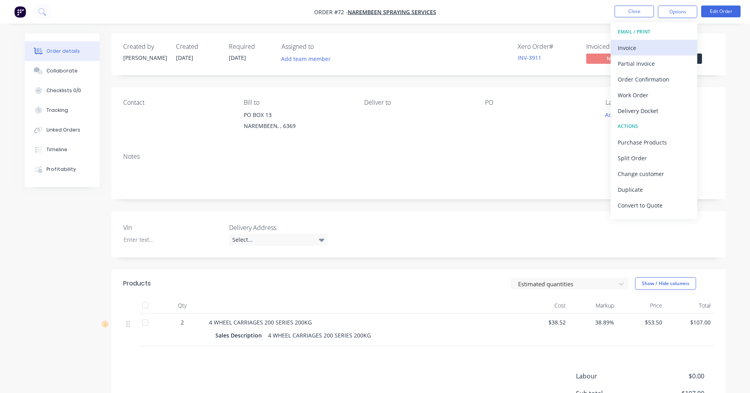
click at [645, 51] on div "Invoice" at bounding box center [654, 47] width 72 height 11
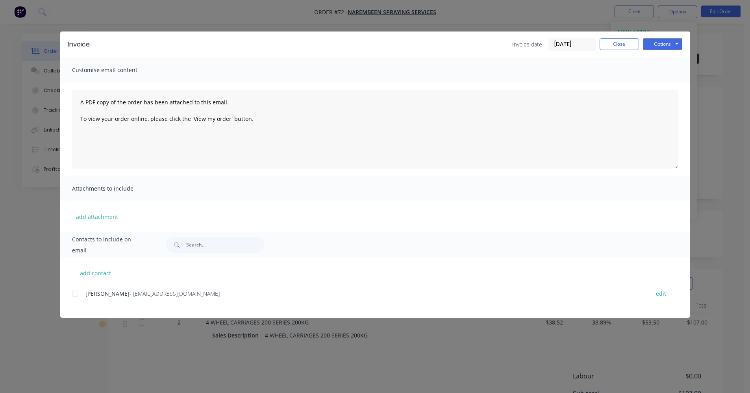
click at [78, 293] on div at bounding box center [75, 294] width 16 height 16
click at [671, 47] on button "Options" at bounding box center [662, 44] width 39 height 12
click at [672, 84] on button "Email" at bounding box center [668, 84] width 50 height 13
click at [618, 44] on button "Close" at bounding box center [619, 44] width 39 height 12
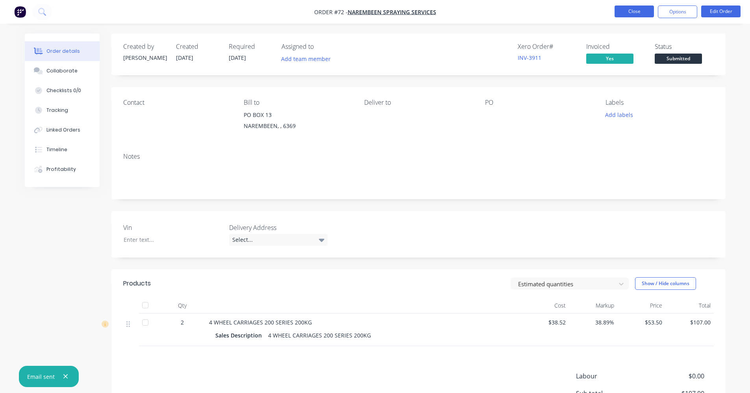
click at [647, 14] on button "Close" at bounding box center [634, 12] width 39 height 12
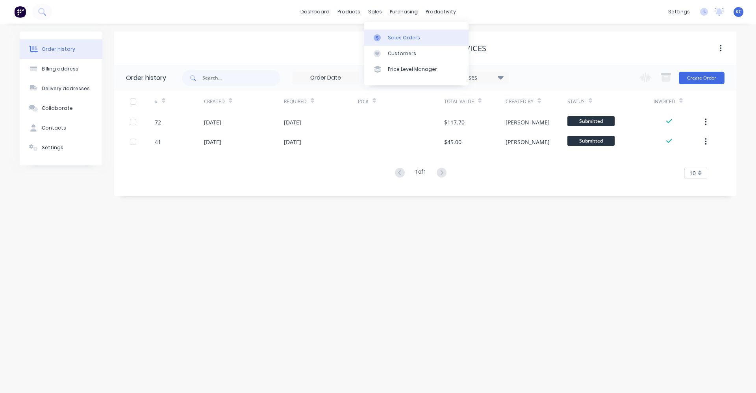
click at [392, 33] on link "Sales Orders" at bounding box center [416, 38] width 104 height 16
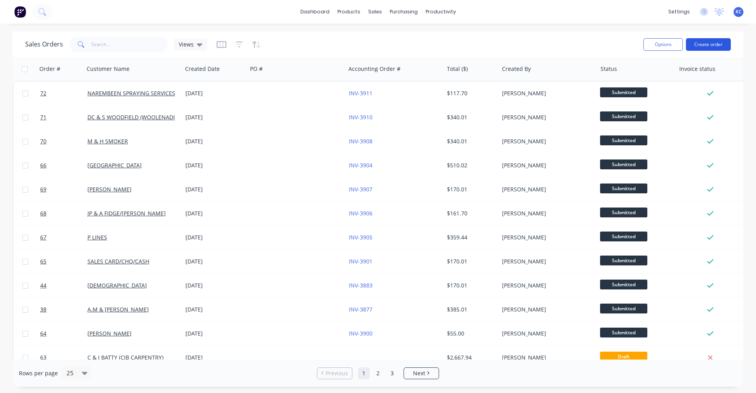
click at [721, 45] on button "Create order" at bounding box center [708, 44] width 45 height 13
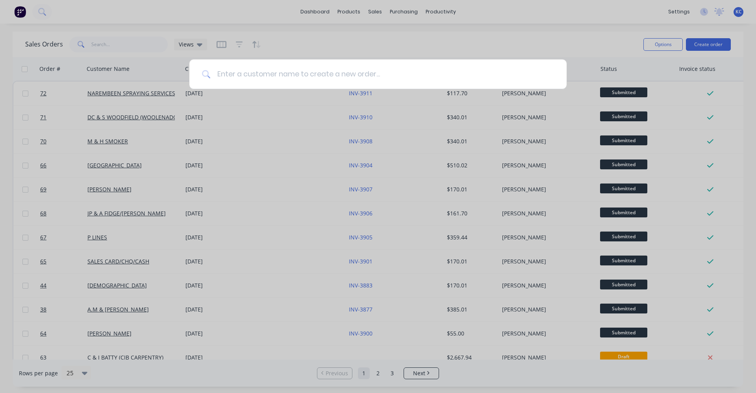
click at [275, 70] on input at bounding box center [382, 74] width 343 height 30
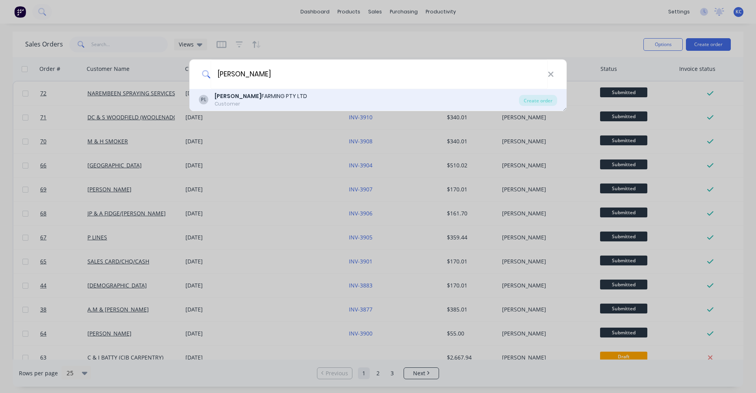
type input "[PERSON_NAME]"
click at [269, 97] on div "[PERSON_NAME] FARMING PTY LTD" at bounding box center [261, 96] width 93 height 8
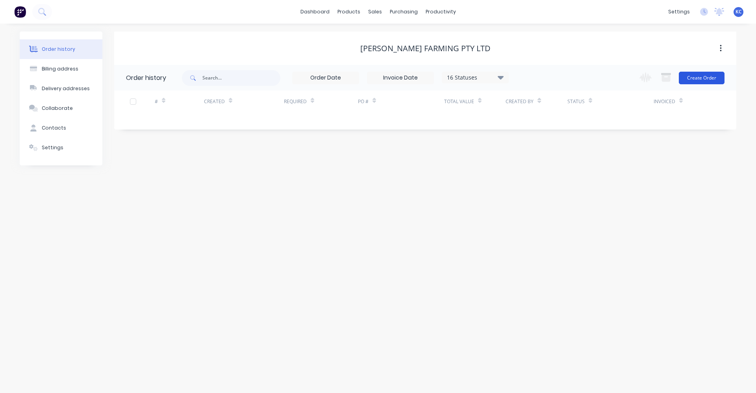
click at [705, 77] on button "Create Order" at bounding box center [702, 78] width 46 height 13
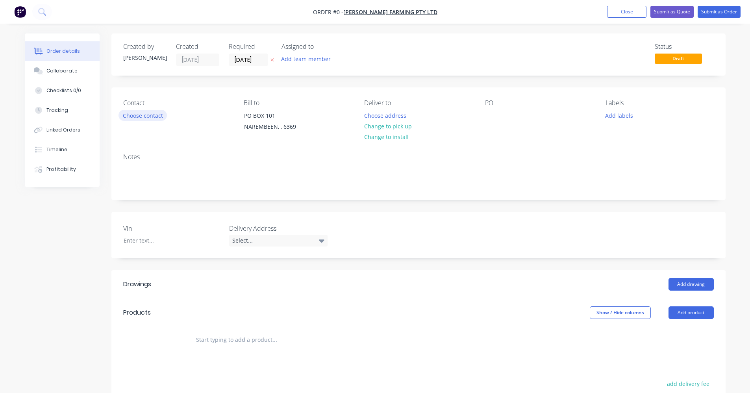
click at [147, 114] on button "Choose contact" at bounding box center [143, 115] width 48 height 11
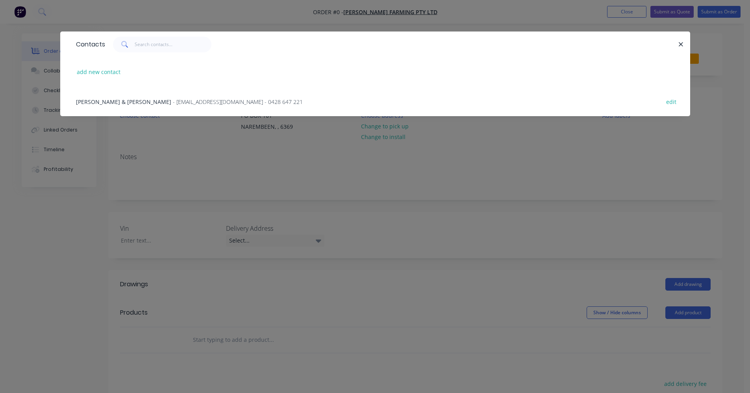
click at [147, 96] on div "[PERSON_NAME] & [PERSON_NAME] - [EMAIL_ADDRESS][DOMAIN_NAME] - 0428 647 221 edit" at bounding box center [375, 102] width 606 height 30
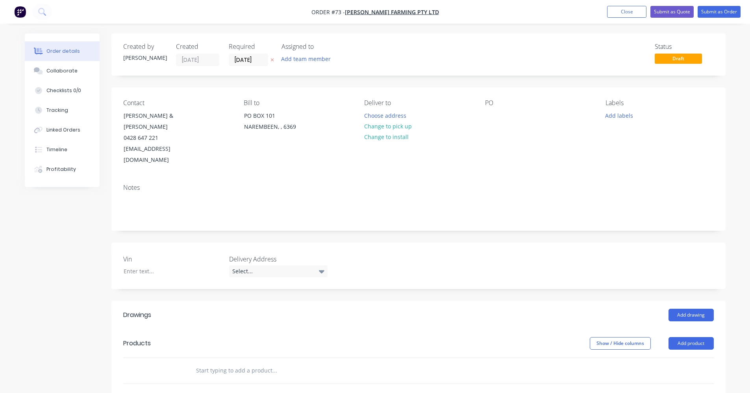
click at [211, 363] on input "text" at bounding box center [275, 371] width 158 height 16
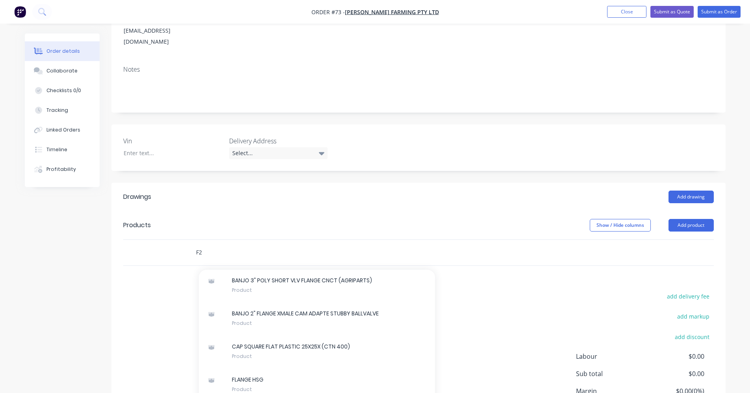
scroll to position [906, 0]
drag, startPoint x: 57, startPoint y: 283, endPoint x: 59, endPoint y: 275, distance: 7.6
click at [57, 281] on div "Created by [PERSON_NAME] Created [DATE] Required [DATE] Assigned to Add team me…" at bounding box center [375, 190] width 701 height 551
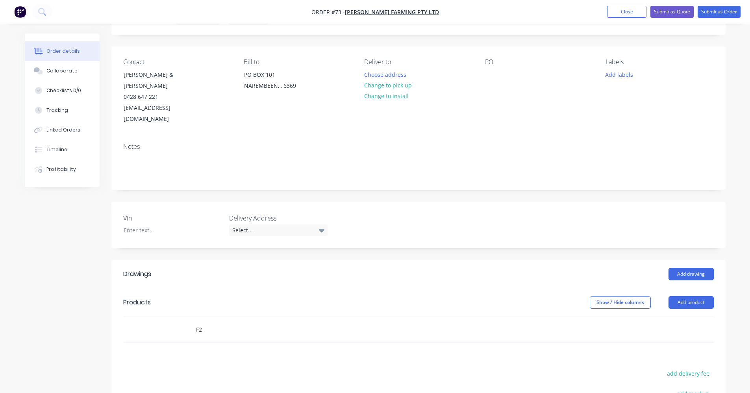
scroll to position [118, 0]
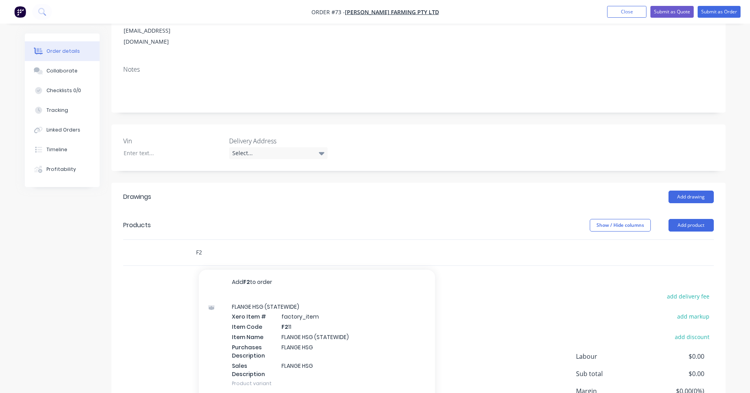
click at [215, 245] on input "F2" at bounding box center [275, 253] width 158 height 16
type input "F207"
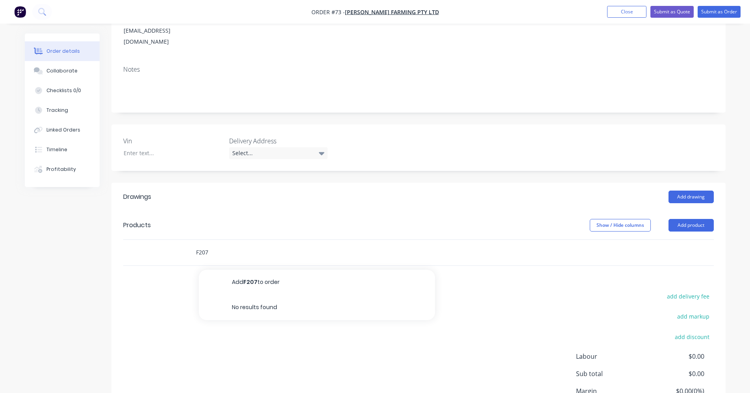
drag, startPoint x: 215, startPoint y: 241, endPoint x: 187, endPoint y: 243, distance: 28.1
click at [187, 243] on div "F207 Add F207 to order No results found" at bounding box center [328, 253] width 284 height 26
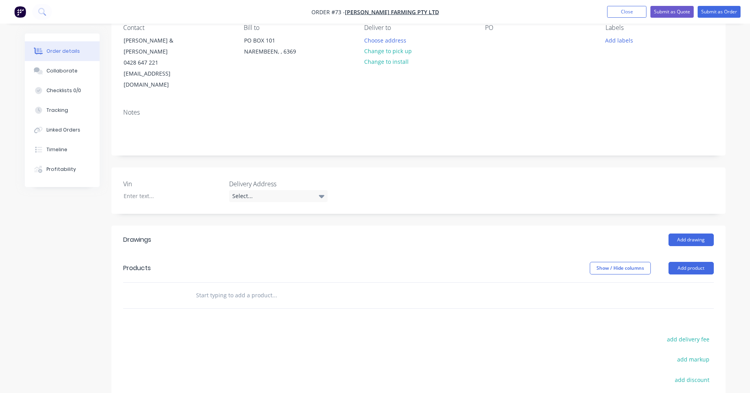
scroll to position [0, 0]
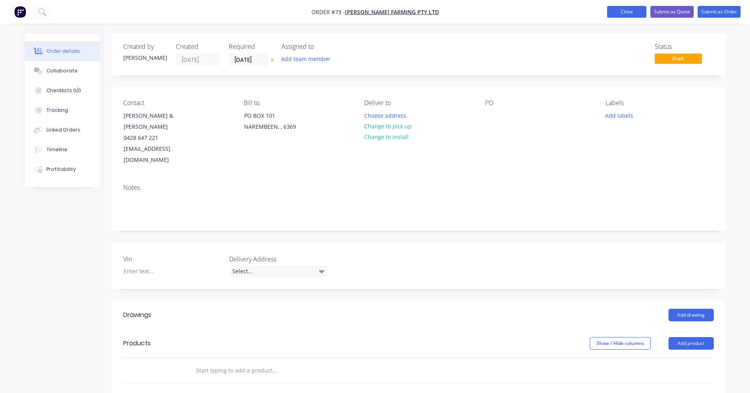
click at [634, 14] on button "Close" at bounding box center [626, 12] width 39 height 12
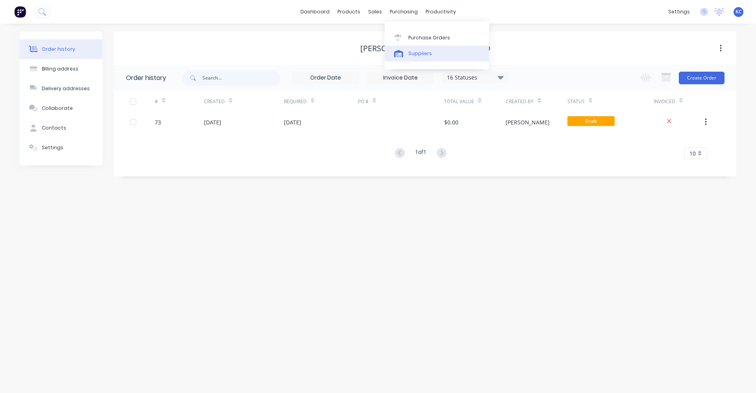
click at [404, 52] on div at bounding box center [400, 53] width 12 height 7
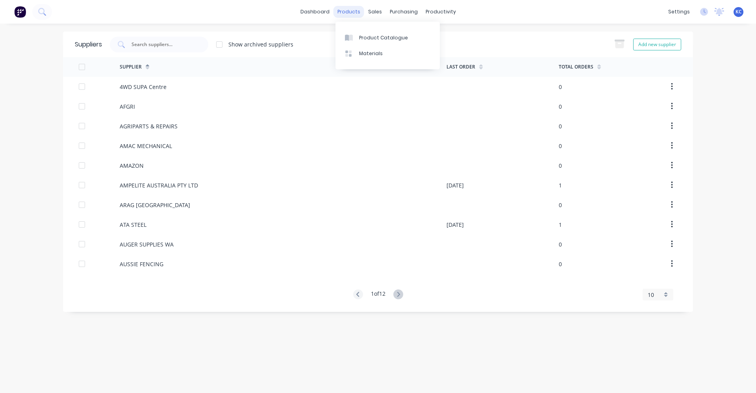
click at [340, 13] on div "products" at bounding box center [349, 12] width 31 height 12
click at [367, 38] on div "Product Catalogue" at bounding box center [383, 37] width 49 height 7
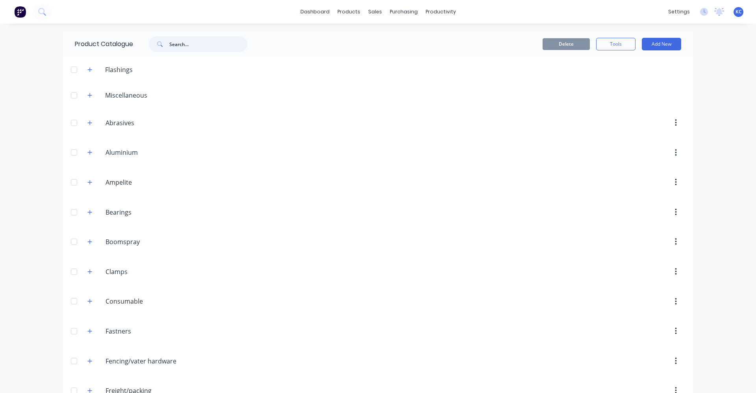
click at [173, 48] on input "text" at bounding box center [208, 44] width 78 height 16
click at [40, 11] on icon at bounding box center [41, 11] width 7 height 7
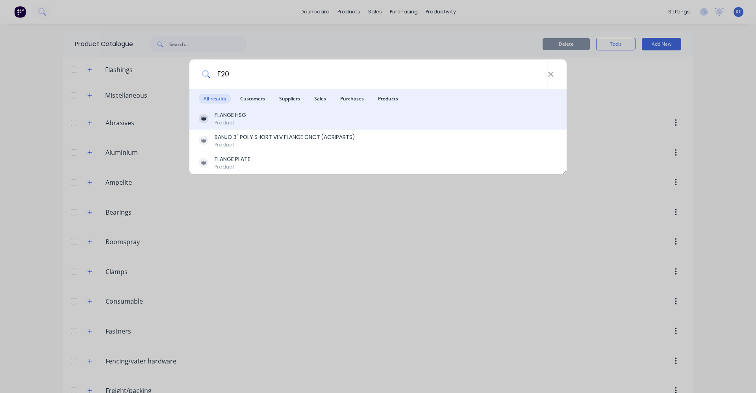
type input "F20"
click at [306, 114] on div "FLANGE HSG Product" at bounding box center [378, 118] width 358 height 15
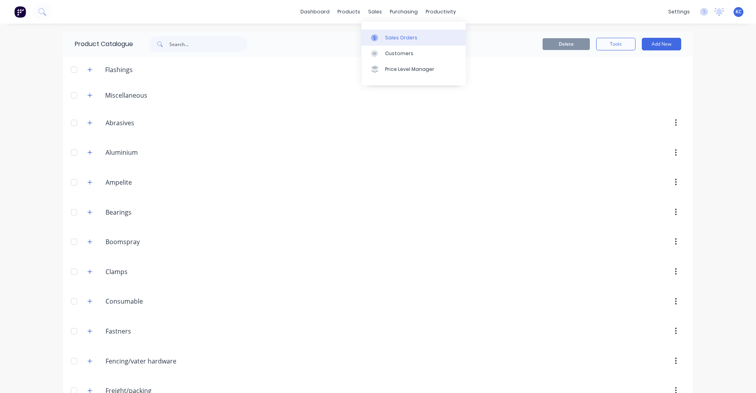
click at [380, 37] on div at bounding box center [377, 37] width 12 height 7
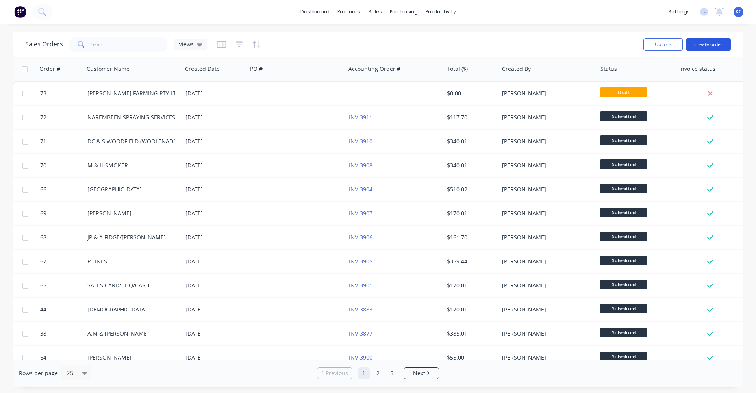
click at [706, 47] on button "Create order" at bounding box center [708, 44] width 45 height 13
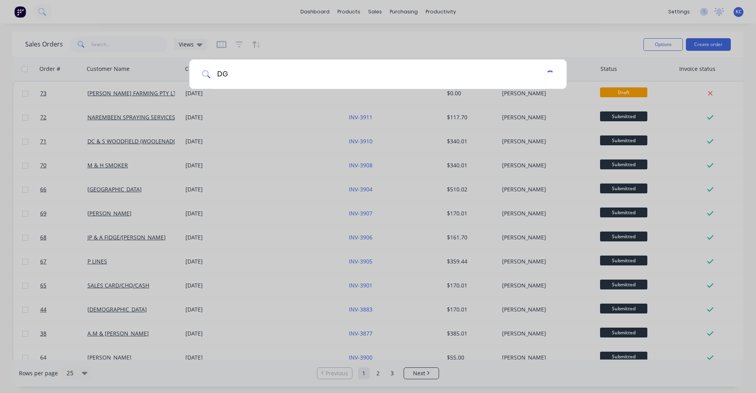
type input "D"
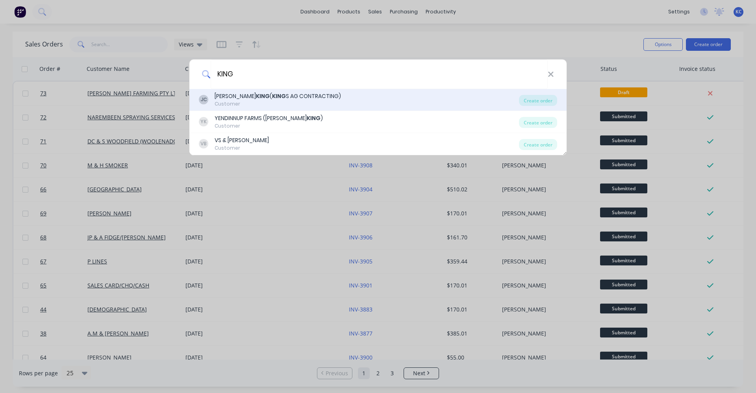
type input "KING"
click at [270, 98] on div "[PERSON_NAME] ( [PERSON_NAME] S AG CONTRACTING)" at bounding box center [278, 96] width 126 height 8
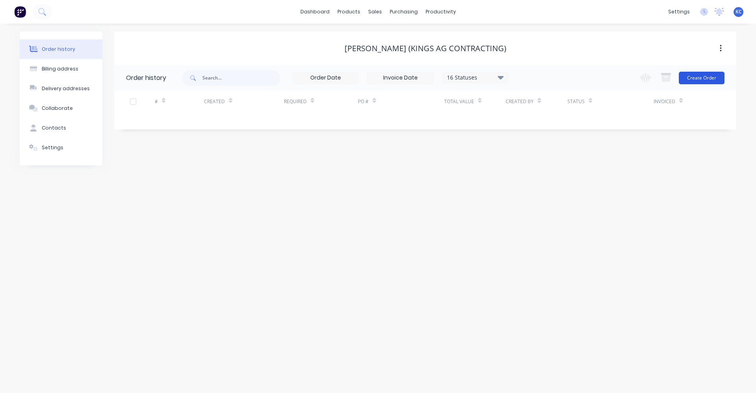
click at [699, 77] on button "Create Order" at bounding box center [702, 78] width 46 height 13
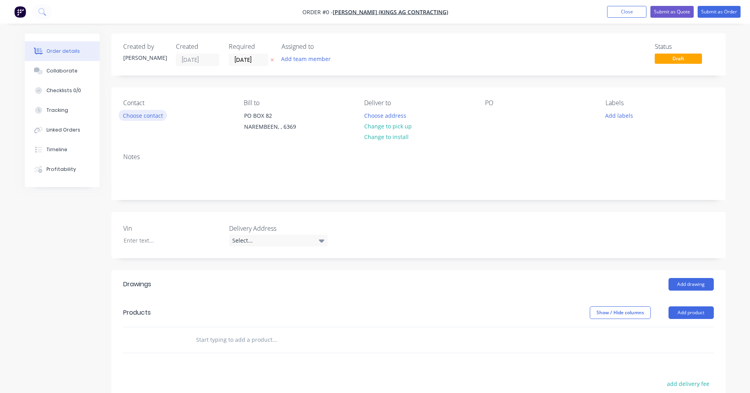
click at [163, 114] on button "Choose contact" at bounding box center [143, 115] width 48 height 11
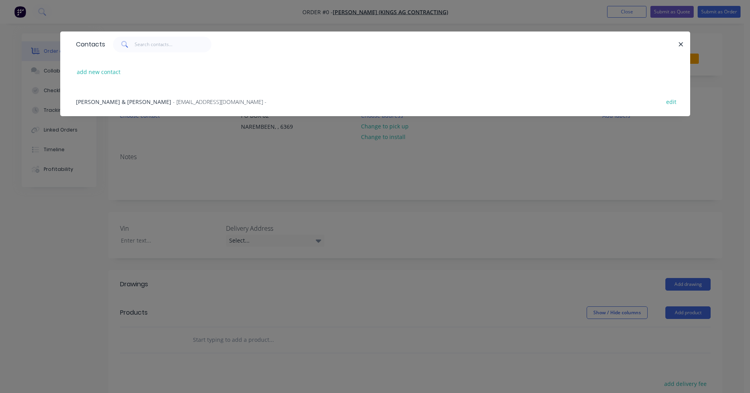
click at [173, 100] on span "- [EMAIL_ADDRESS][DOMAIN_NAME] -" at bounding box center [220, 101] width 94 height 7
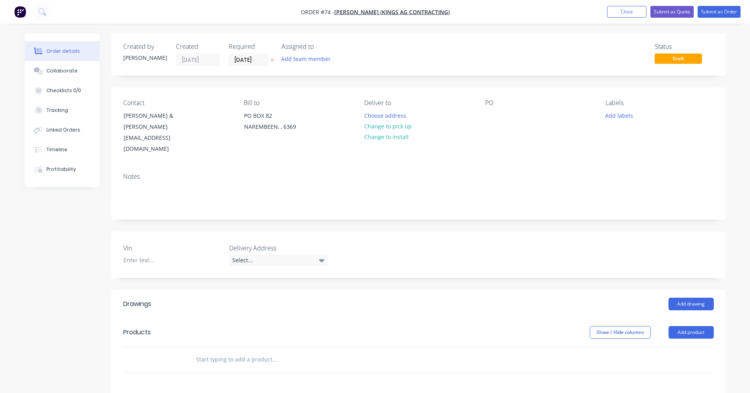
click at [201, 352] on input "text" at bounding box center [275, 360] width 158 height 16
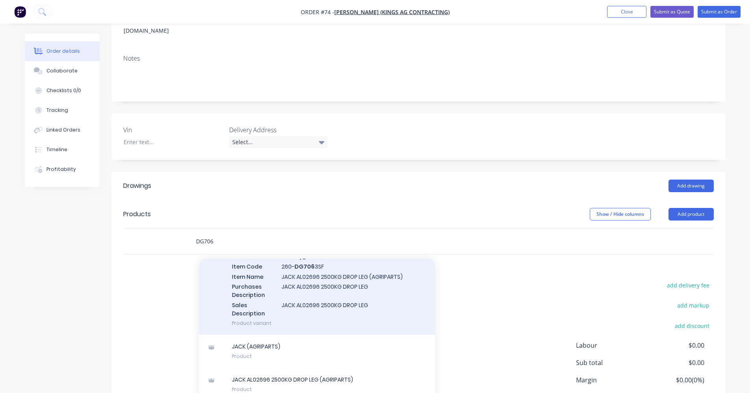
scroll to position [236, 0]
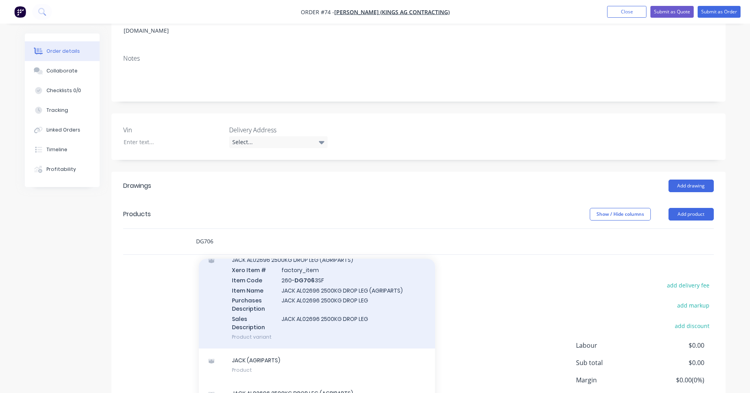
type input "DG706"
click at [351, 294] on div "JACK AL02696 2500KG DROP LEG (AGRIPARTS) Xero Item # factory_item Item Code 260…" at bounding box center [317, 298] width 236 height 100
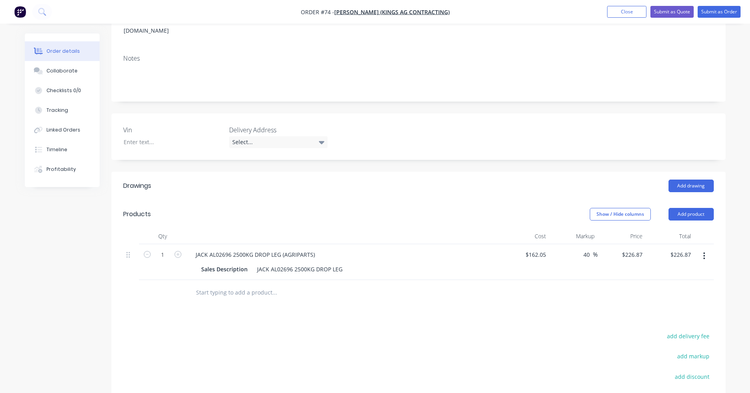
click at [708, 249] on button "button" at bounding box center [704, 256] width 19 height 14
click at [656, 318] on div "Delete" at bounding box center [676, 323] width 61 height 11
